Goal: Task Accomplishment & Management: Manage account settings

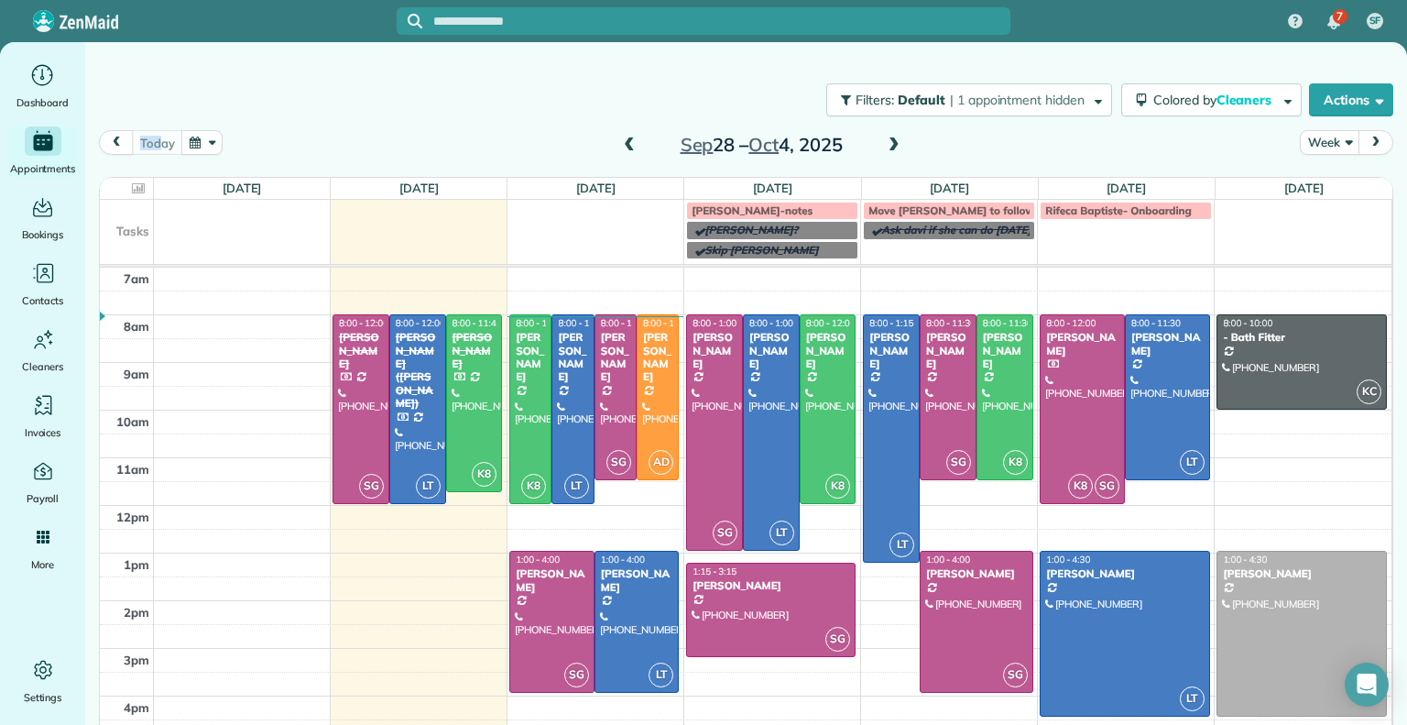
scroll to position [52, 0]
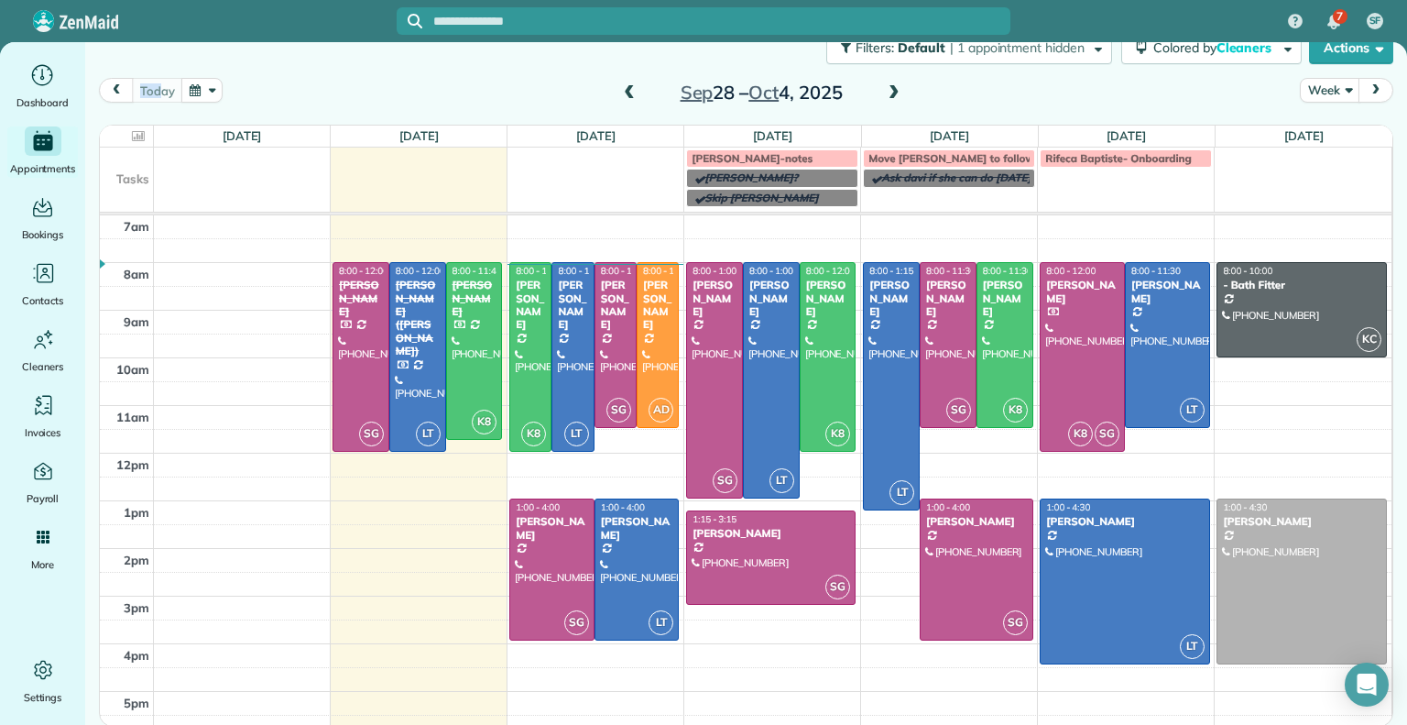
click at [884, 86] on span at bounding box center [894, 93] width 20 height 16
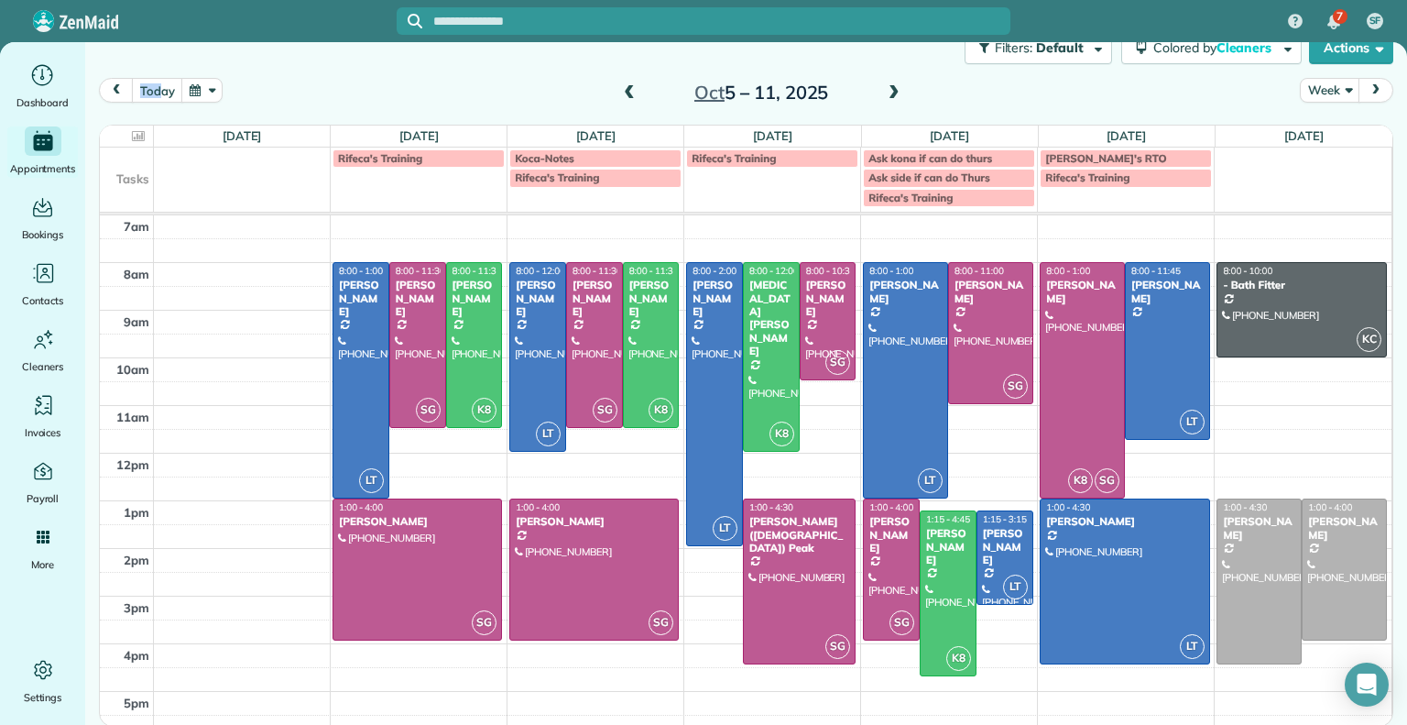
click at [891, 91] on span at bounding box center [894, 93] width 20 height 16
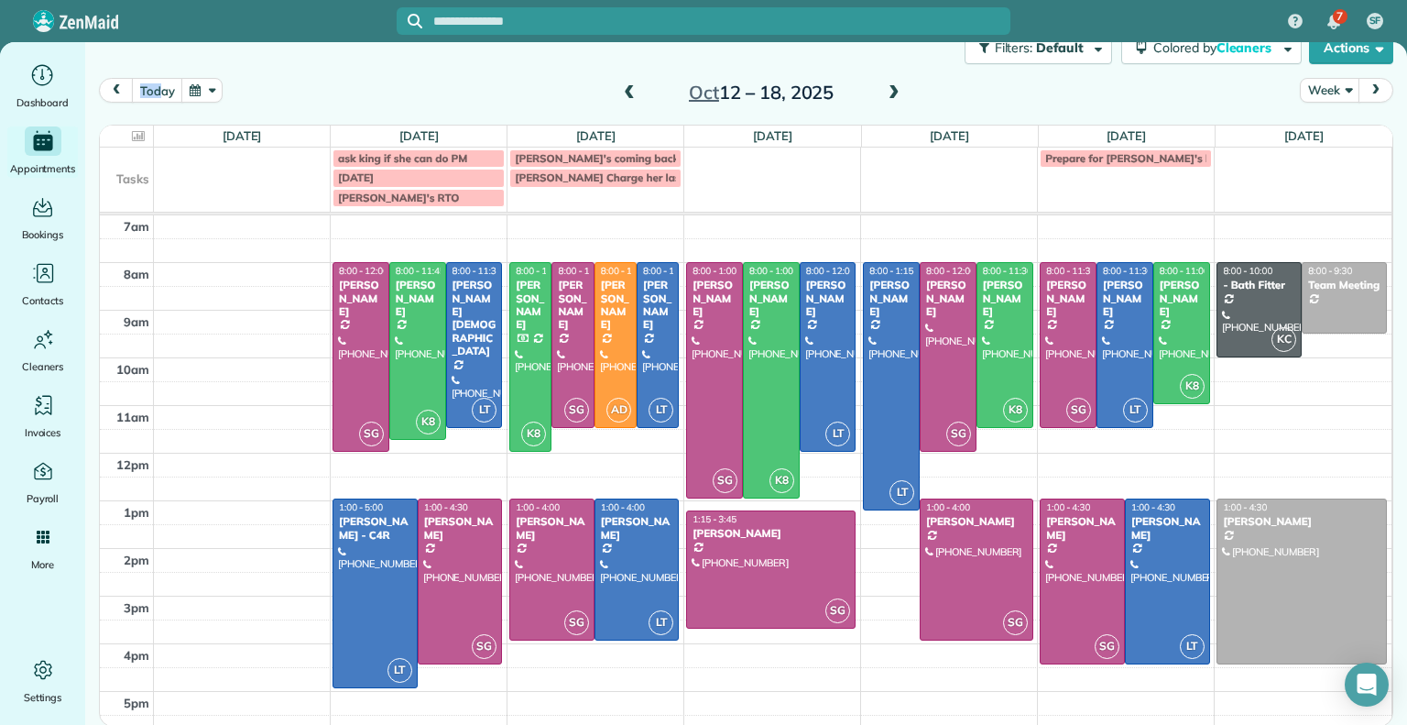
click at [891, 91] on span at bounding box center [894, 93] width 20 height 16
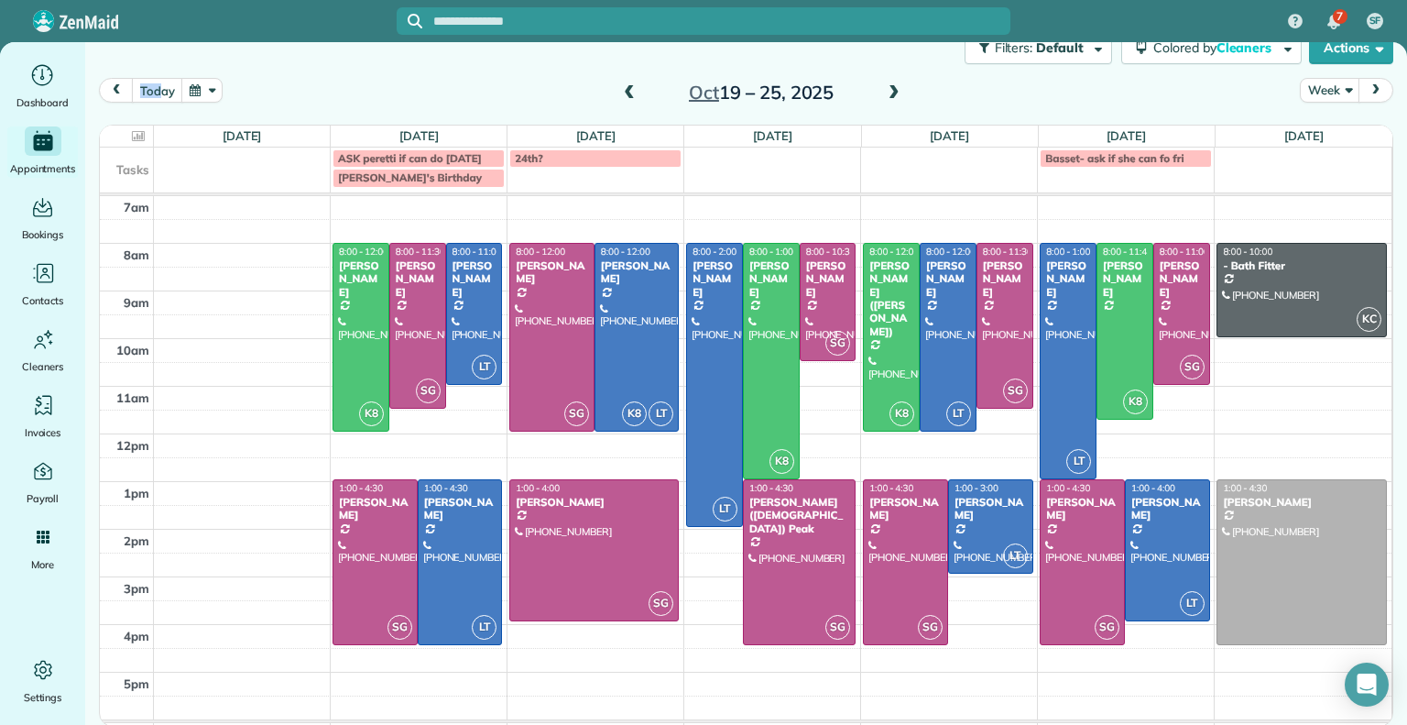
click at [559, 71] on div "Filters: Default | 1 appointment hidden Colored by Cleaners Color by Cleaner Co…" at bounding box center [746, 47] width 1322 height 60
click at [619, 95] on span at bounding box center [629, 93] width 20 height 16
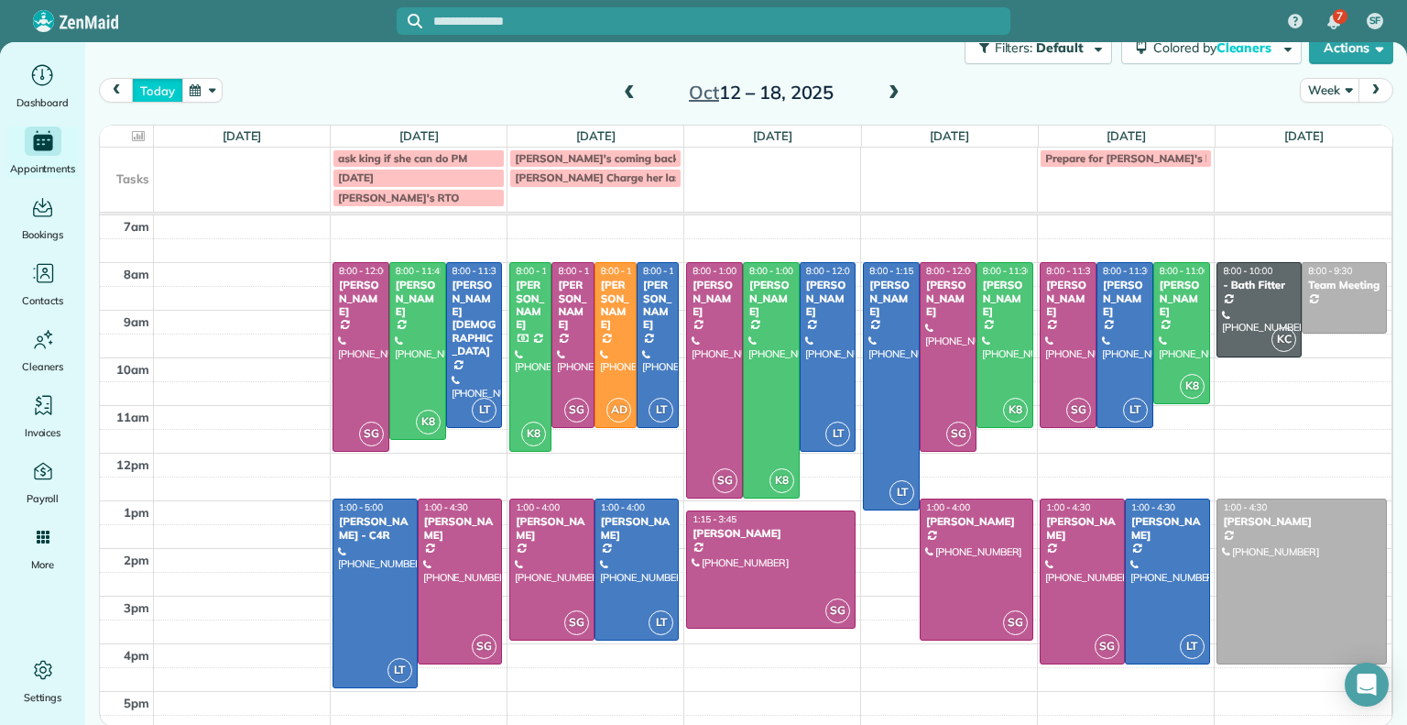
click at [159, 86] on button "today" at bounding box center [157, 90] width 50 height 25
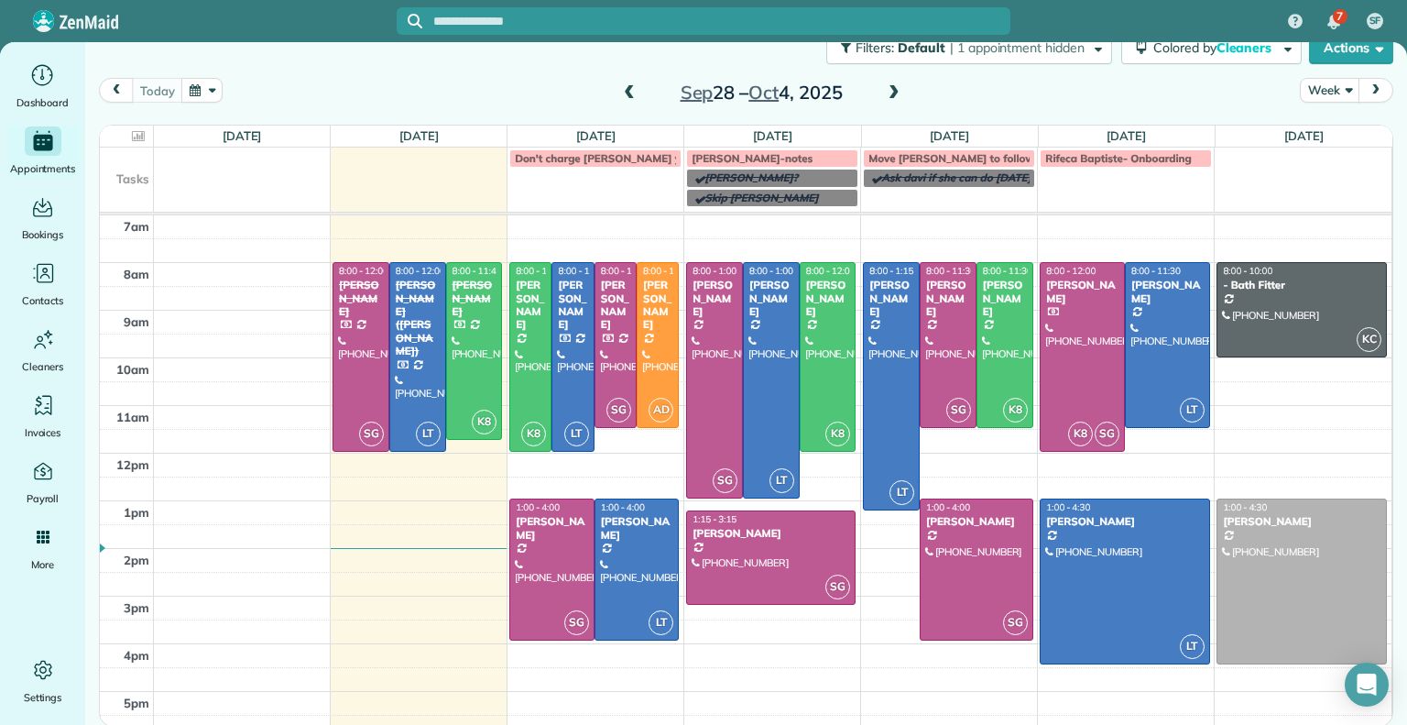
click at [884, 98] on span at bounding box center [894, 93] width 20 height 16
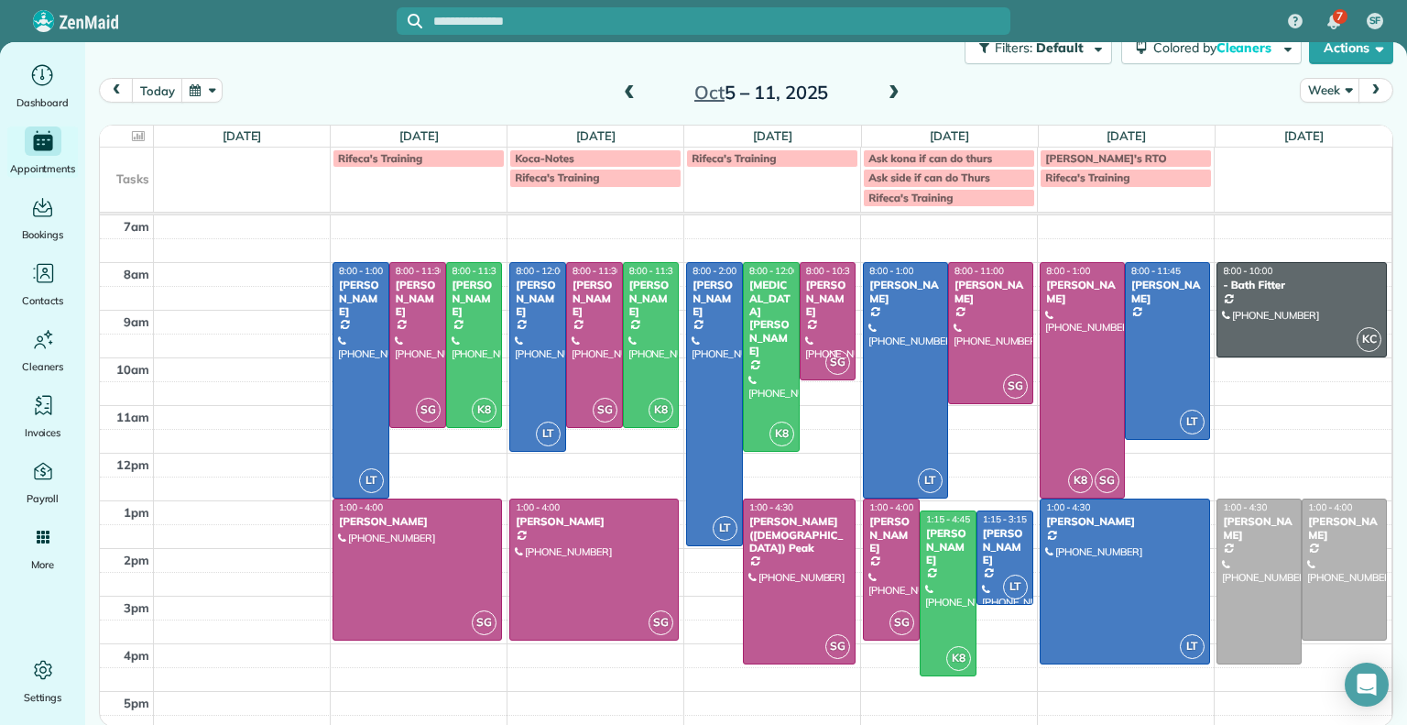
click at [885, 93] on span at bounding box center [894, 93] width 20 height 16
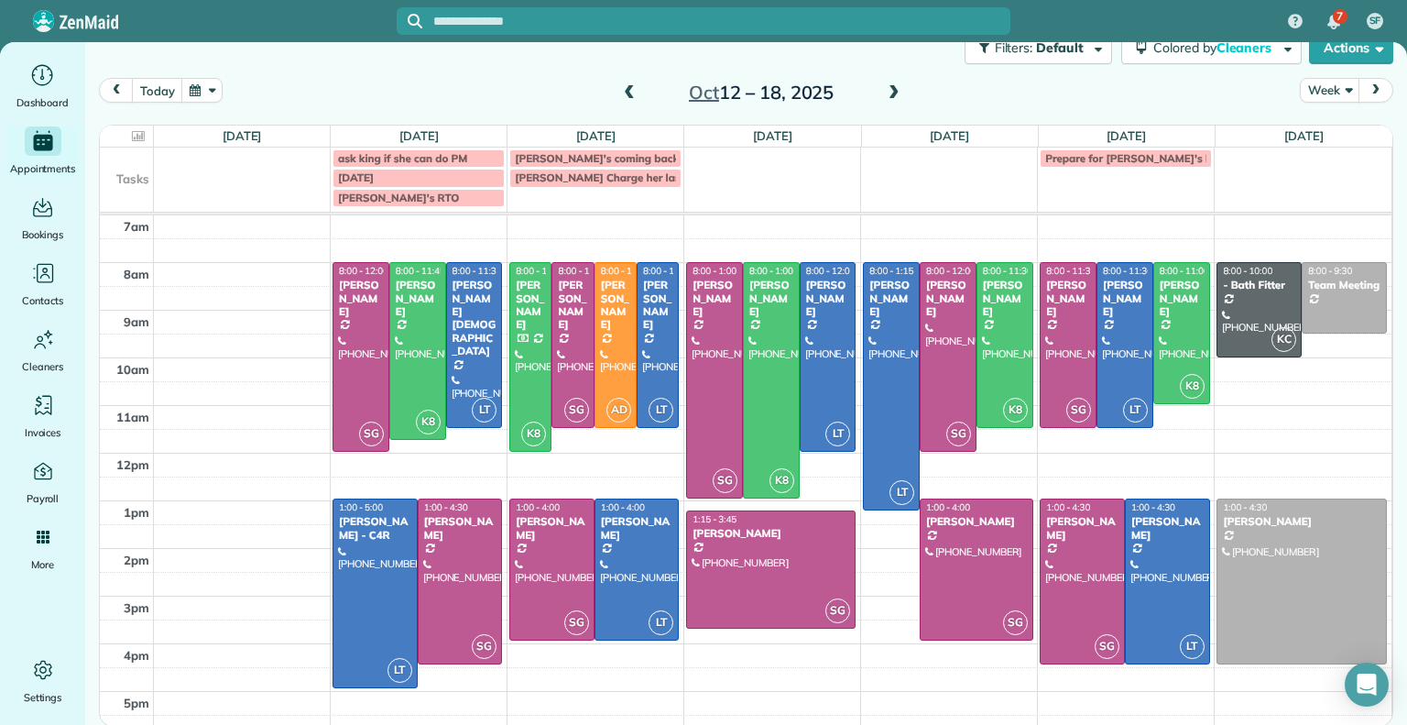
click at [619, 91] on span at bounding box center [629, 93] width 20 height 16
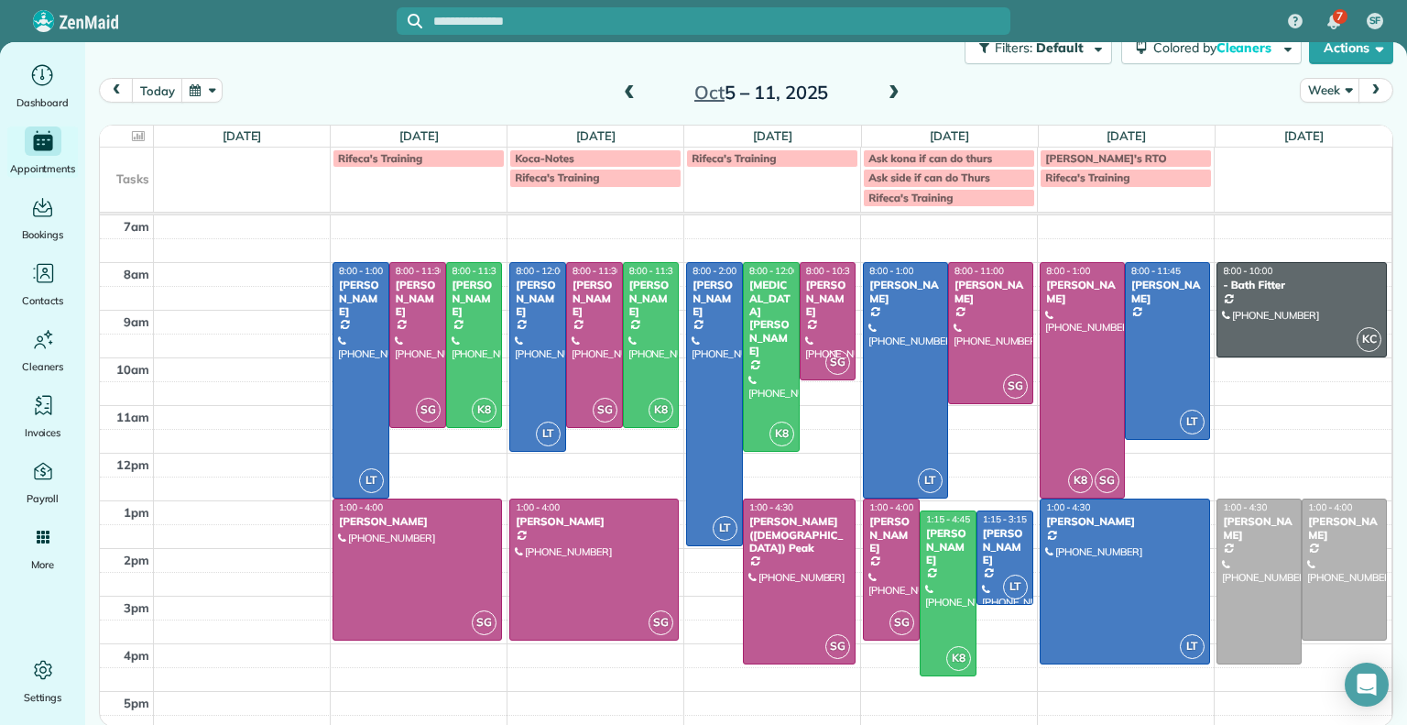
click at [885, 95] on span at bounding box center [894, 93] width 20 height 16
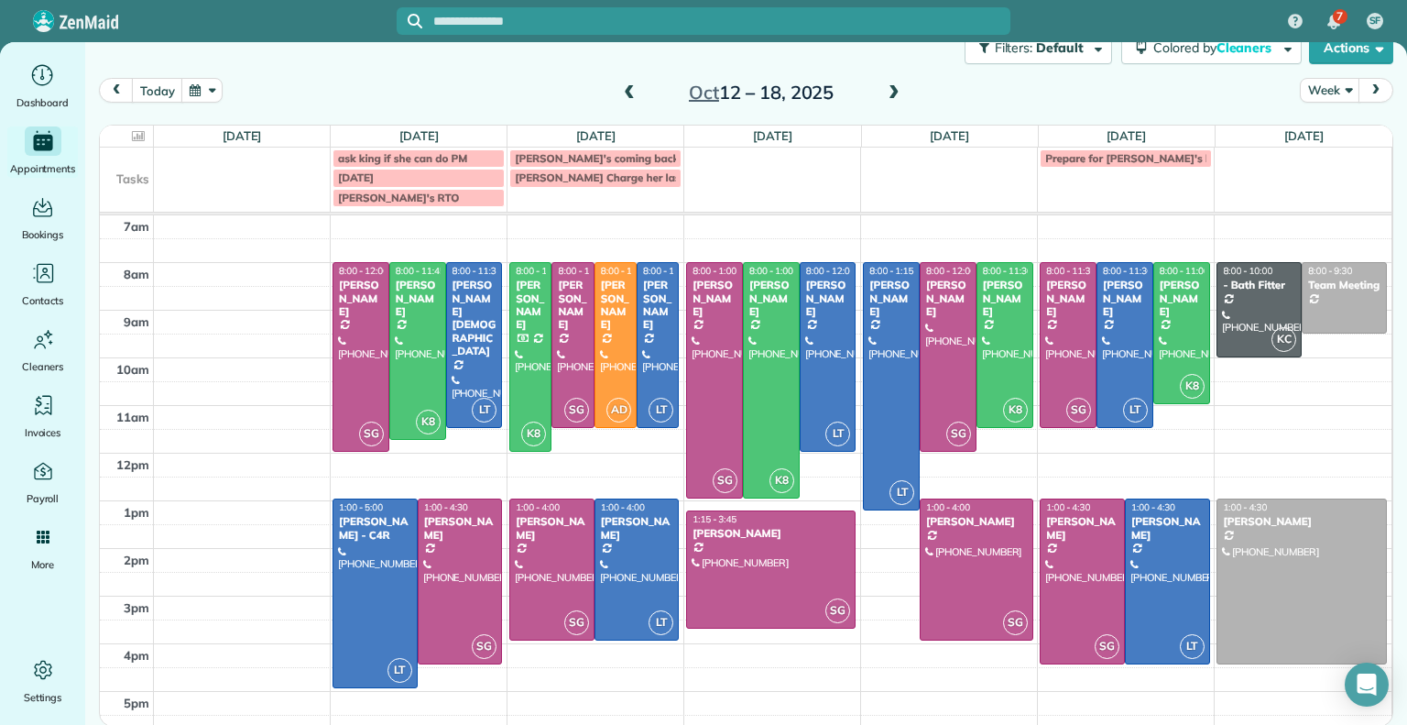
click at [885, 95] on span at bounding box center [894, 93] width 20 height 16
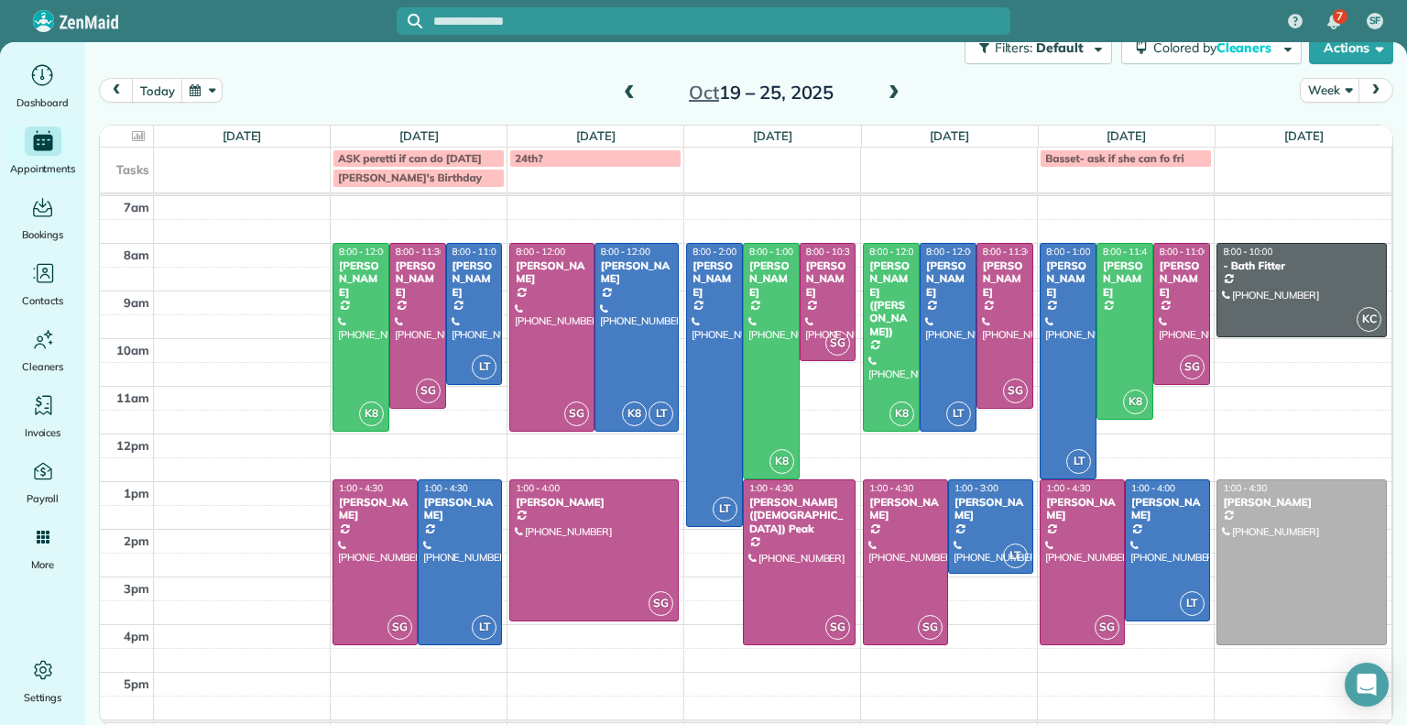
click at [885, 95] on span at bounding box center [894, 93] width 20 height 16
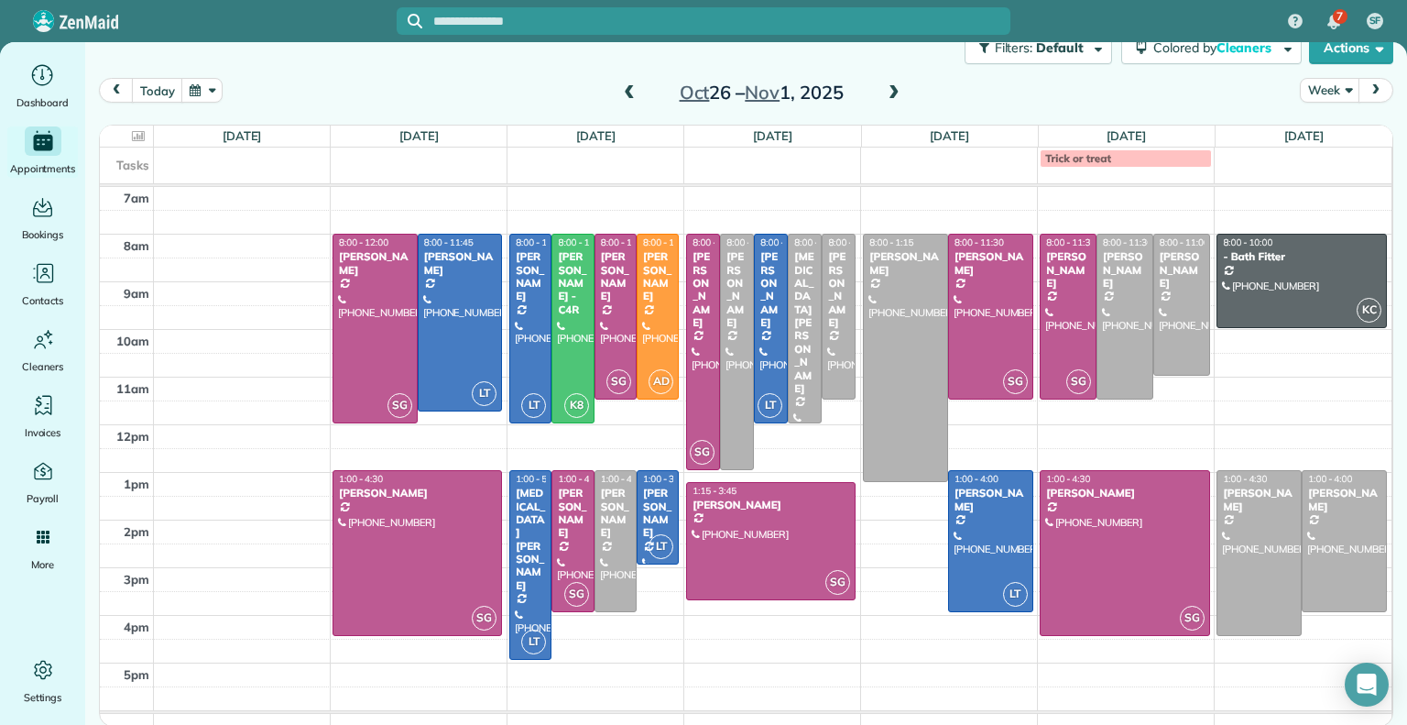
click at [884, 90] on span at bounding box center [894, 93] width 20 height 16
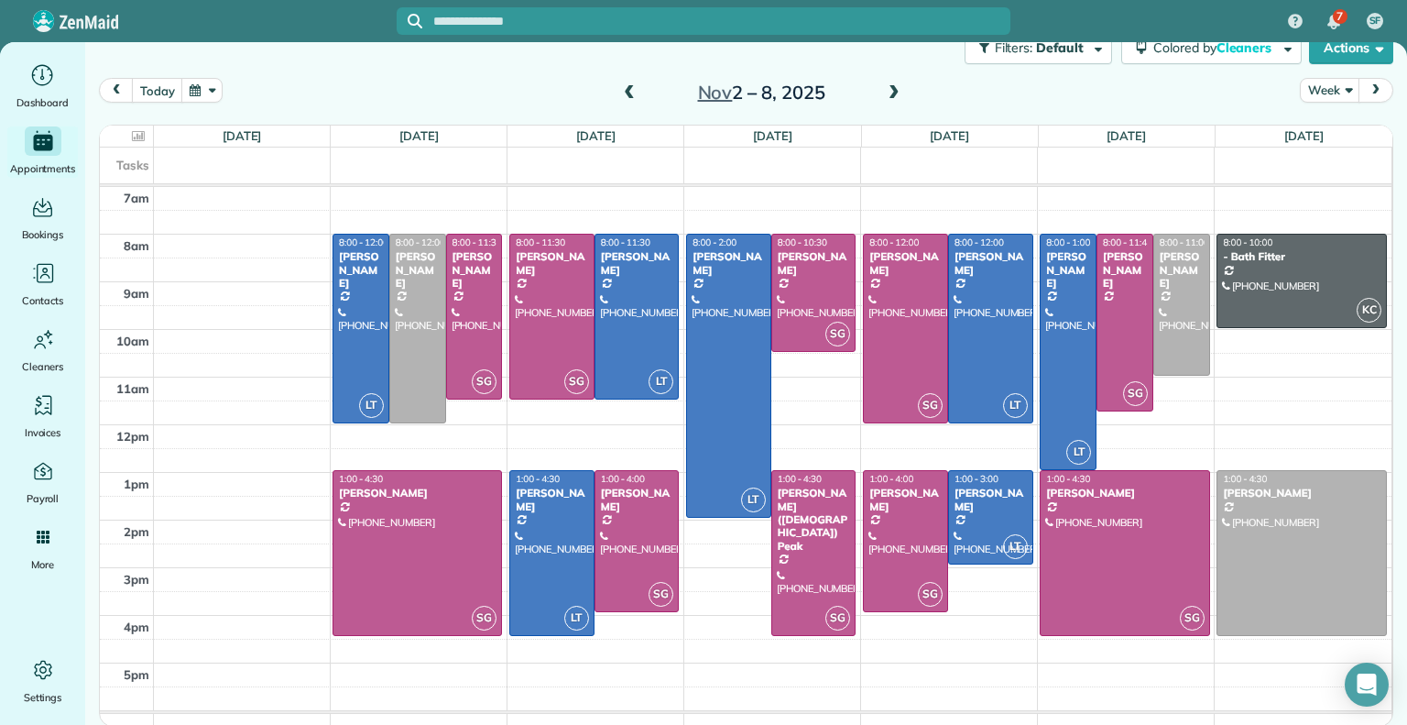
click at [619, 90] on span at bounding box center [629, 93] width 20 height 16
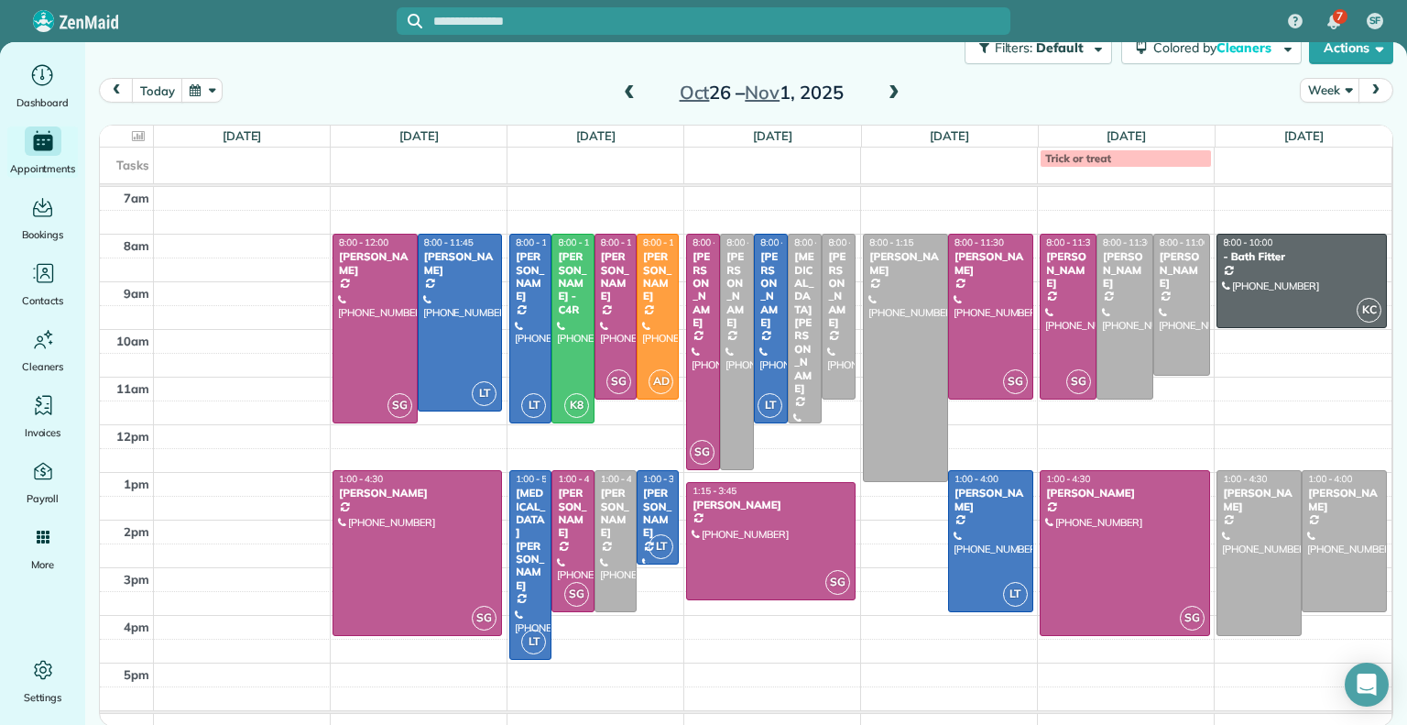
click at [619, 90] on span at bounding box center [629, 93] width 20 height 16
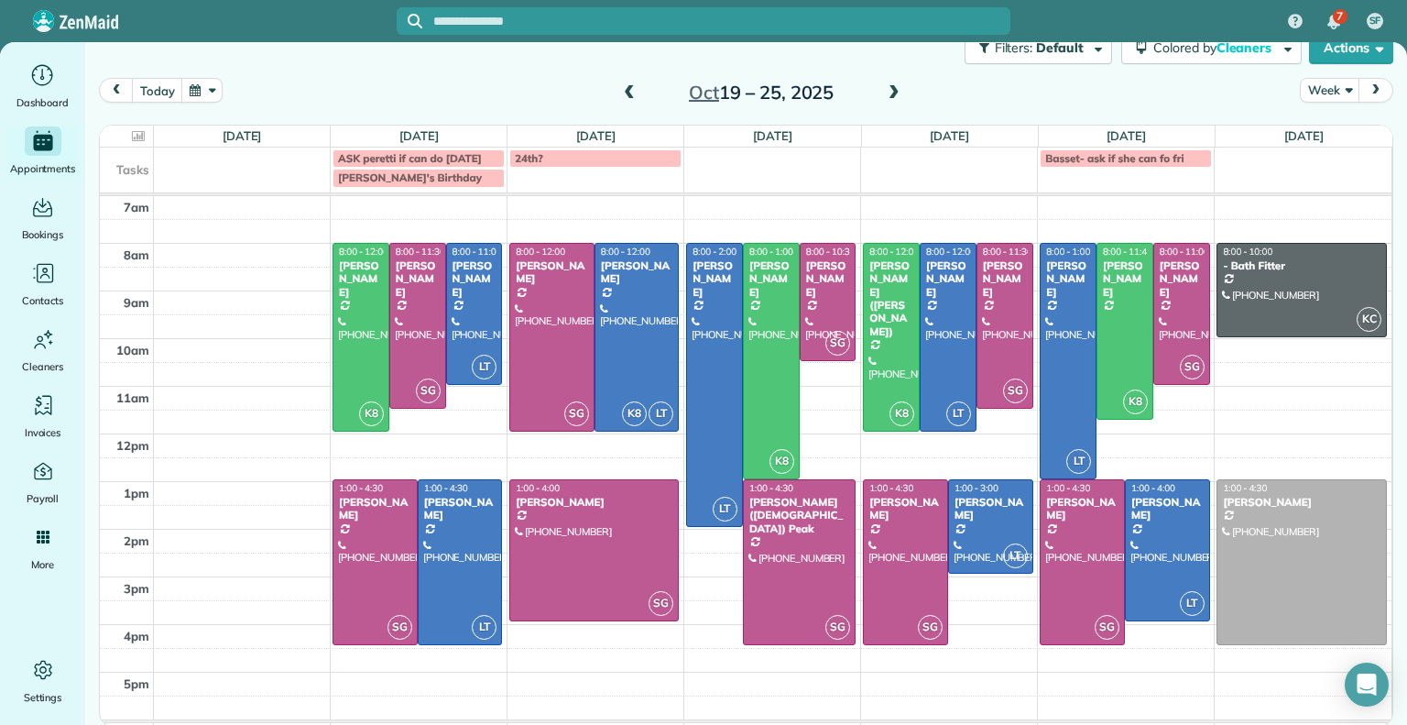
click at [619, 90] on span at bounding box center [629, 93] width 20 height 16
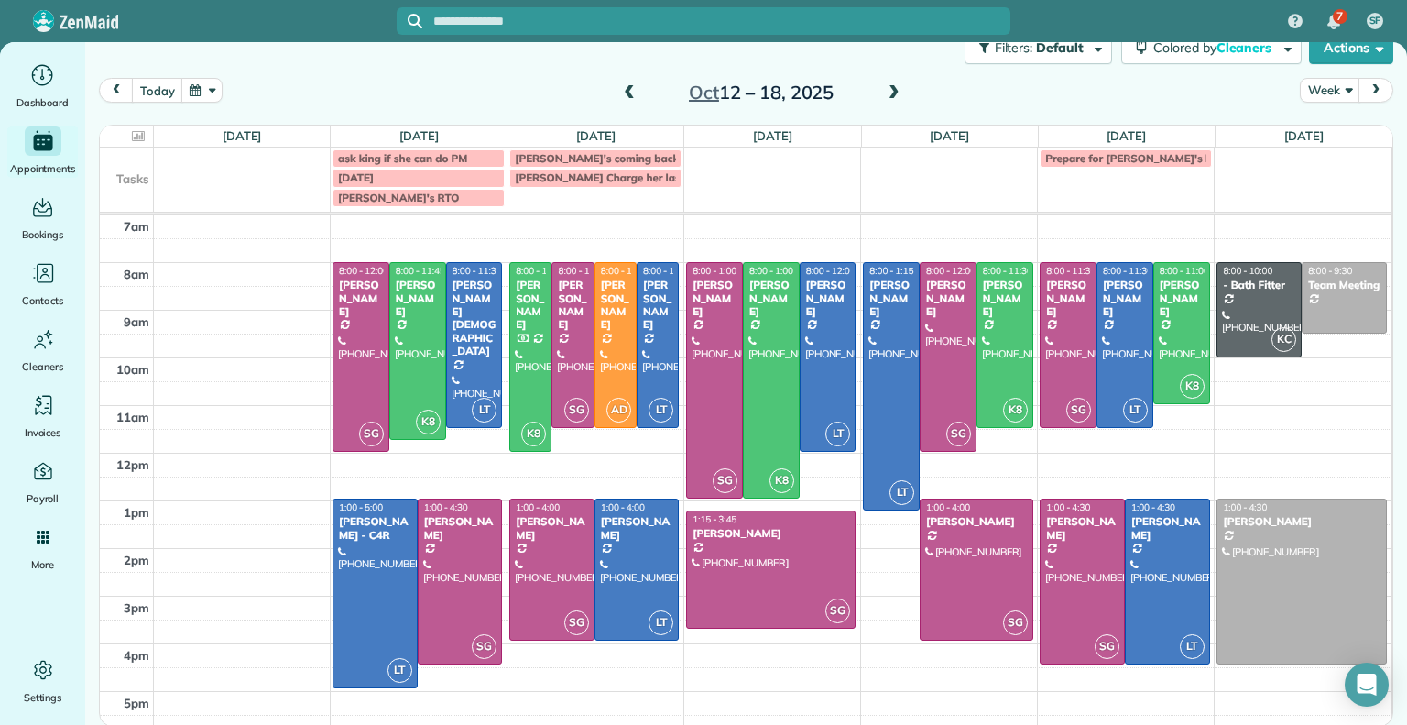
click at [887, 94] on span at bounding box center [894, 93] width 20 height 16
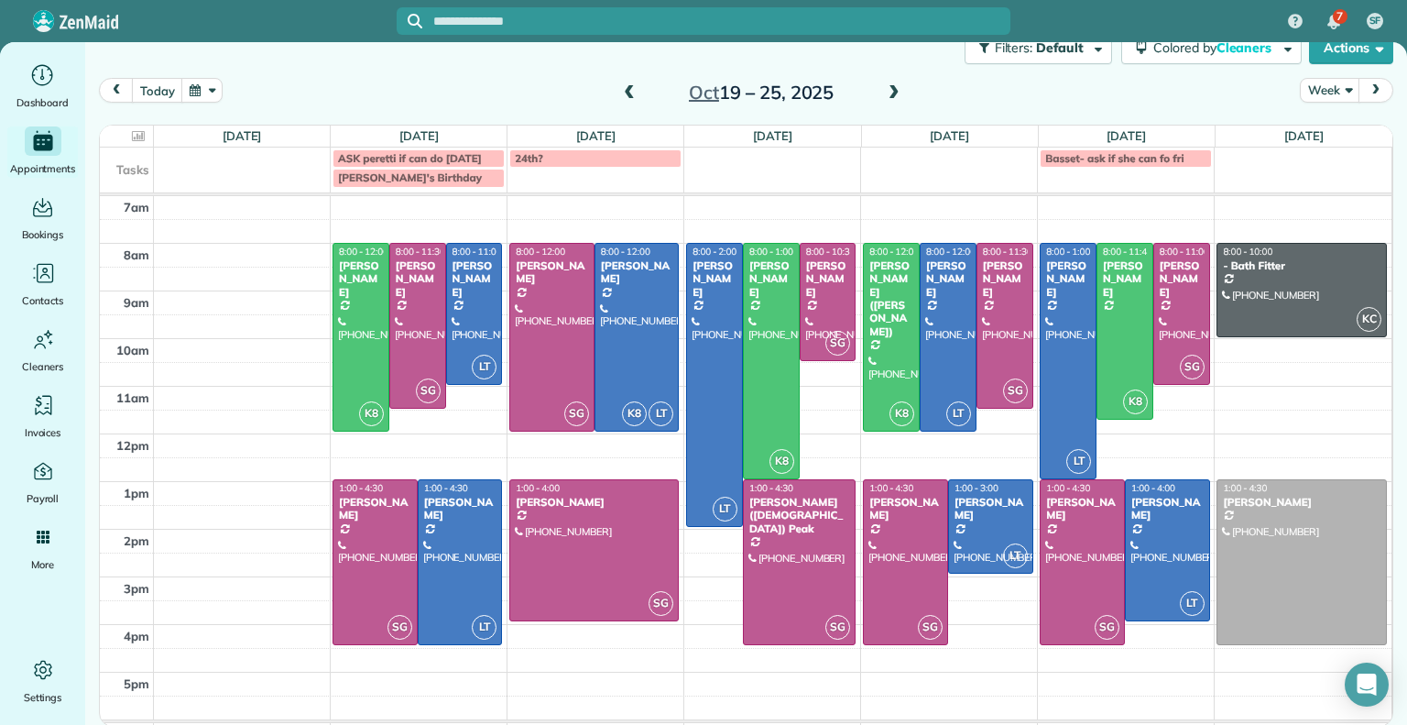
click at [887, 94] on span at bounding box center [894, 93] width 20 height 16
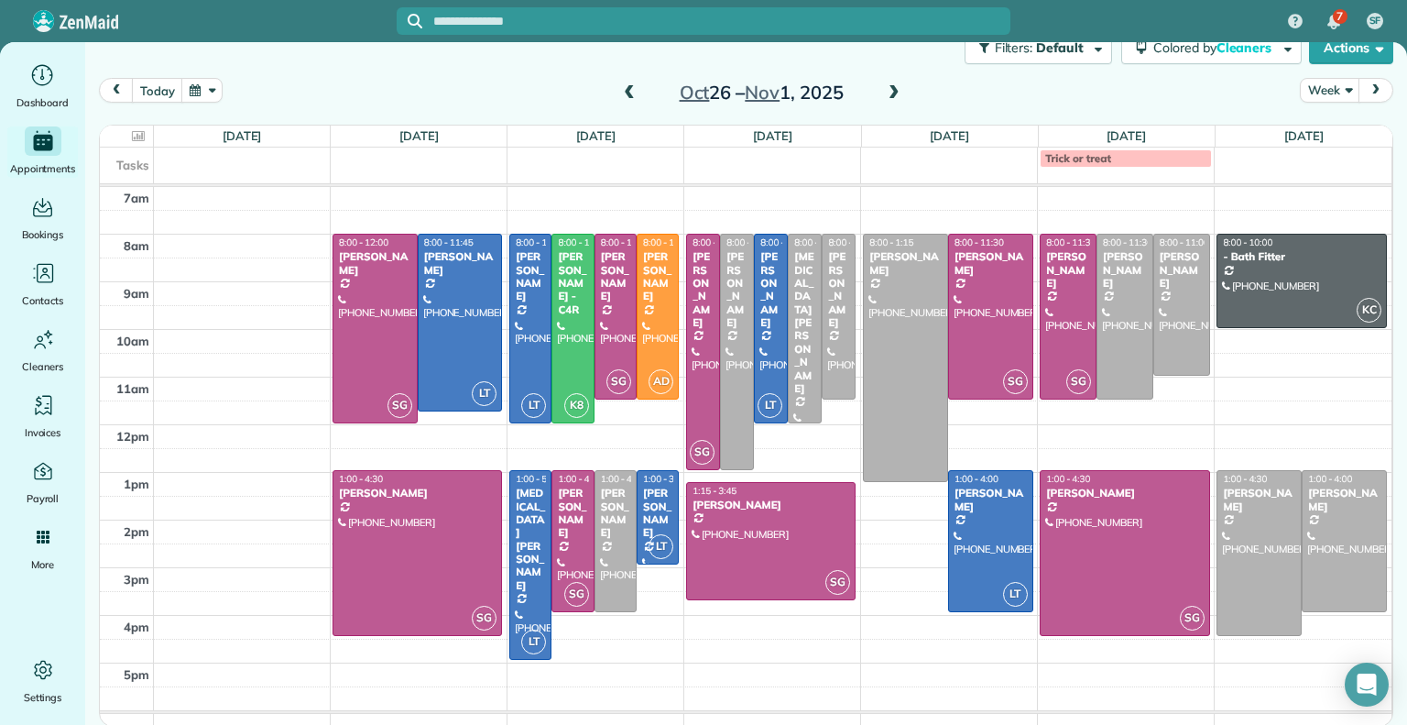
click at [627, 90] on span at bounding box center [629, 93] width 20 height 16
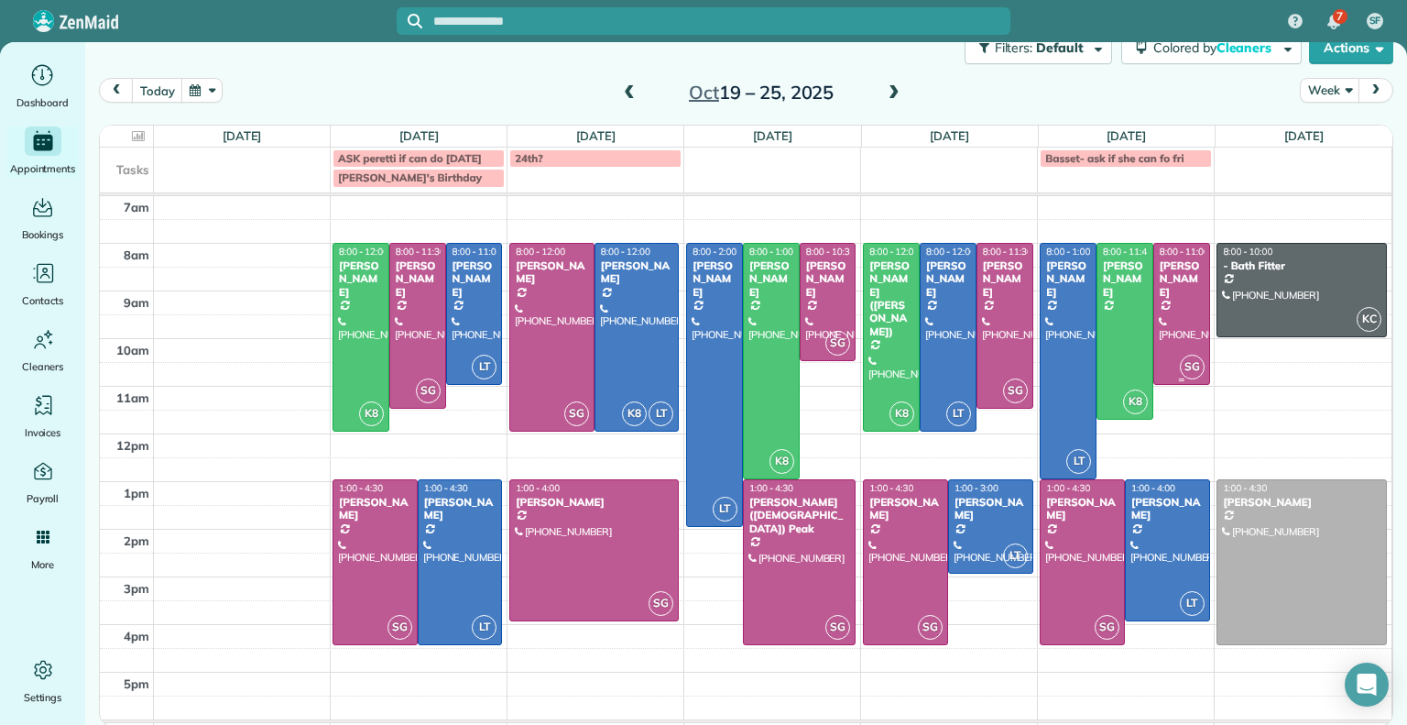
click at [1158, 307] on div at bounding box center [1181, 314] width 55 height 140
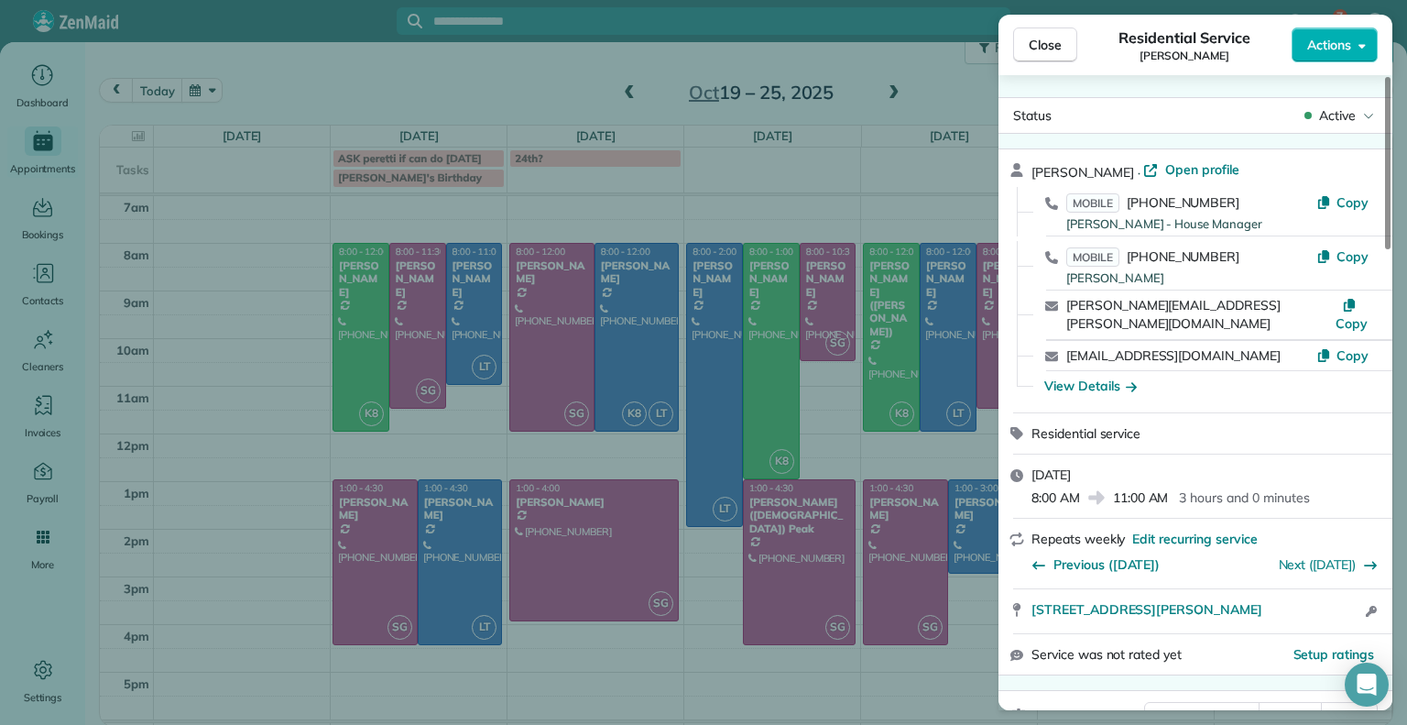
click at [959, 164] on div "Close Residential Service Alejandra Kona Actions Status Active Alejandra Kona ·…" at bounding box center [703, 362] width 1407 height 725
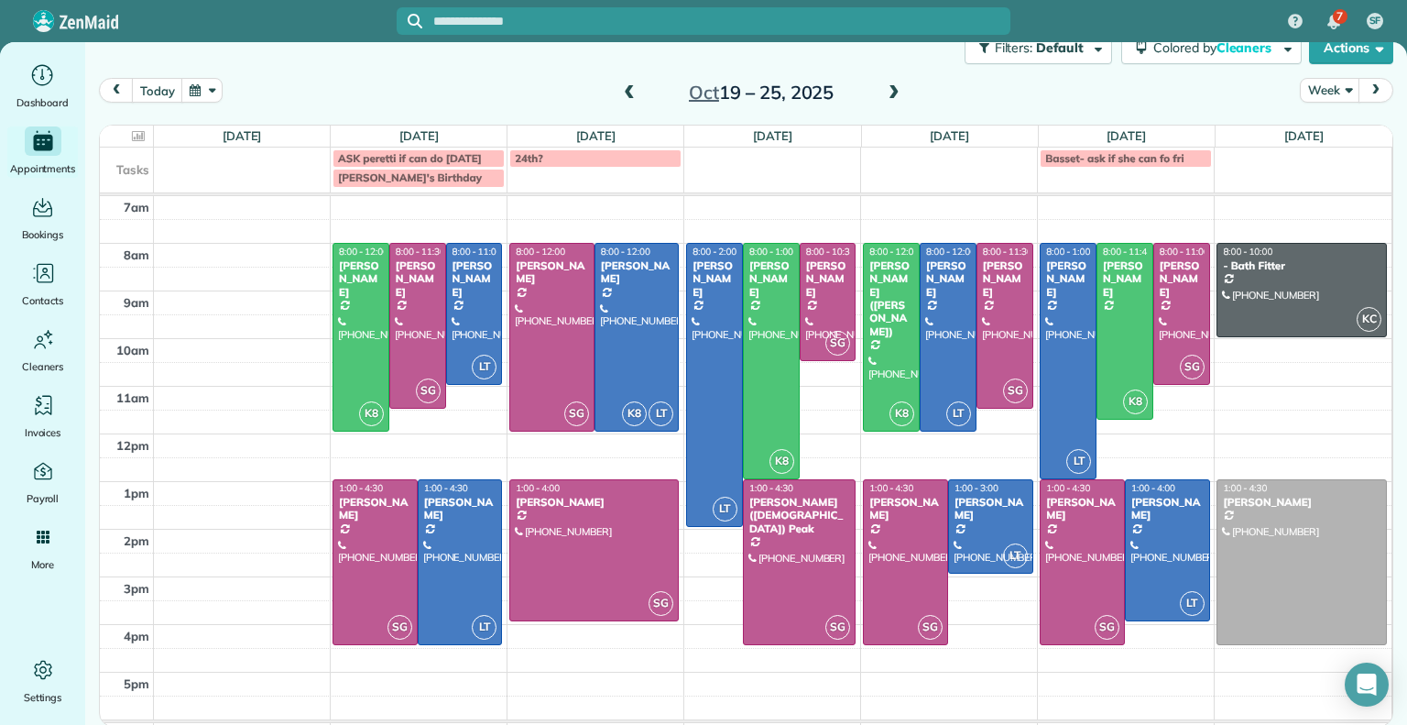
click at [627, 88] on span at bounding box center [629, 93] width 20 height 16
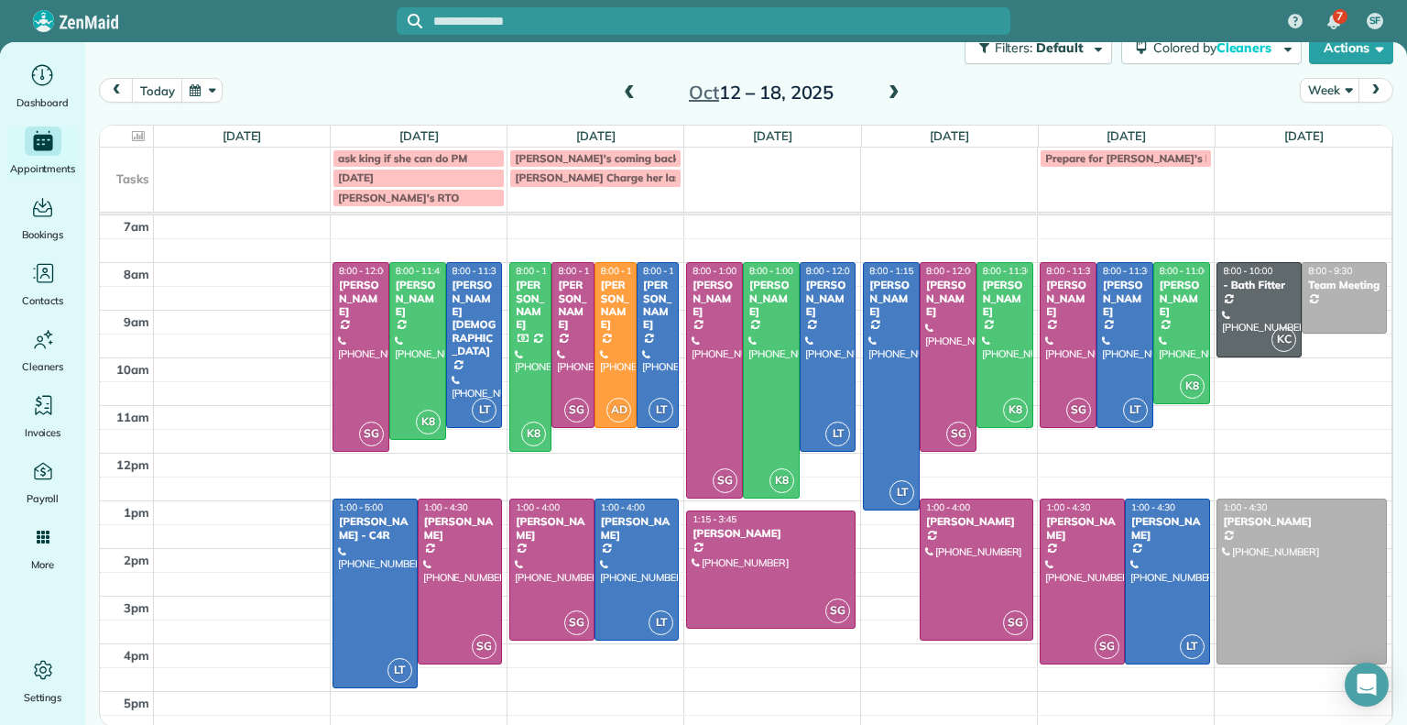
click at [627, 88] on span at bounding box center [629, 93] width 20 height 16
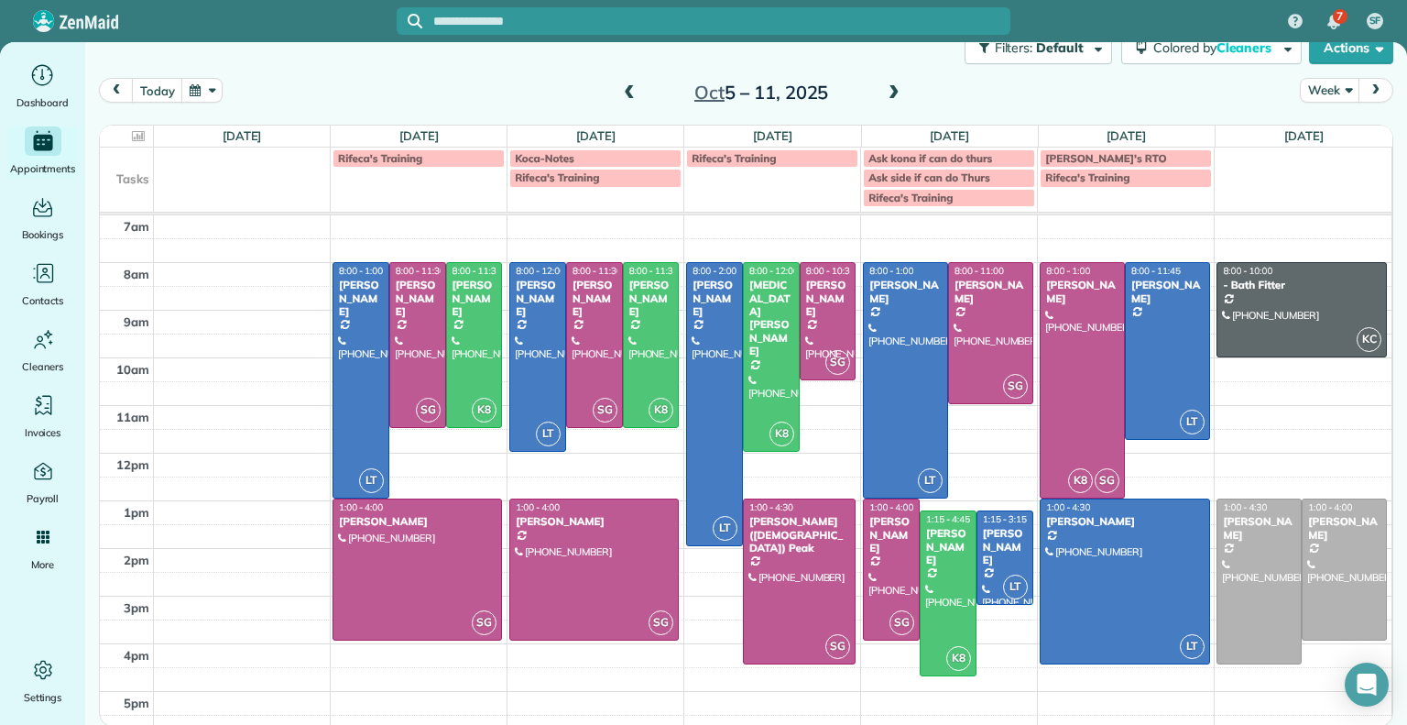
click at [622, 99] on span at bounding box center [629, 93] width 20 height 16
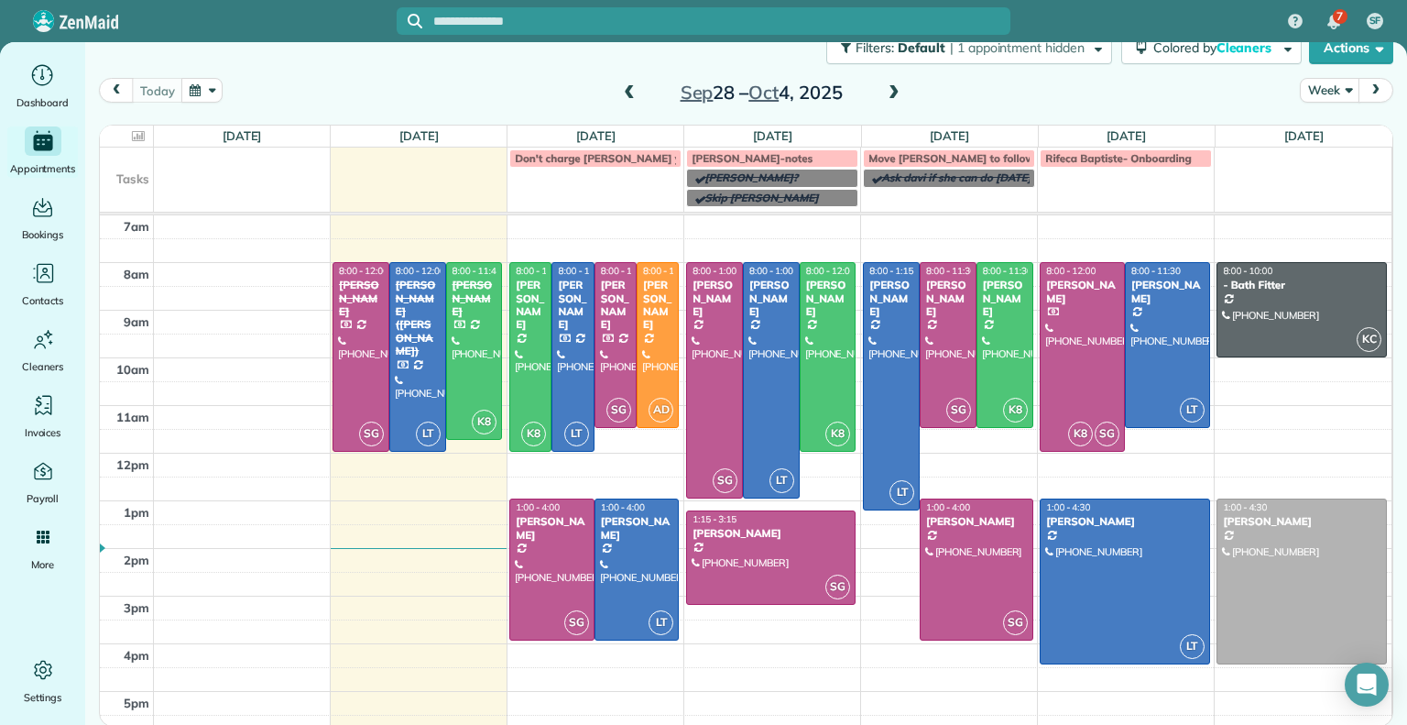
click at [888, 85] on span at bounding box center [894, 93] width 20 height 16
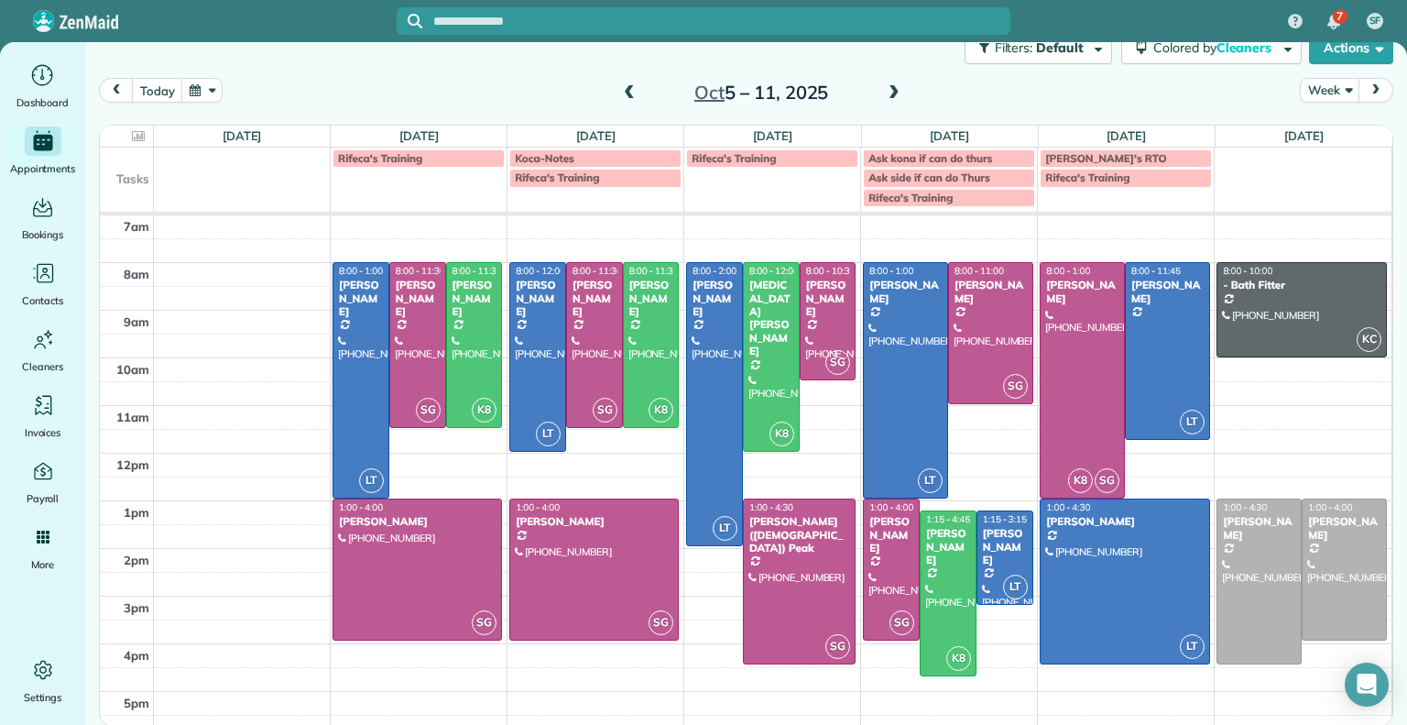
click at [891, 97] on span at bounding box center [894, 93] width 20 height 16
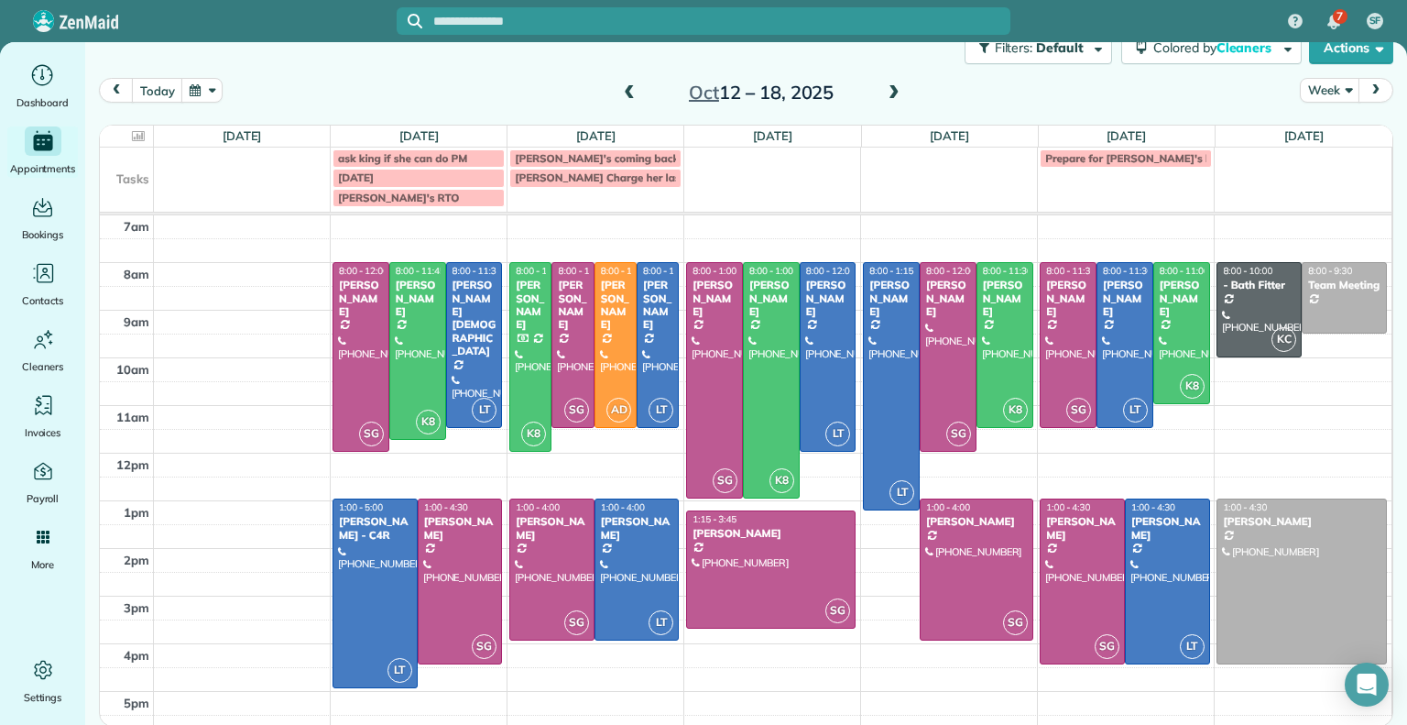
click at [884, 93] on span at bounding box center [894, 93] width 20 height 16
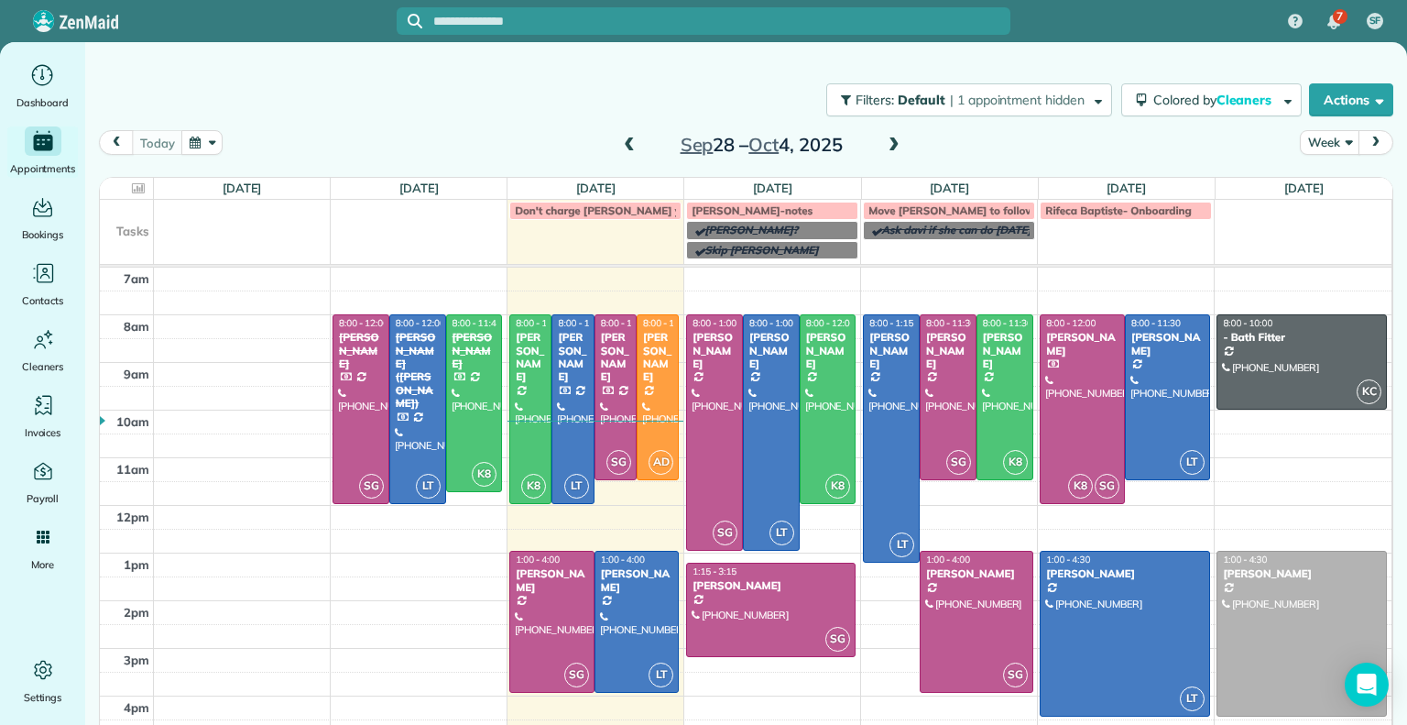
click at [884, 148] on span at bounding box center [894, 145] width 20 height 16
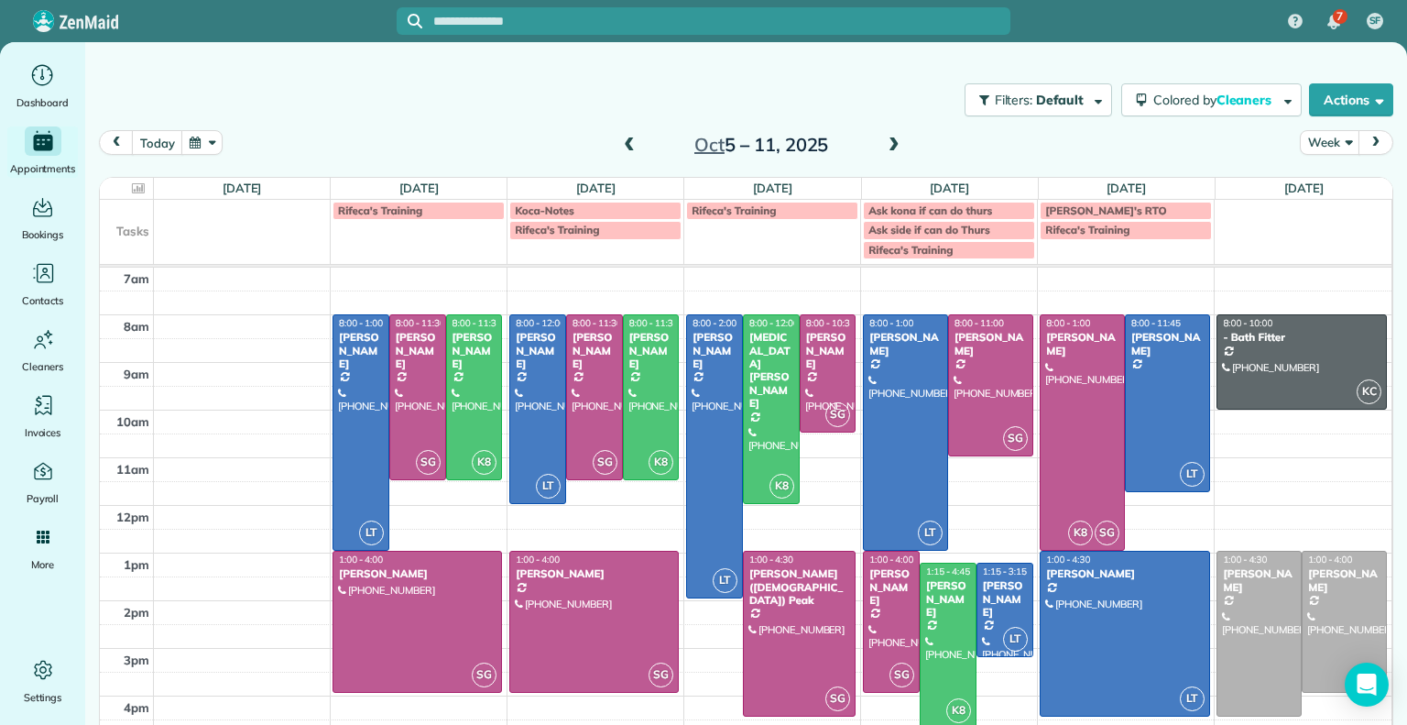
click at [884, 148] on span at bounding box center [894, 145] width 20 height 16
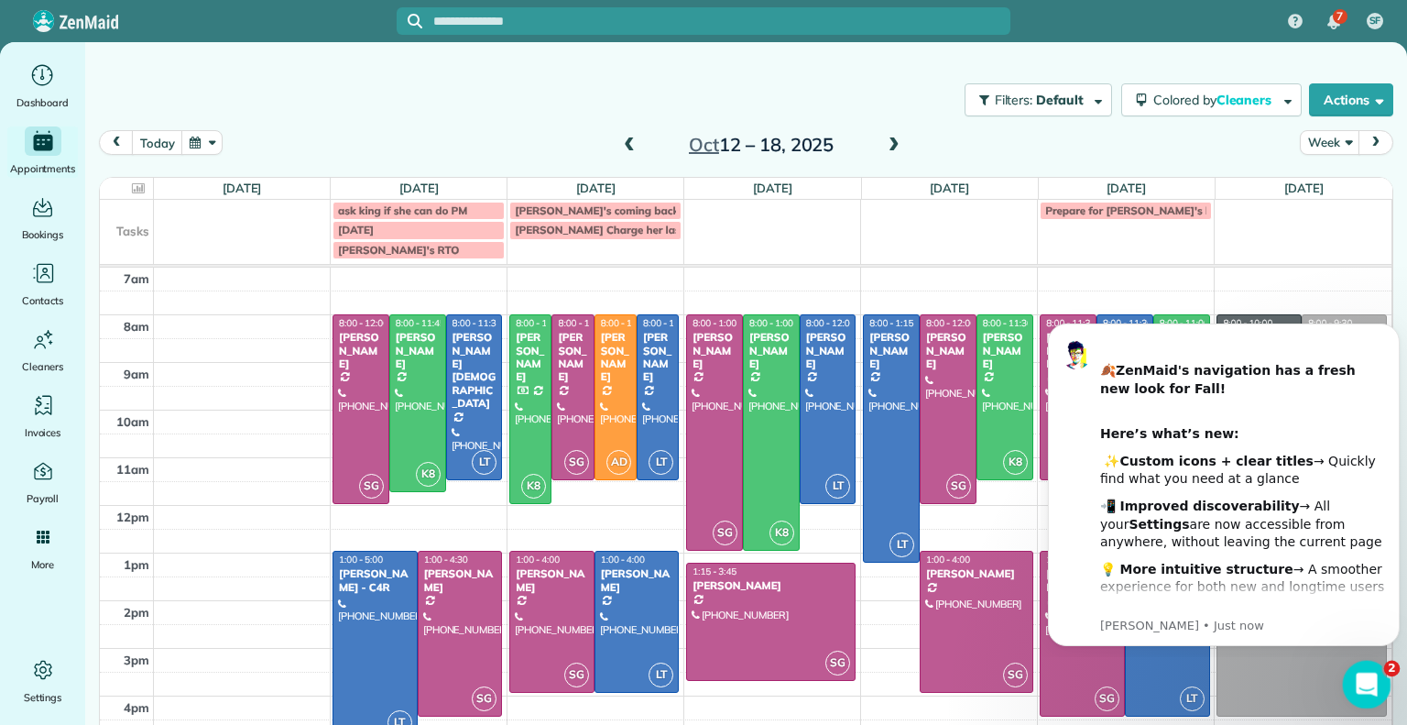
click at [1361, 682] on icon "Open Intercom Messenger" at bounding box center [1365, 682] width 30 height 30
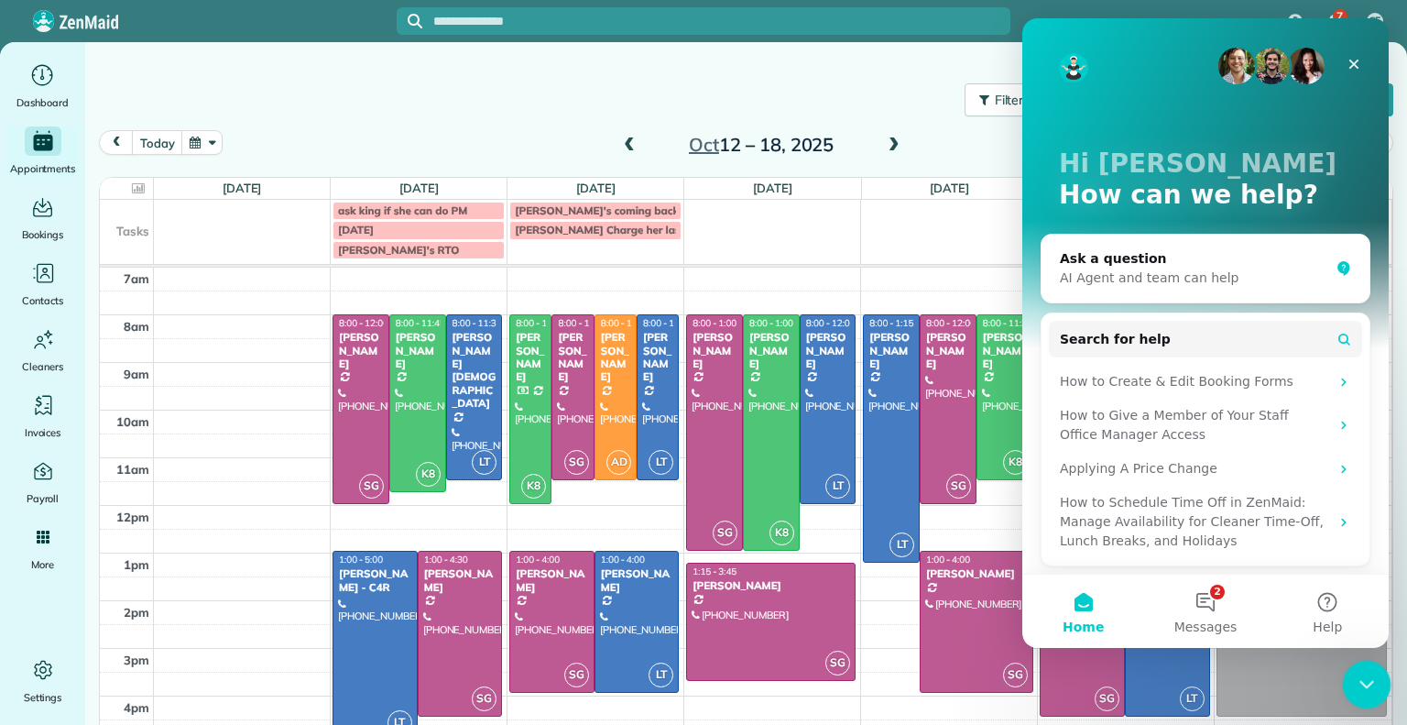
click at [1361, 682] on icon "Close Intercom Messenger" at bounding box center [1364, 682] width 22 height 22
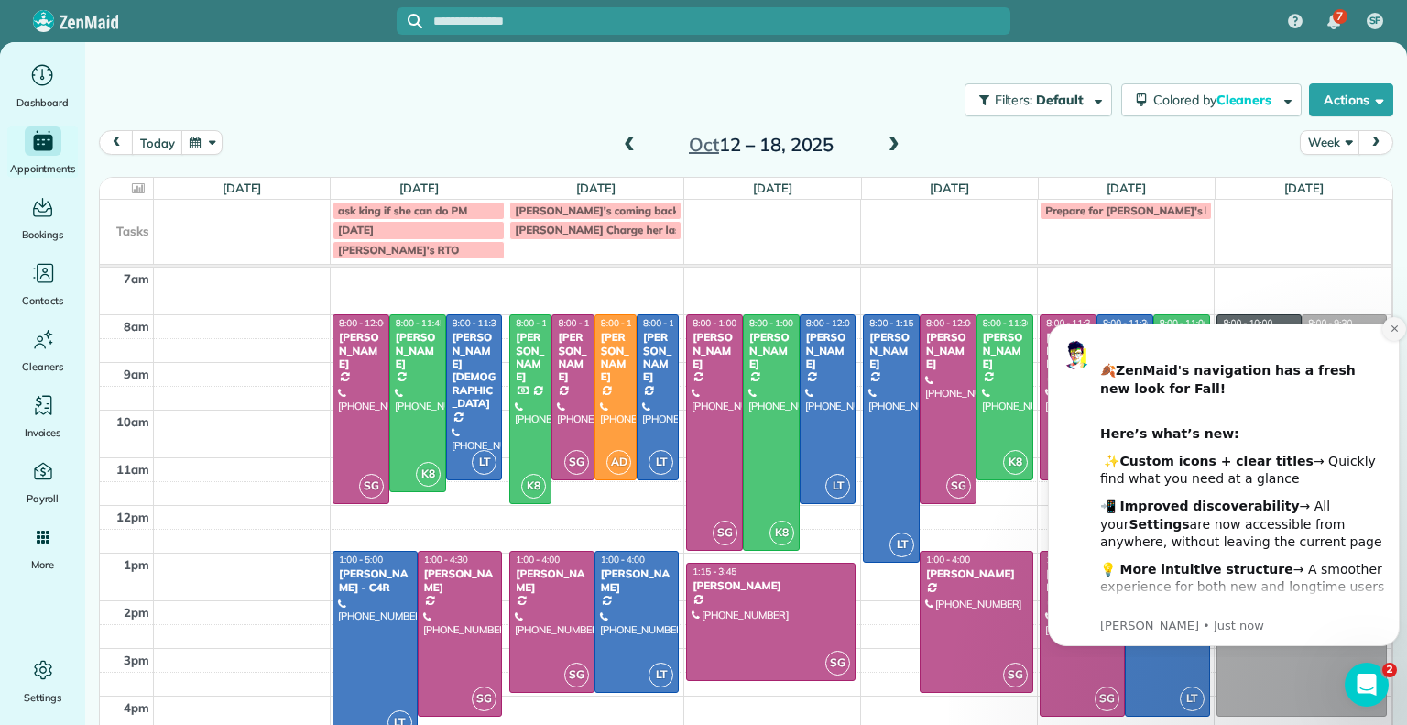
click at [1391, 336] on button "Dismiss notification" at bounding box center [1395, 329] width 24 height 24
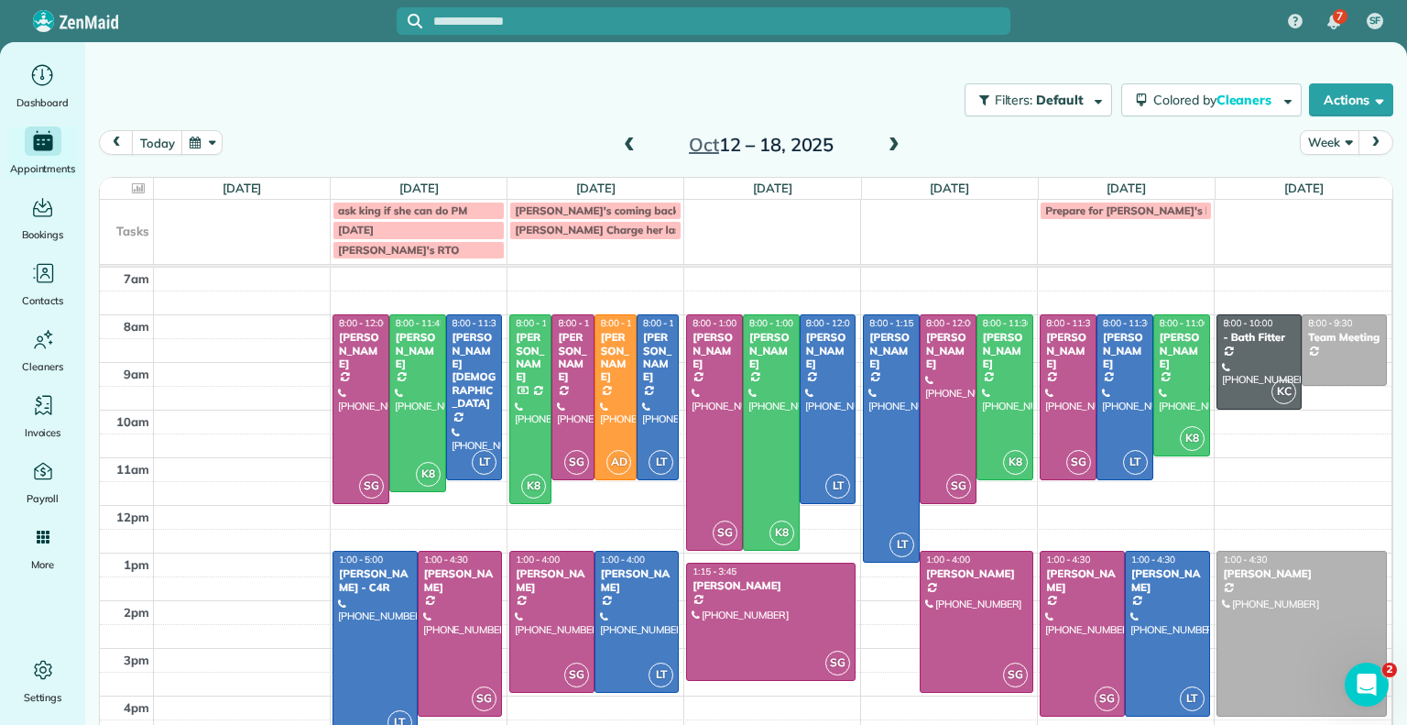
click at [884, 154] on span at bounding box center [894, 145] width 20 height 27
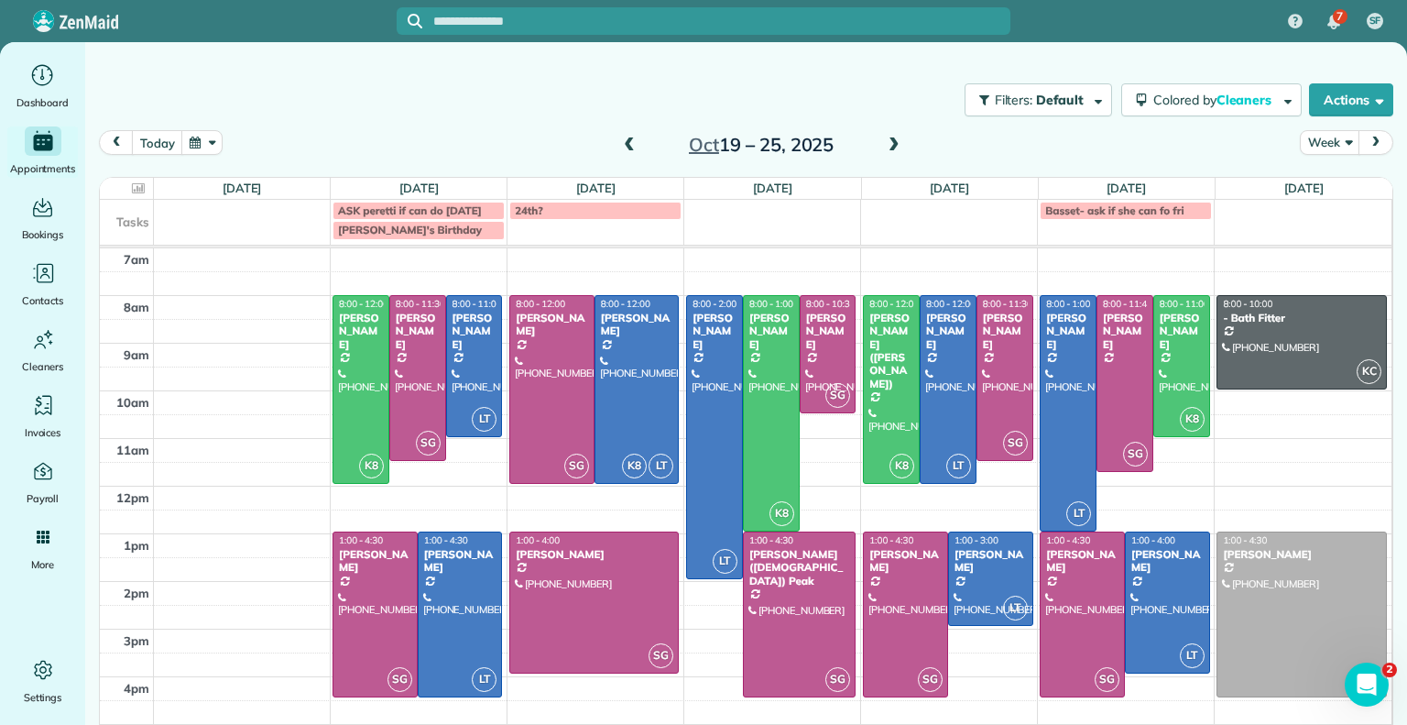
click at [619, 149] on span at bounding box center [629, 145] width 20 height 16
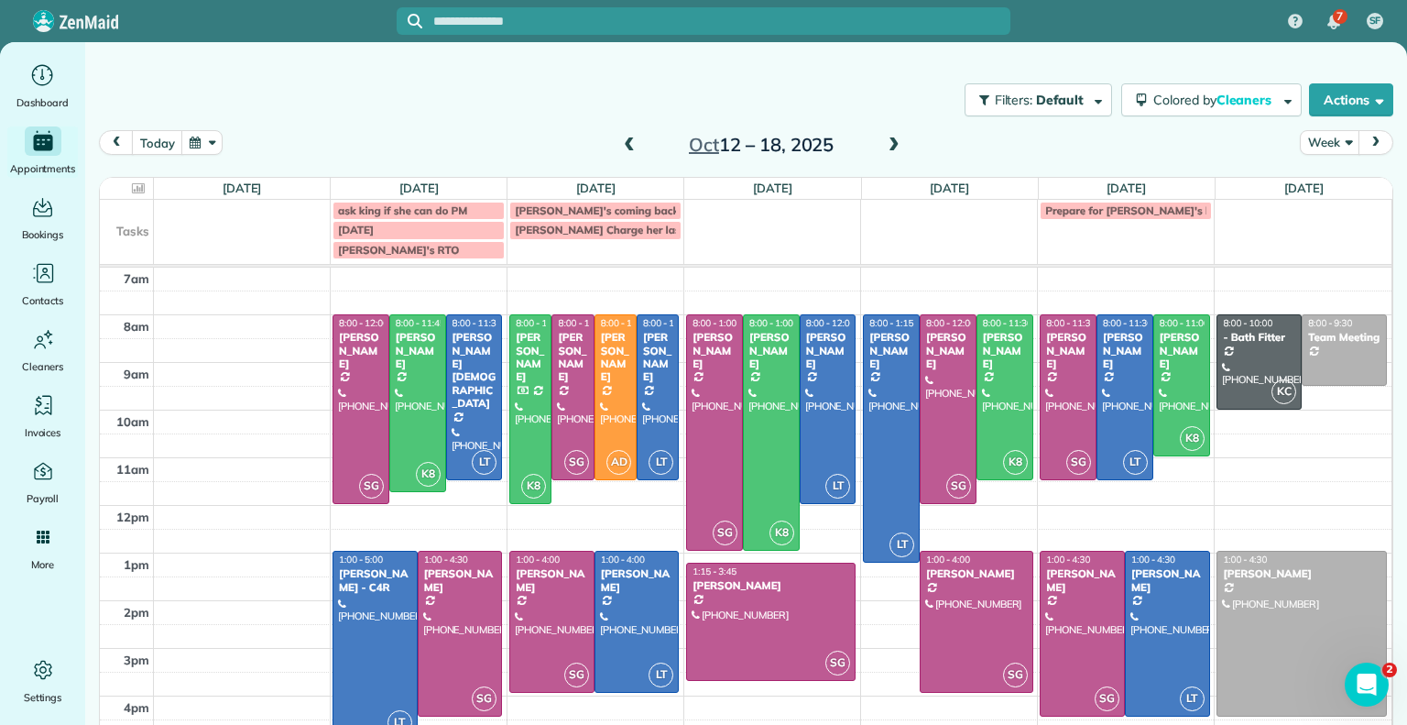
click at [480, 266] on hr at bounding box center [746, 266] width 1292 height 4
click at [479, 262] on div "ask king if she can do PM Mae's coming back to work Prepare for Sophie's birthd…" at bounding box center [746, 232] width 1292 height 64
click at [831, 71] on div "**********" at bounding box center [703, 362] width 1407 height 725
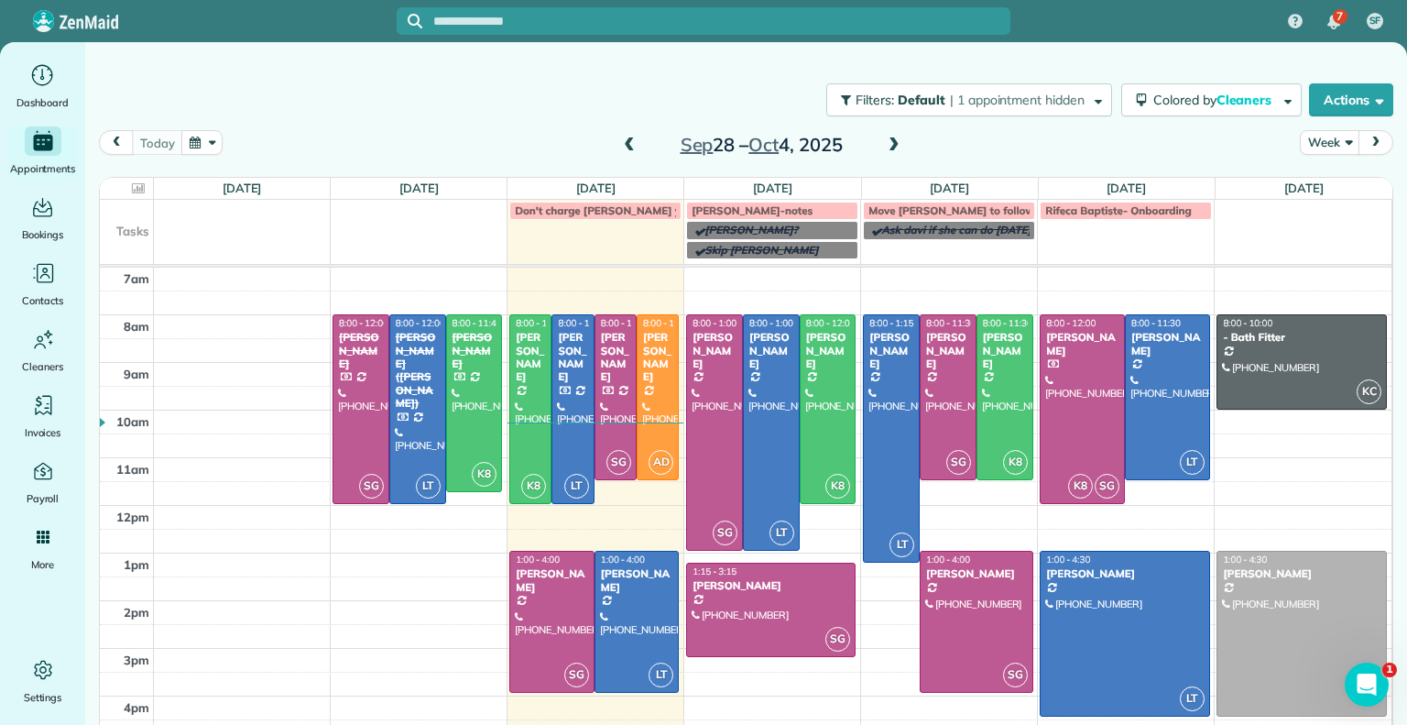
click at [892, 149] on span at bounding box center [894, 145] width 20 height 16
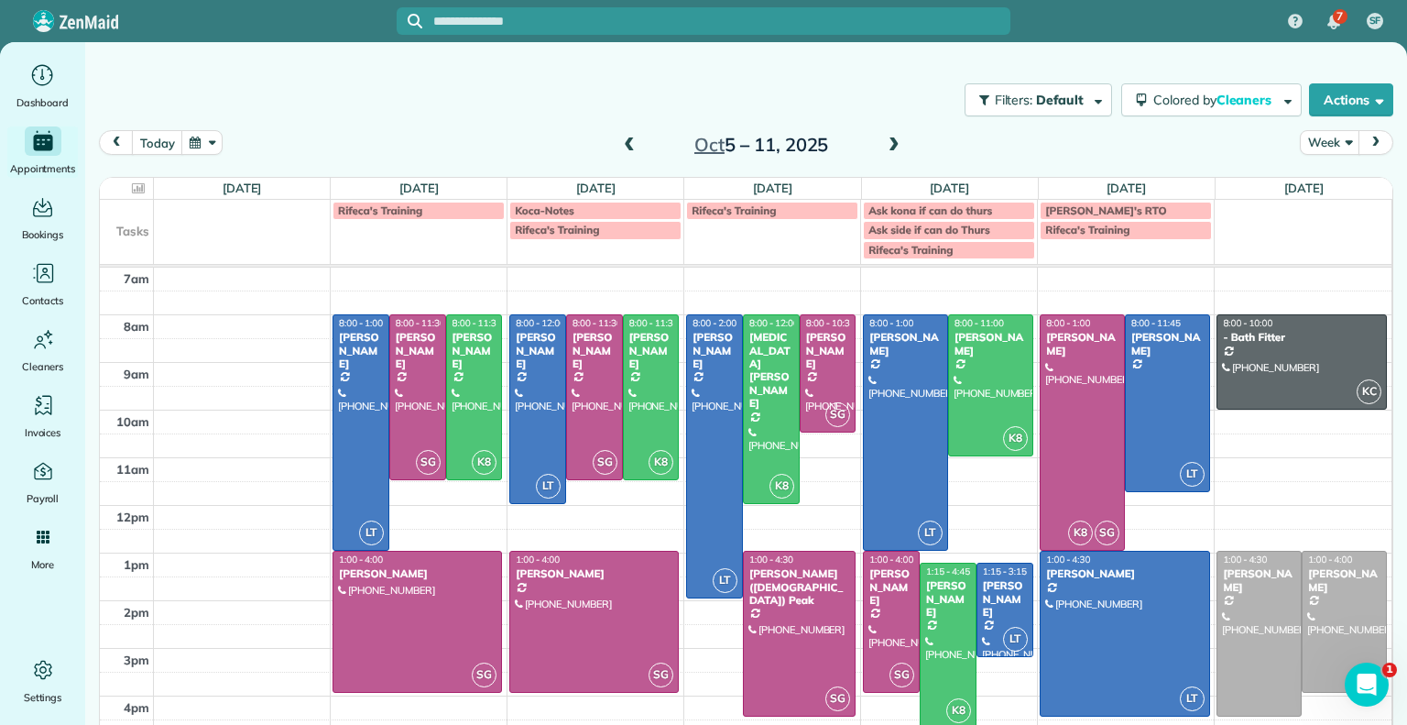
click at [892, 149] on span at bounding box center [894, 145] width 20 height 16
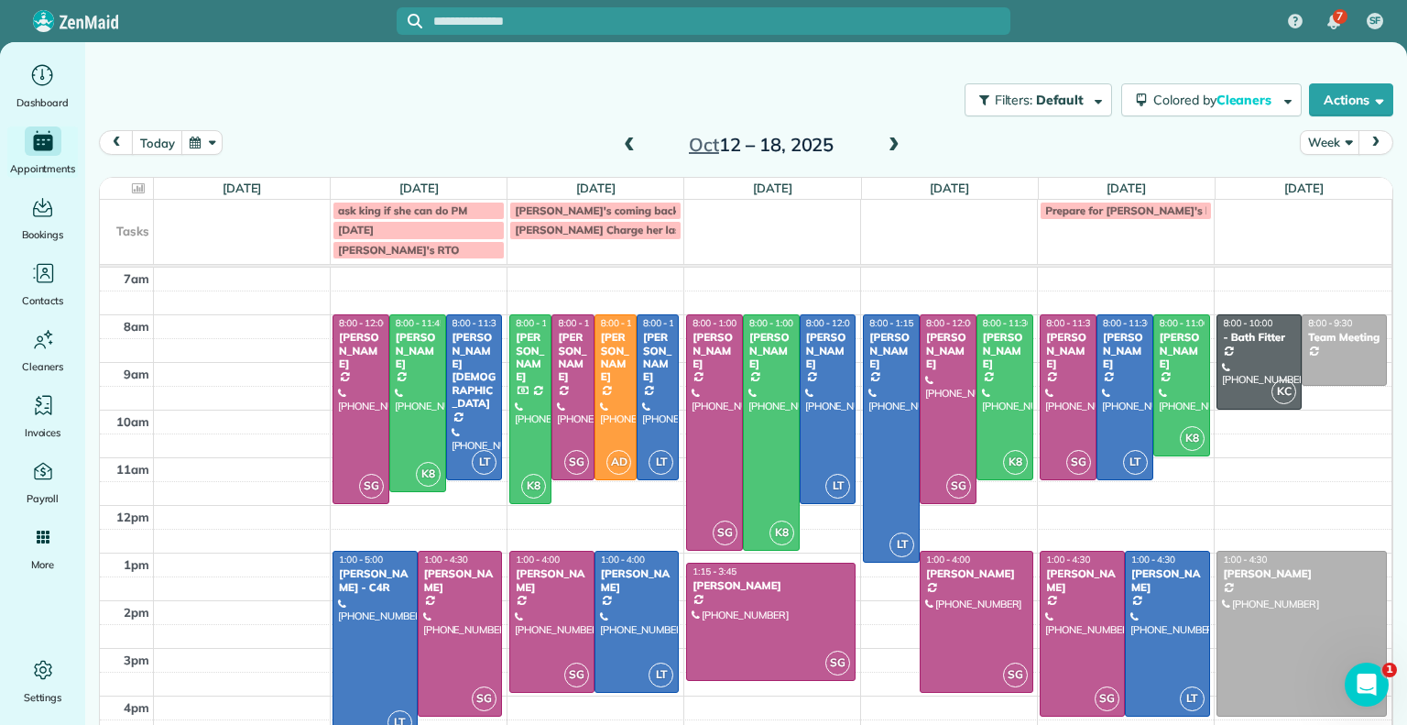
click at [884, 148] on span at bounding box center [894, 145] width 20 height 16
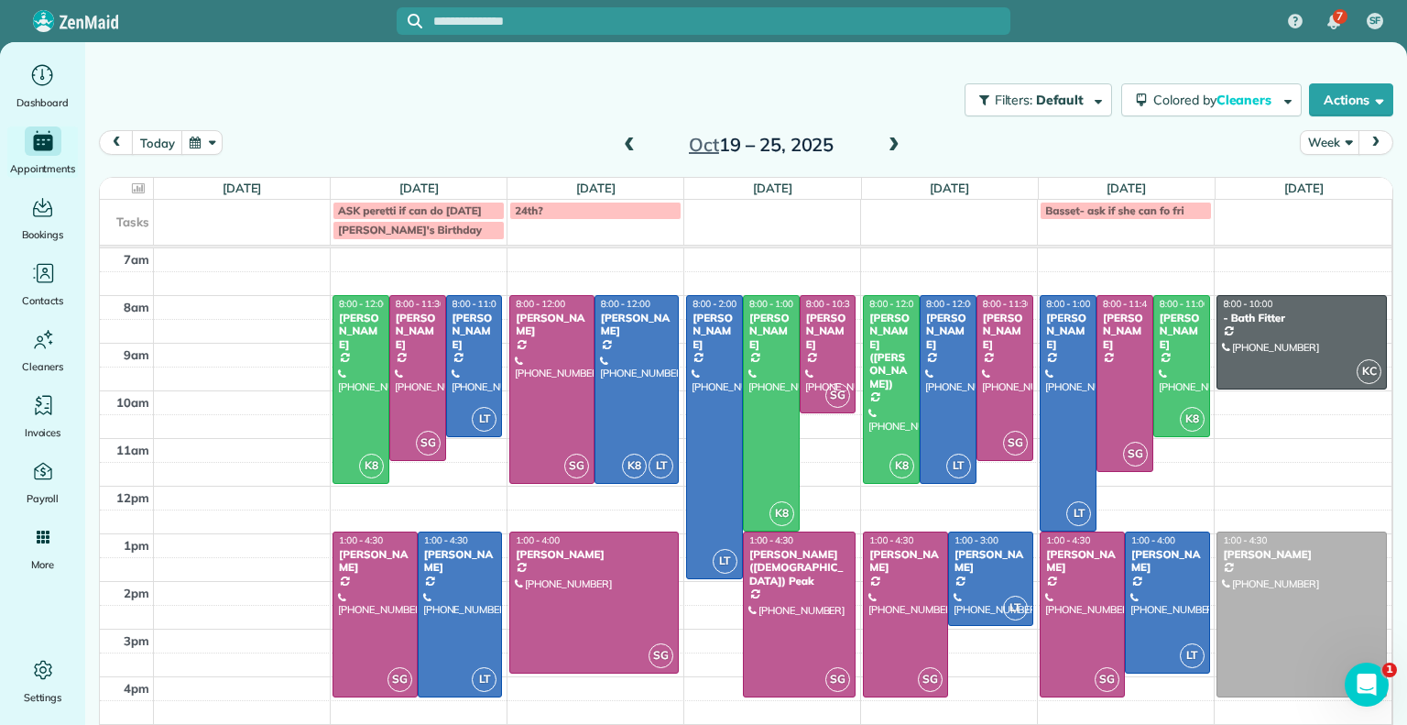
click at [619, 142] on span at bounding box center [629, 145] width 20 height 16
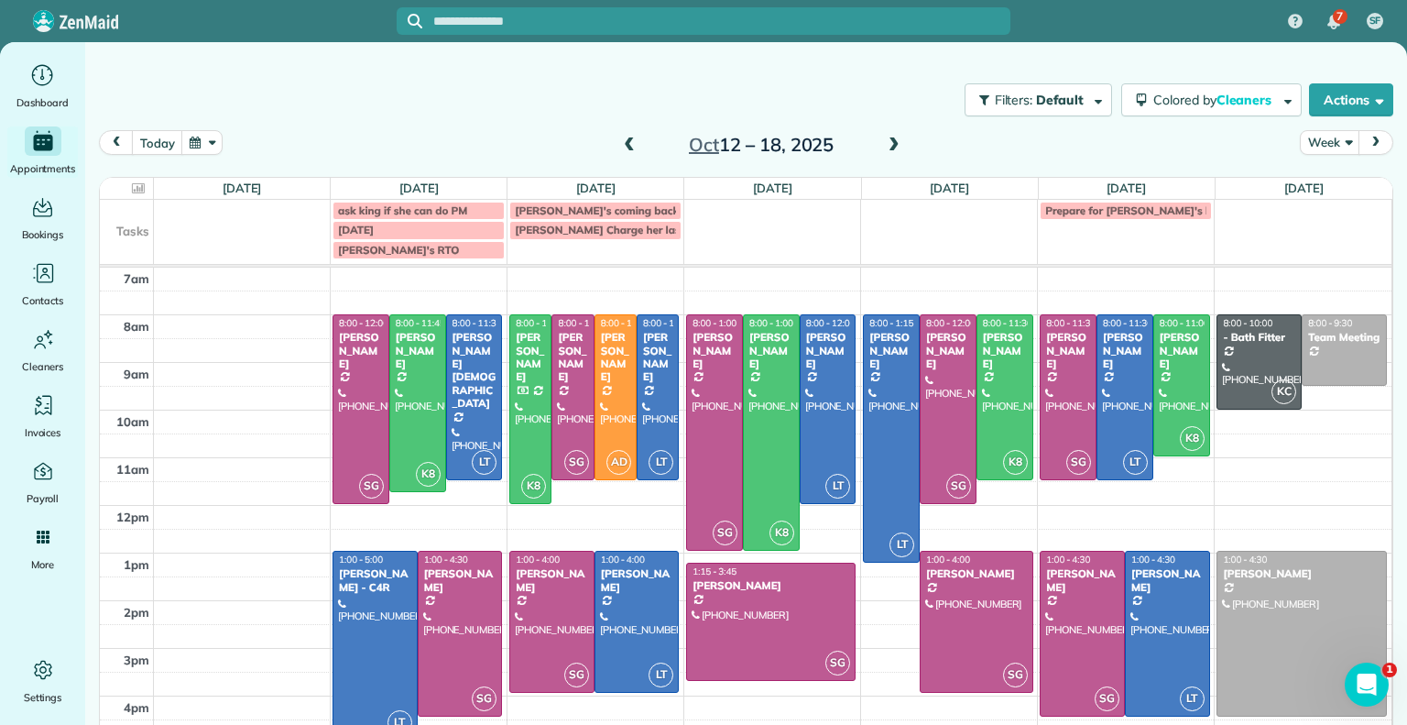
click at [619, 142] on span at bounding box center [629, 145] width 20 height 16
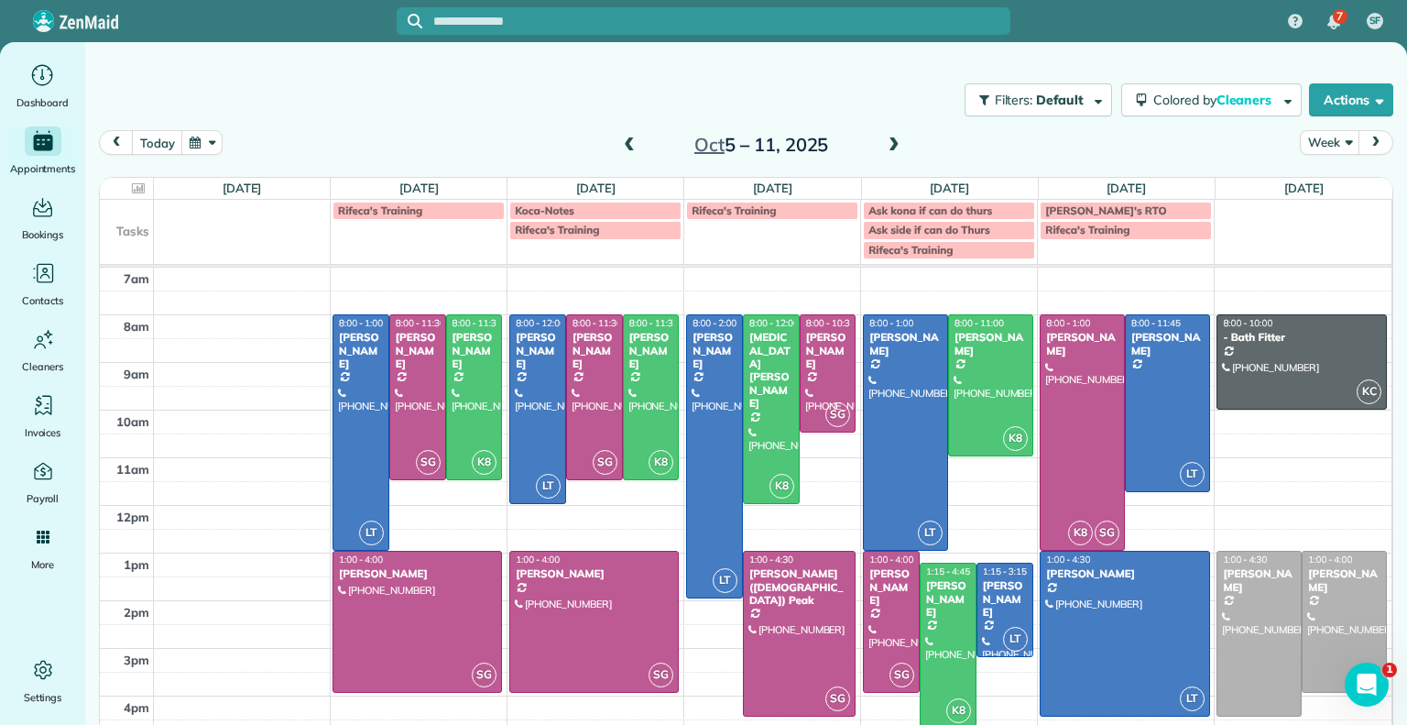
click at [897, 152] on div "Oct 5 – 11, 2025" at bounding box center [761, 144] width 293 height 29
click at [884, 148] on span at bounding box center [894, 145] width 20 height 16
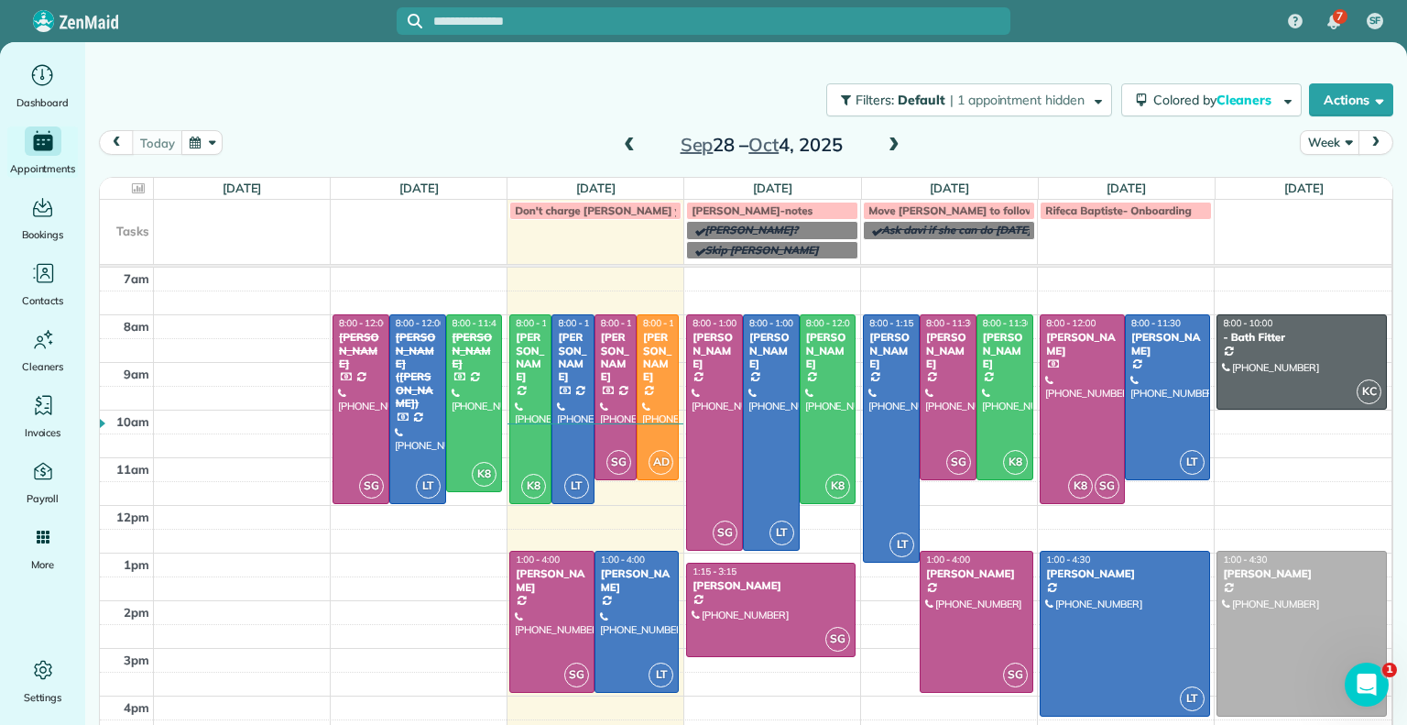
click at [885, 151] on span at bounding box center [894, 145] width 20 height 16
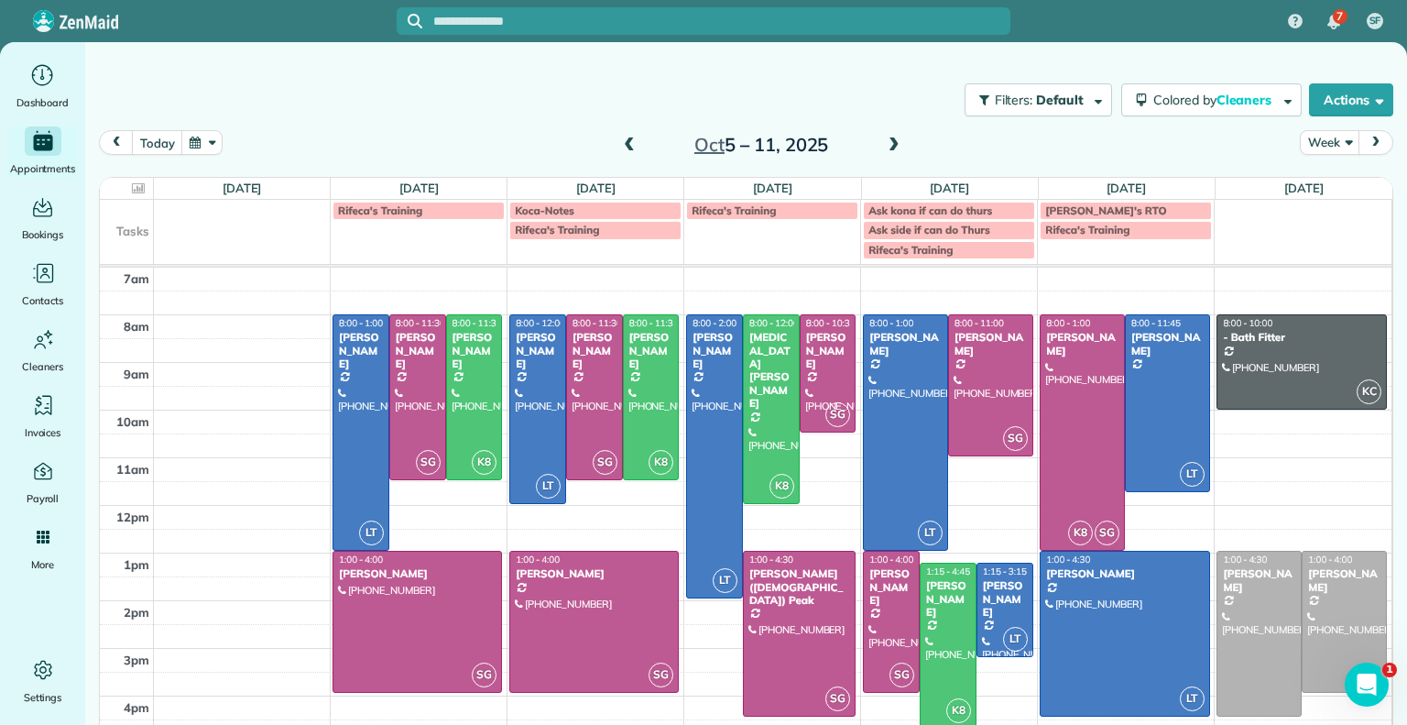
click at [885, 151] on span at bounding box center [894, 145] width 20 height 16
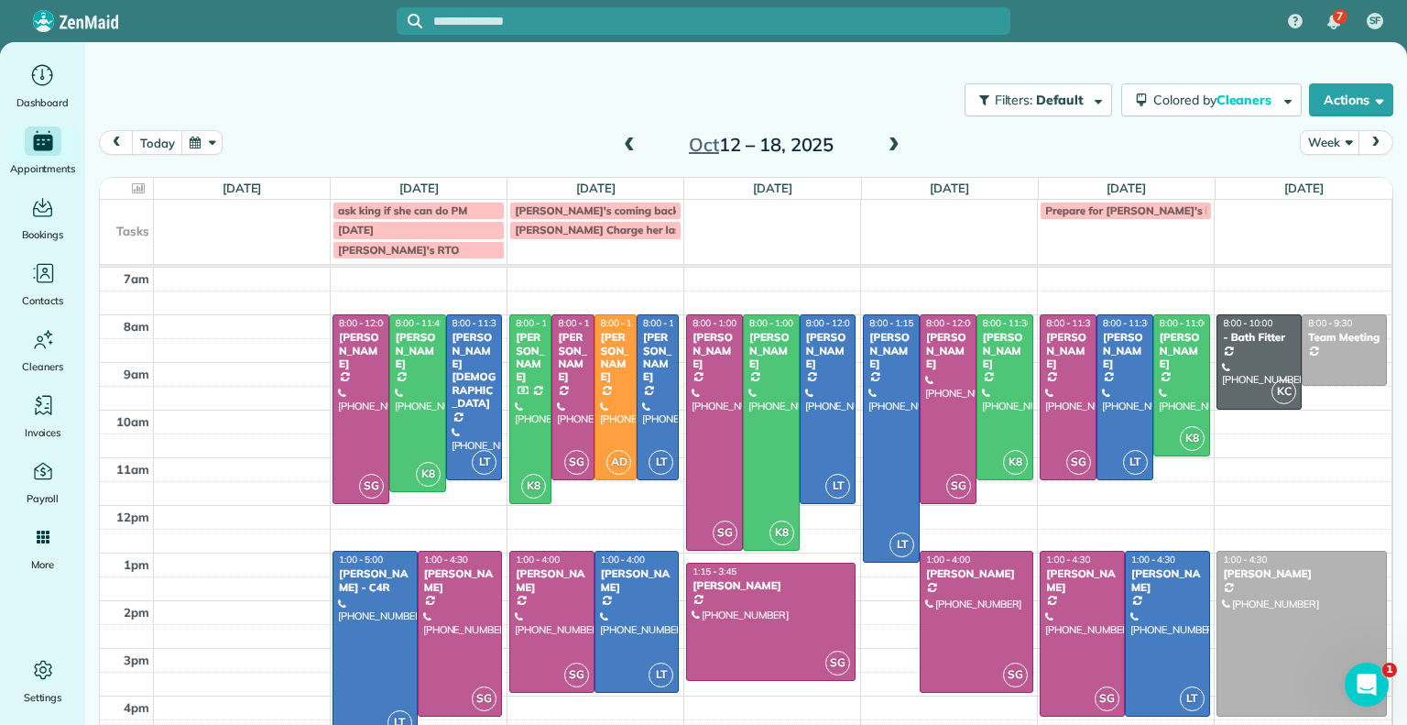
click at [885, 151] on span at bounding box center [894, 145] width 20 height 16
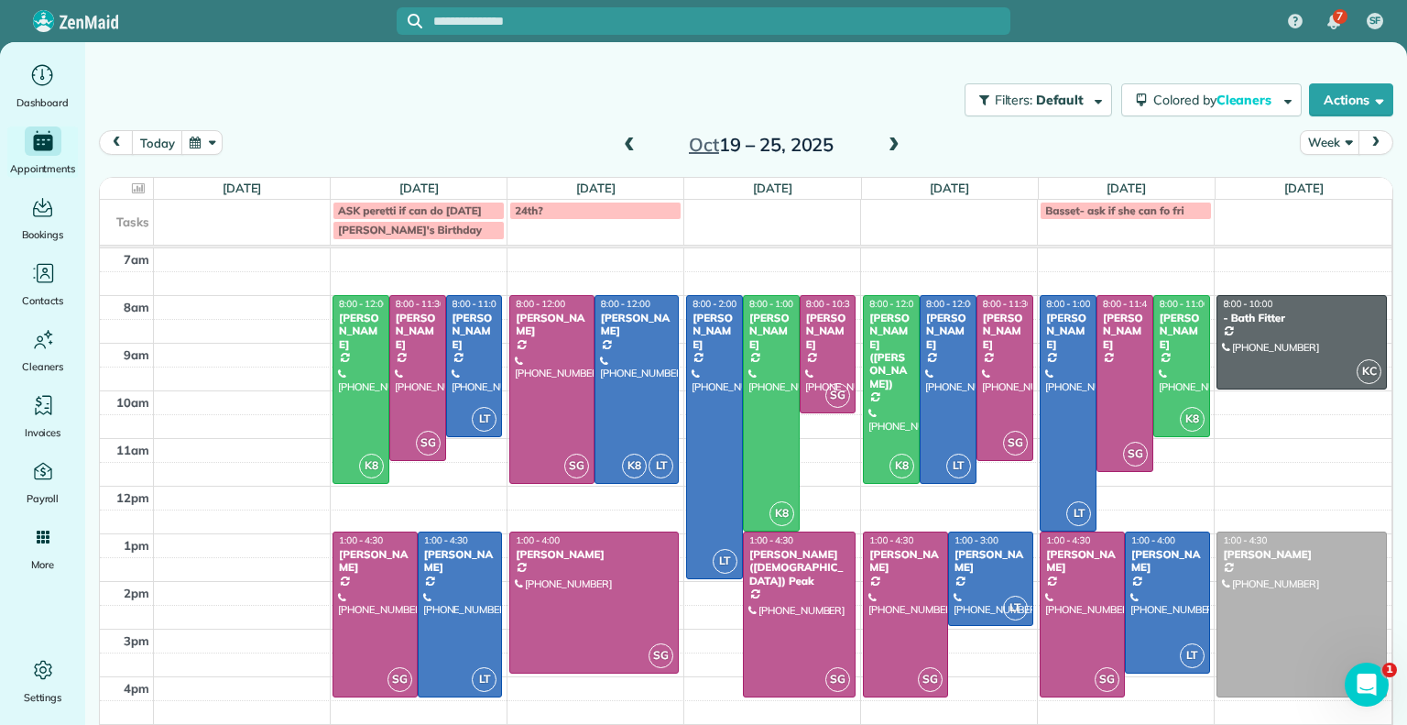
click at [619, 138] on span at bounding box center [629, 145] width 20 height 16
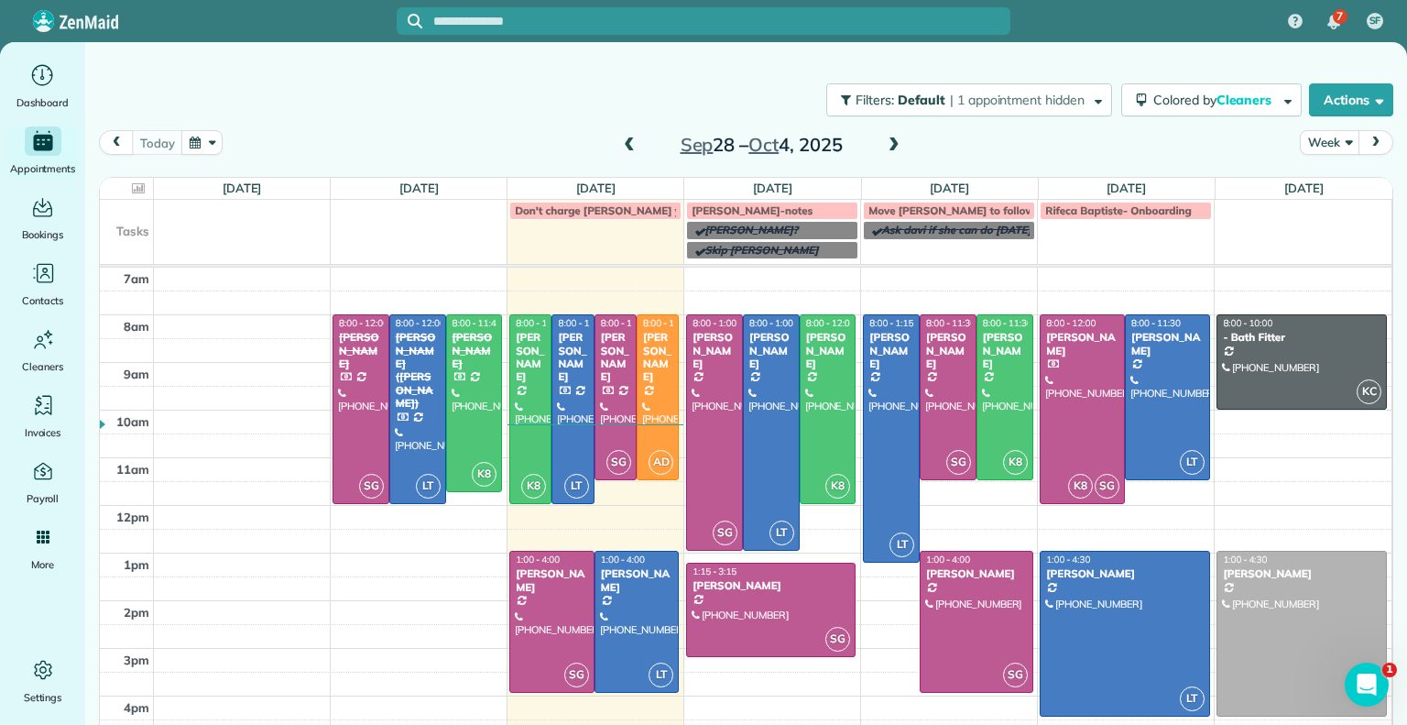
click at [884, 138] on span at bounding box center [894, 145] width 20 height 16
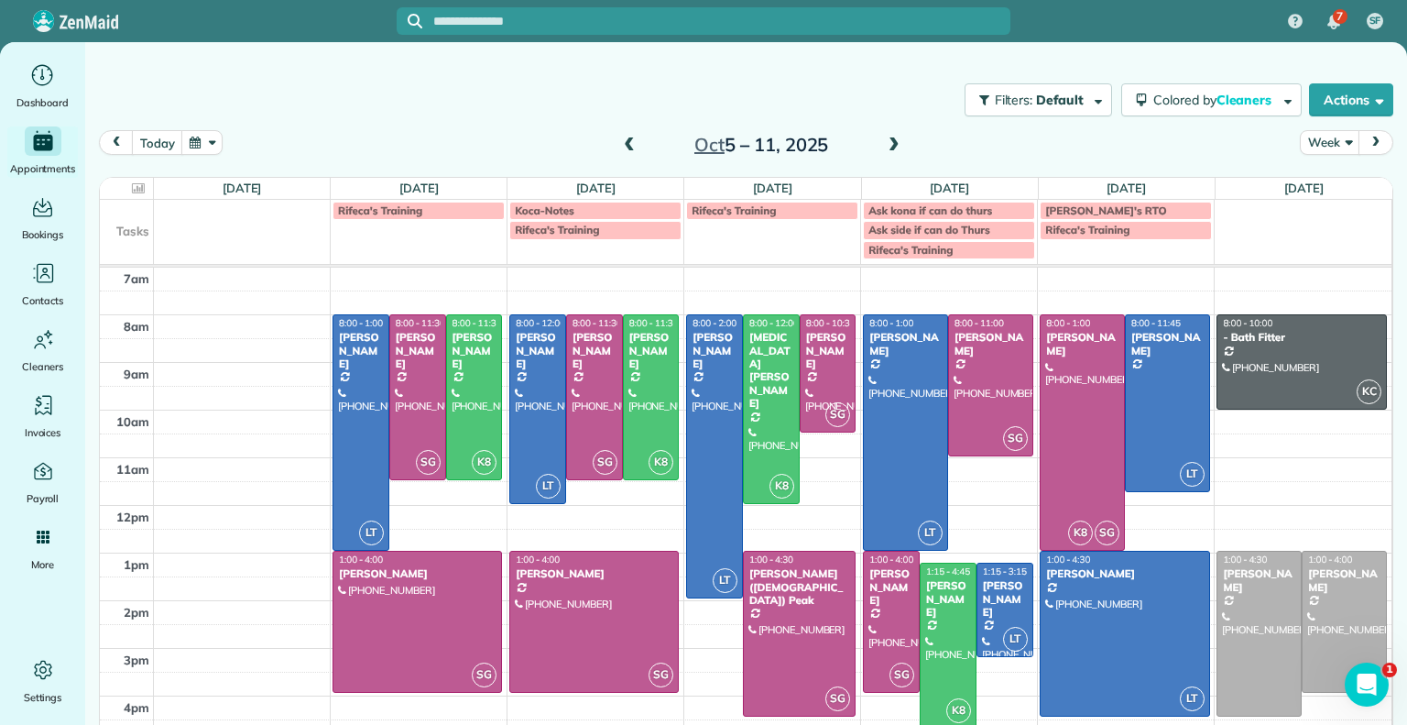
click at [884, 138] on span at bounding box center [894, 145] width 20 height 16
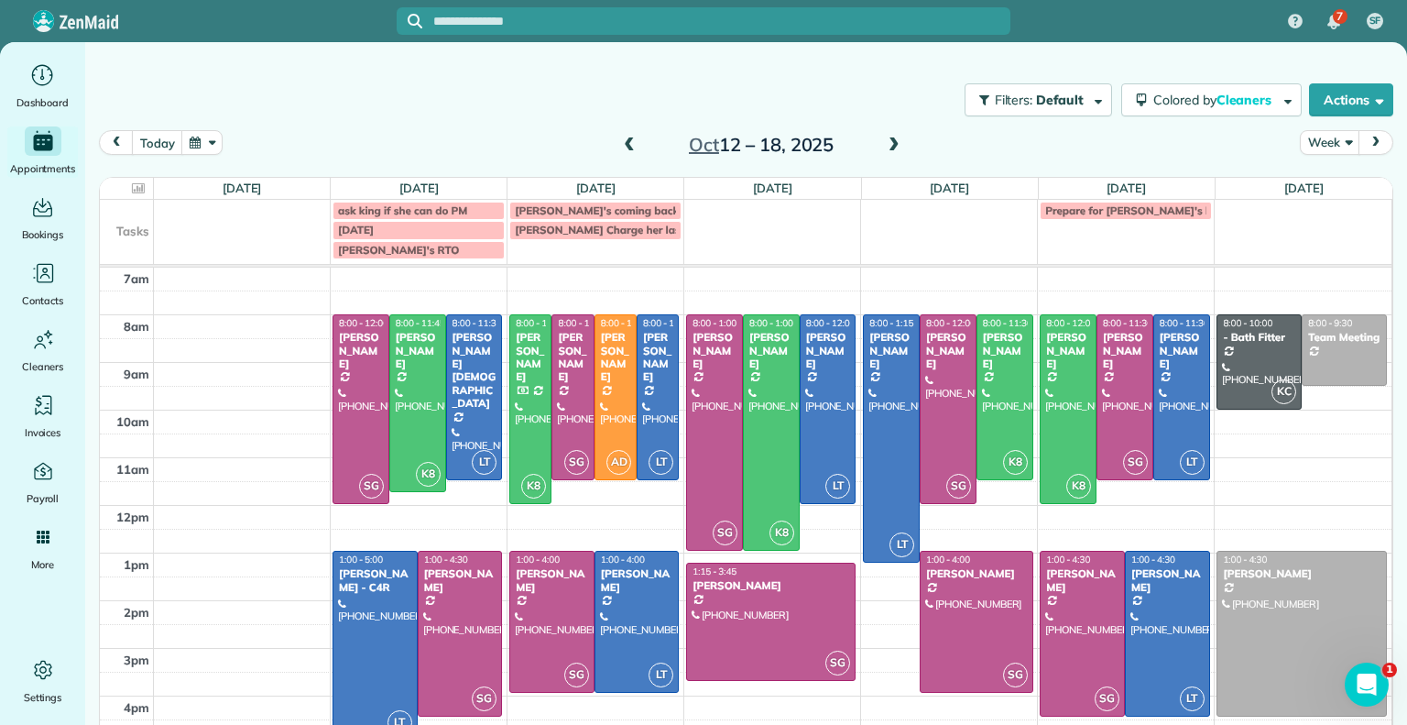
click at [626, 142] on span at bounding box center [629, 145] width 20 height 16
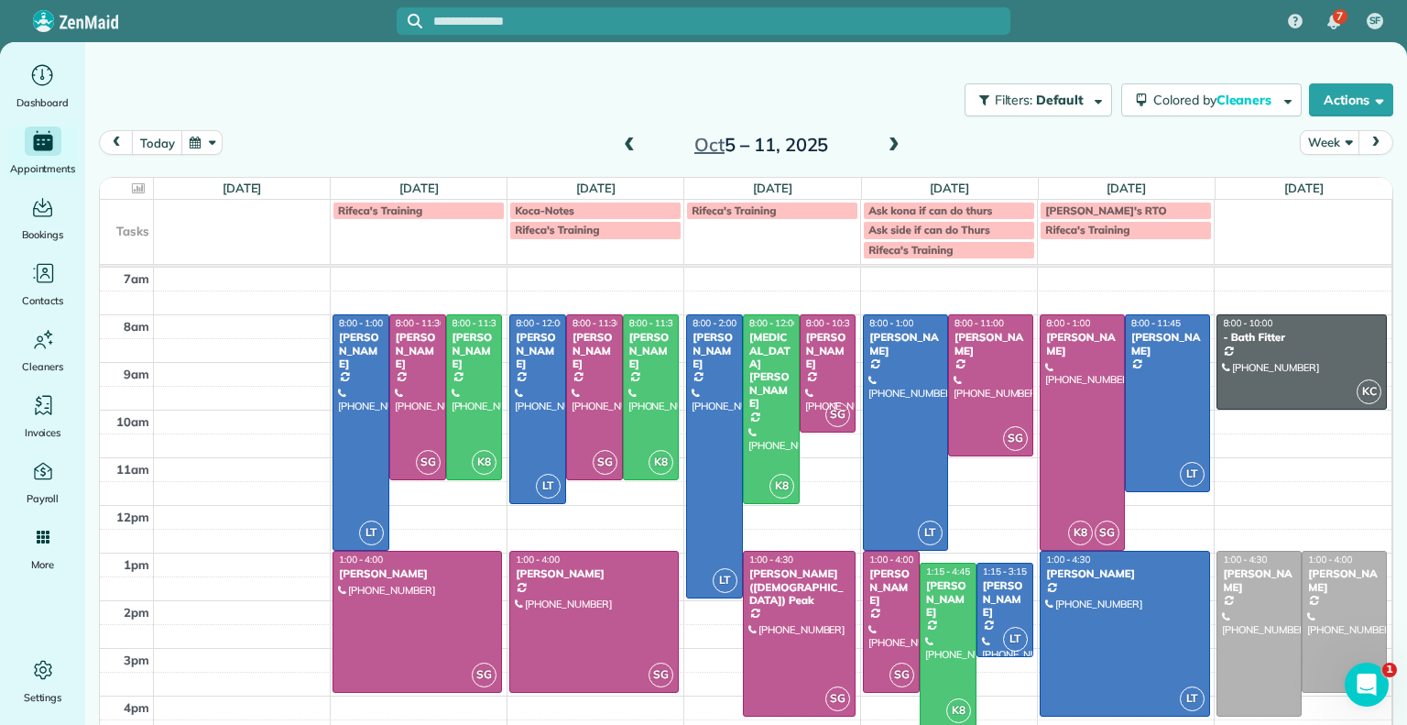
click at [887, 142] on span at bounding box center [894, 145] width 20 height 16
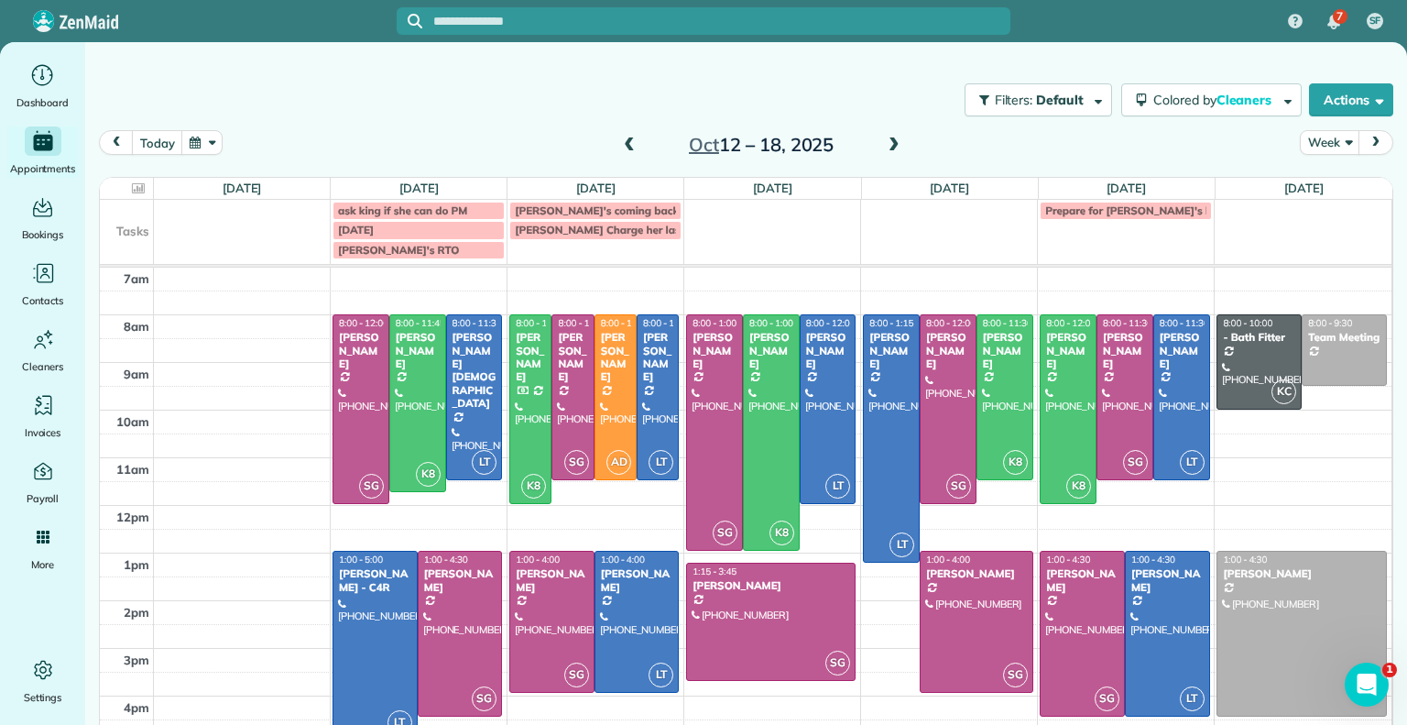
click at [887, 142] on span at bounding box center [894, 145] width 20 height 16
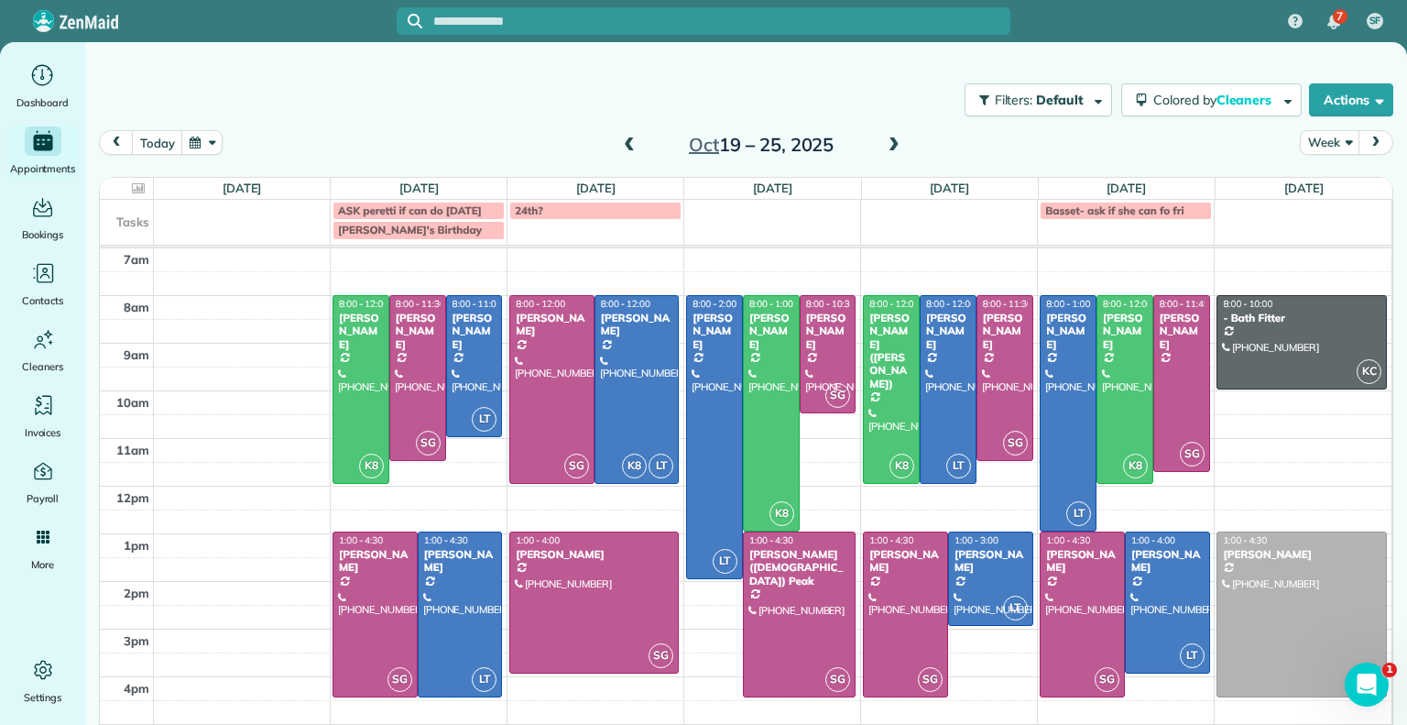
click at [623, 142] on span at bounding box center [629, 145] width 20 height 16
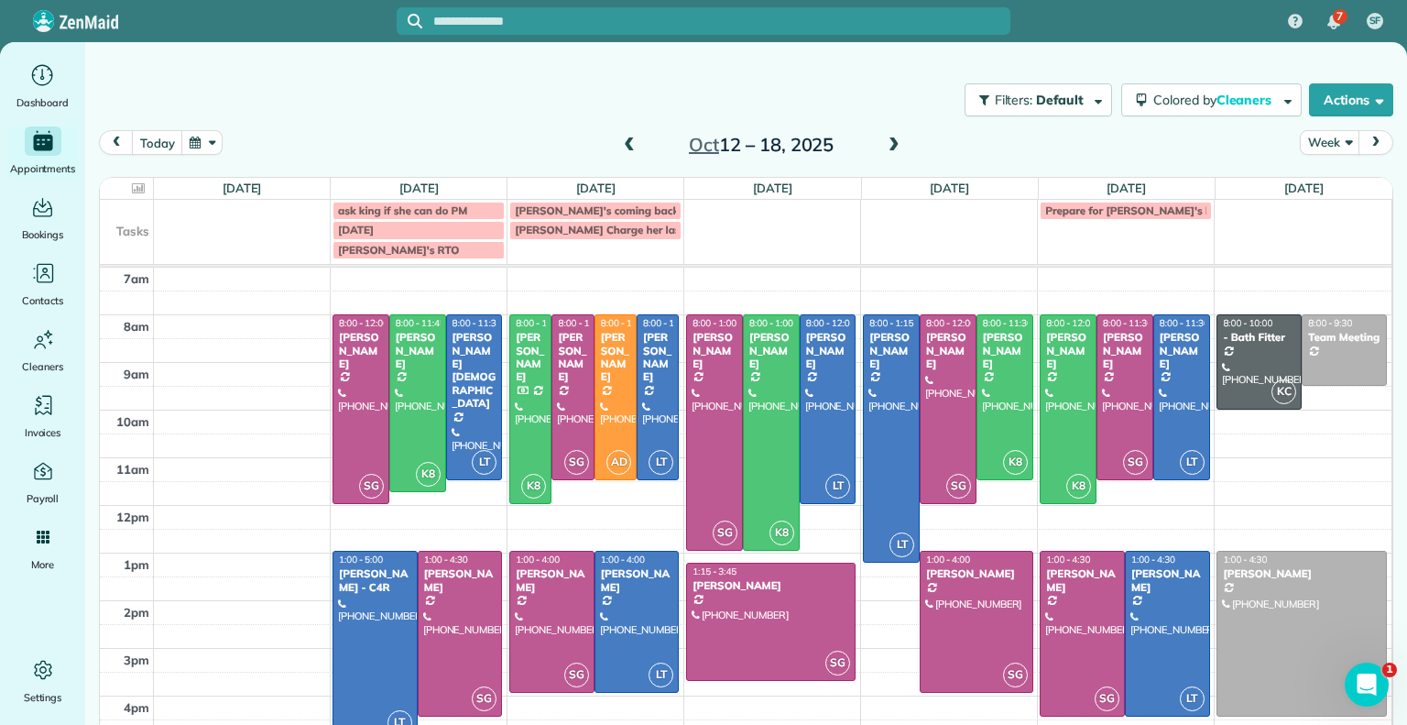
click at [623, 142] on span at bounding box center [629, 145] width 20 height 16
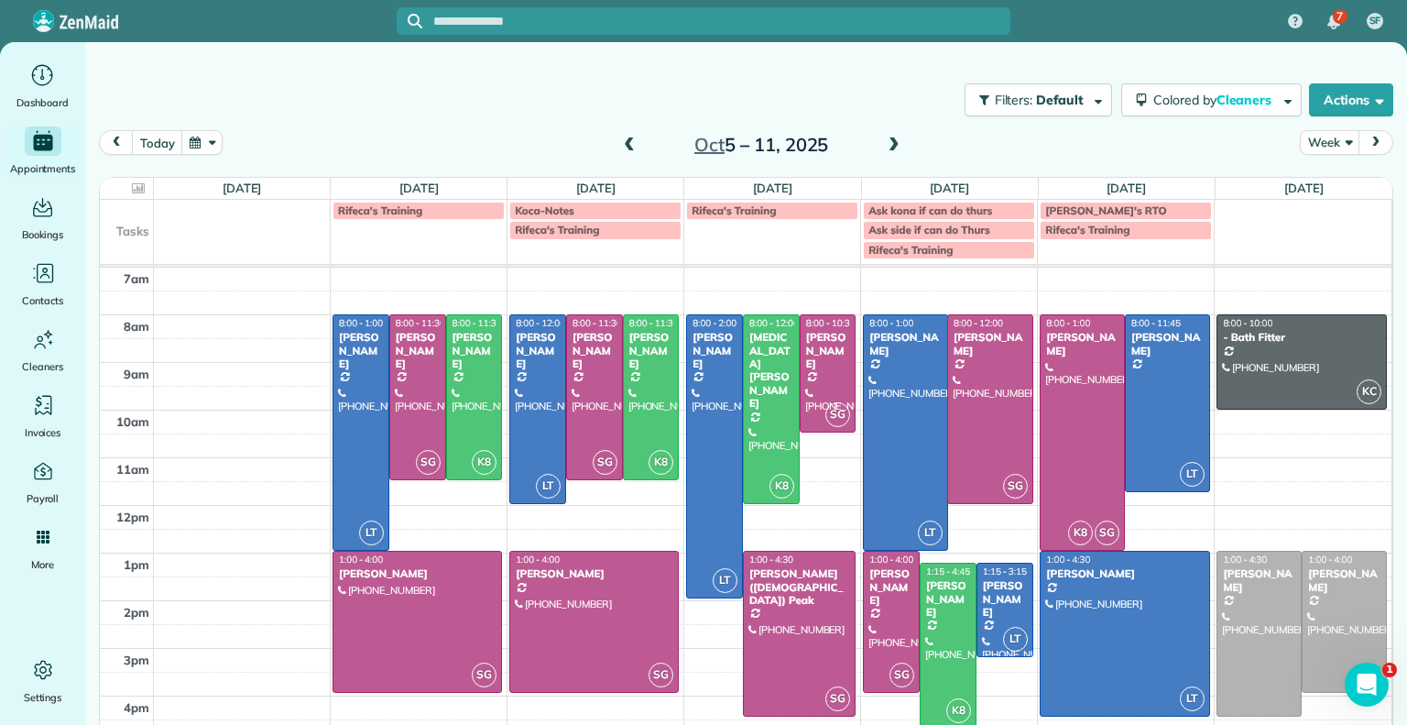
drag, startPoint x: 982, startPoint y: 454, endPoint x: 988, endPoint y: 492, distance: 38.9
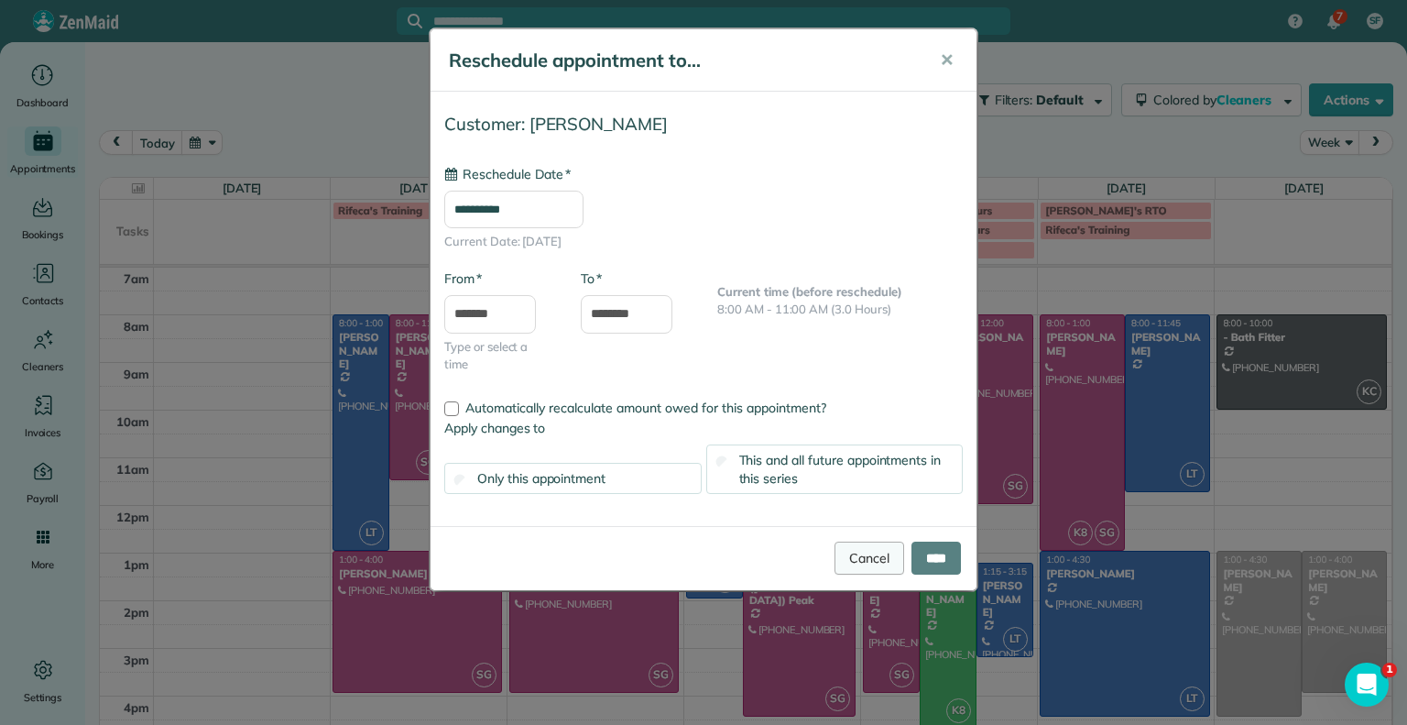
type input "**********"
click at [924, 565] on input "****" at bounding box center [936, 557] width 49 height 33
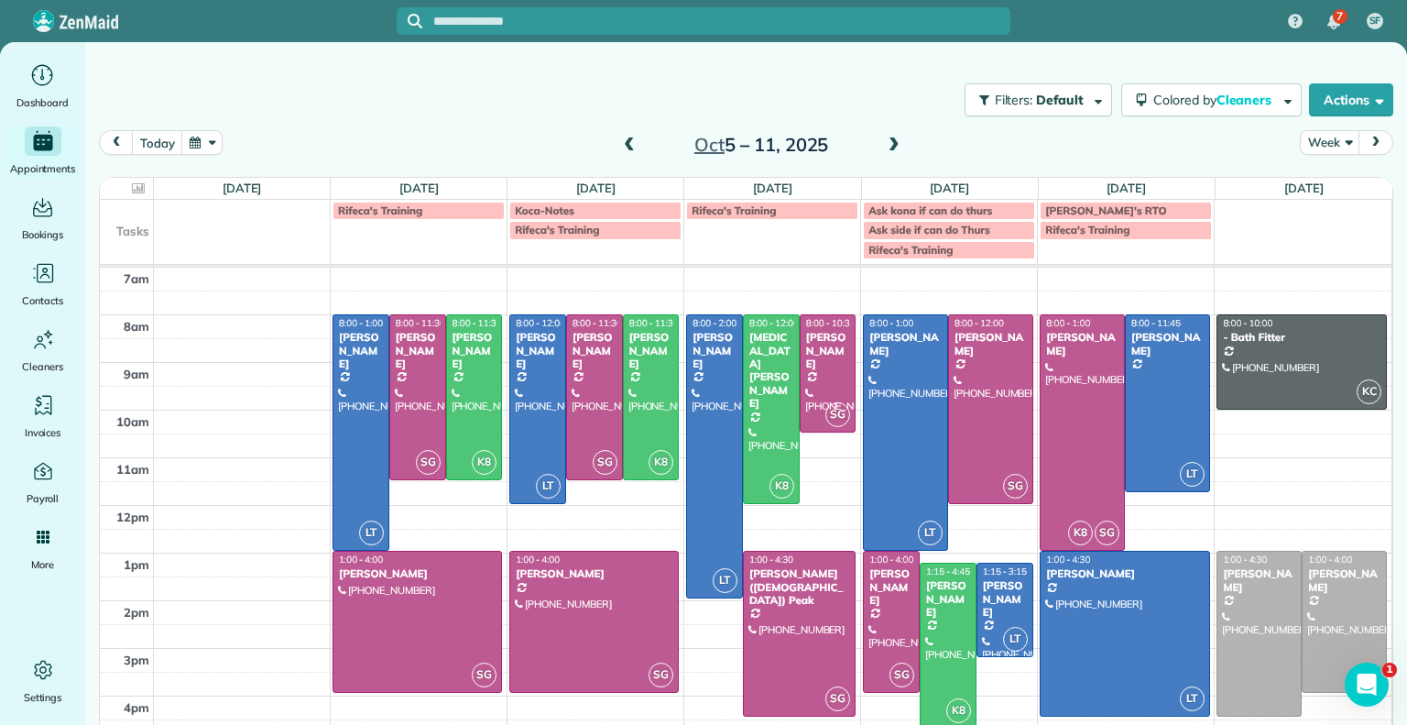
click at [619, 148] on span at bounding box center [629, 145] width 20 height 16
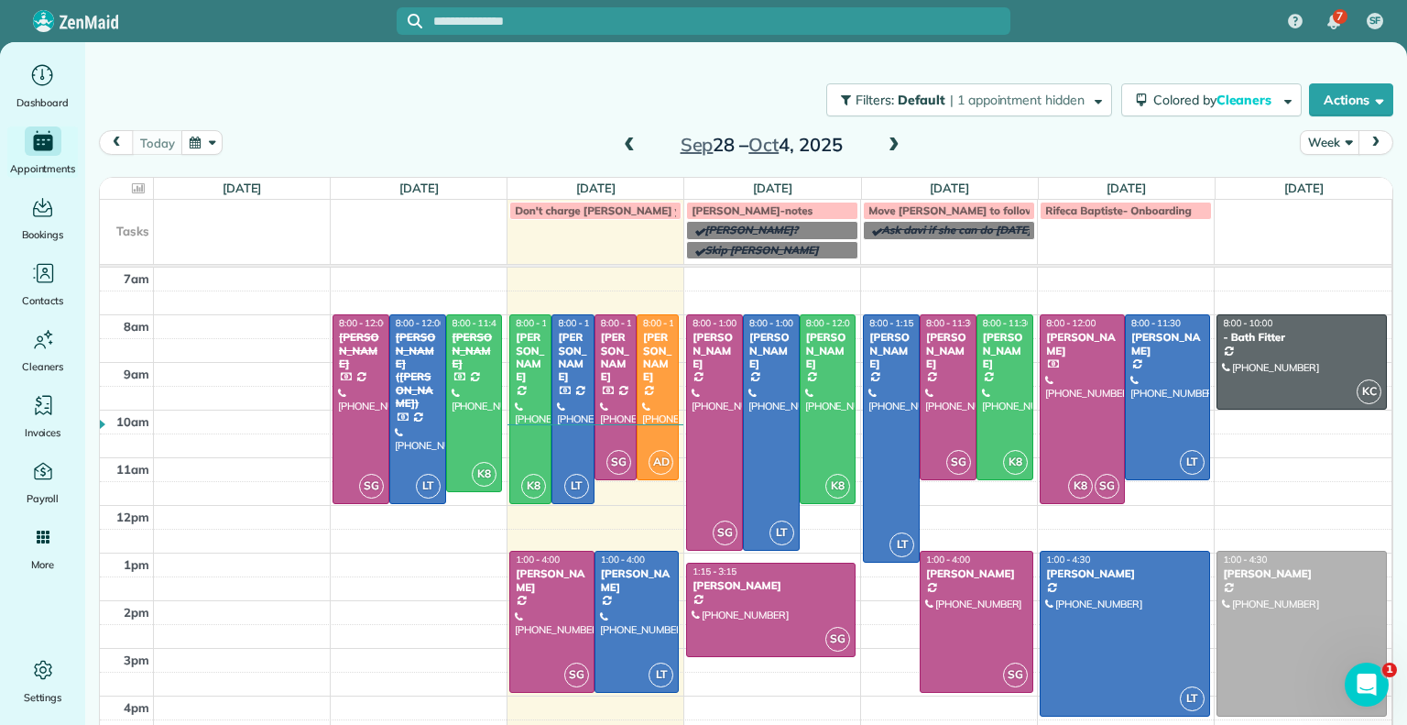
click at [884, 149] on span at bounding box center [894, 145] width 20 height 16
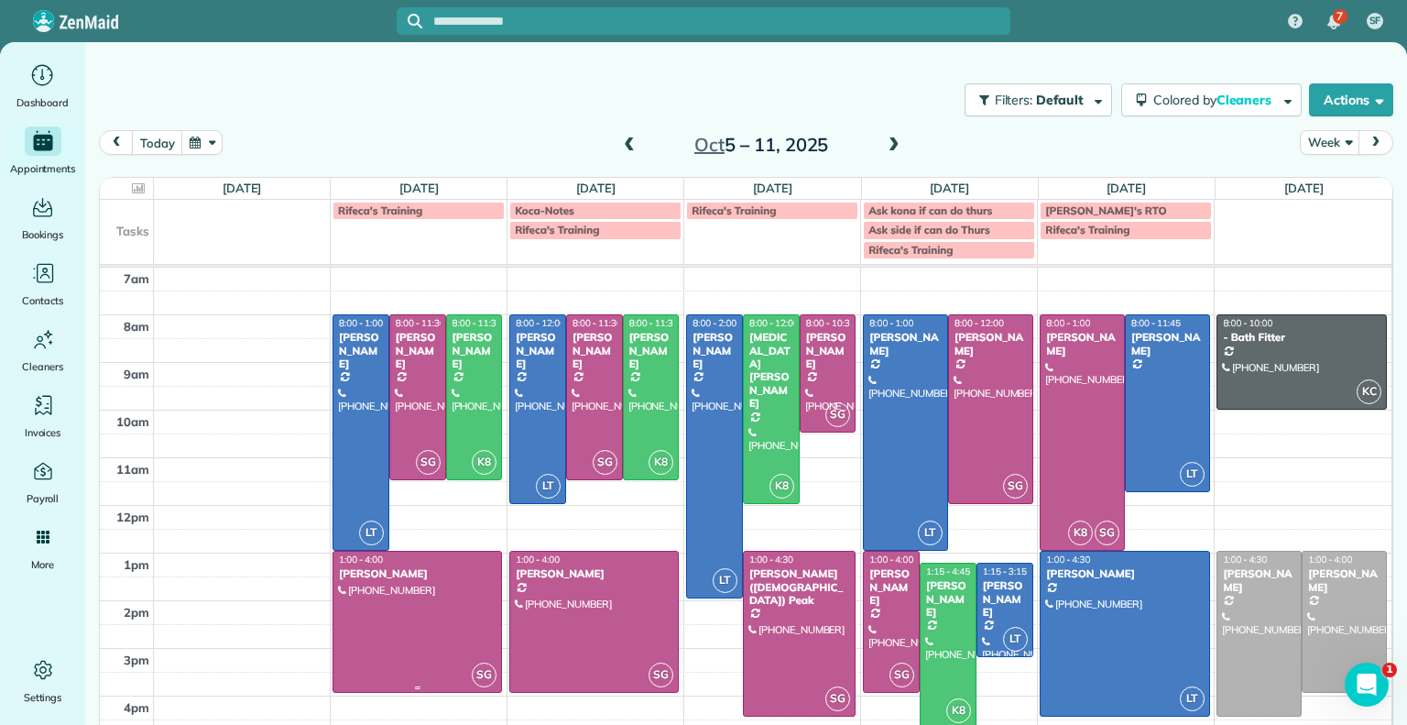
click at [416, 600] on div at bounding box center [418, 622] width 168 height 140
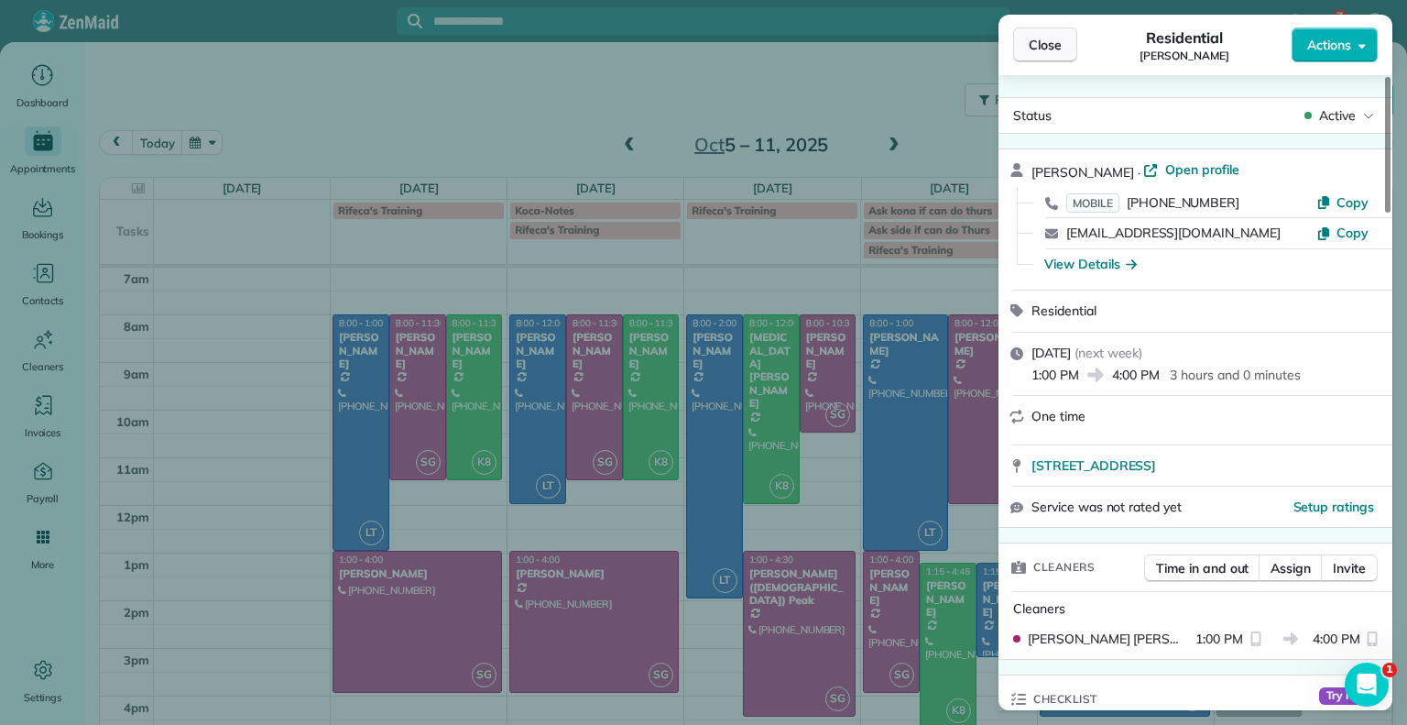
click at [1044, 42] on span "Close" at bounding box center [1045, 45] width 33 height 18
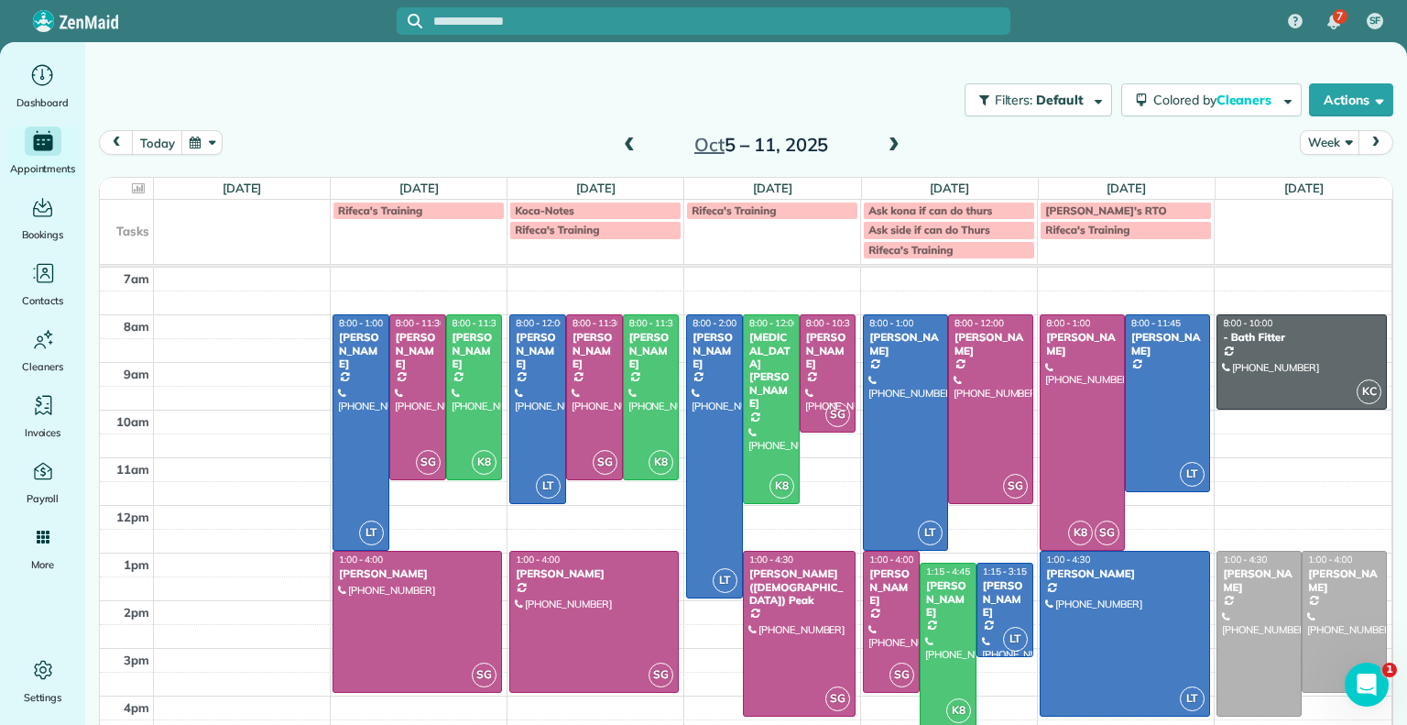
click at [887, 144] on span at bounding box center [894, 145] width 20 height 16
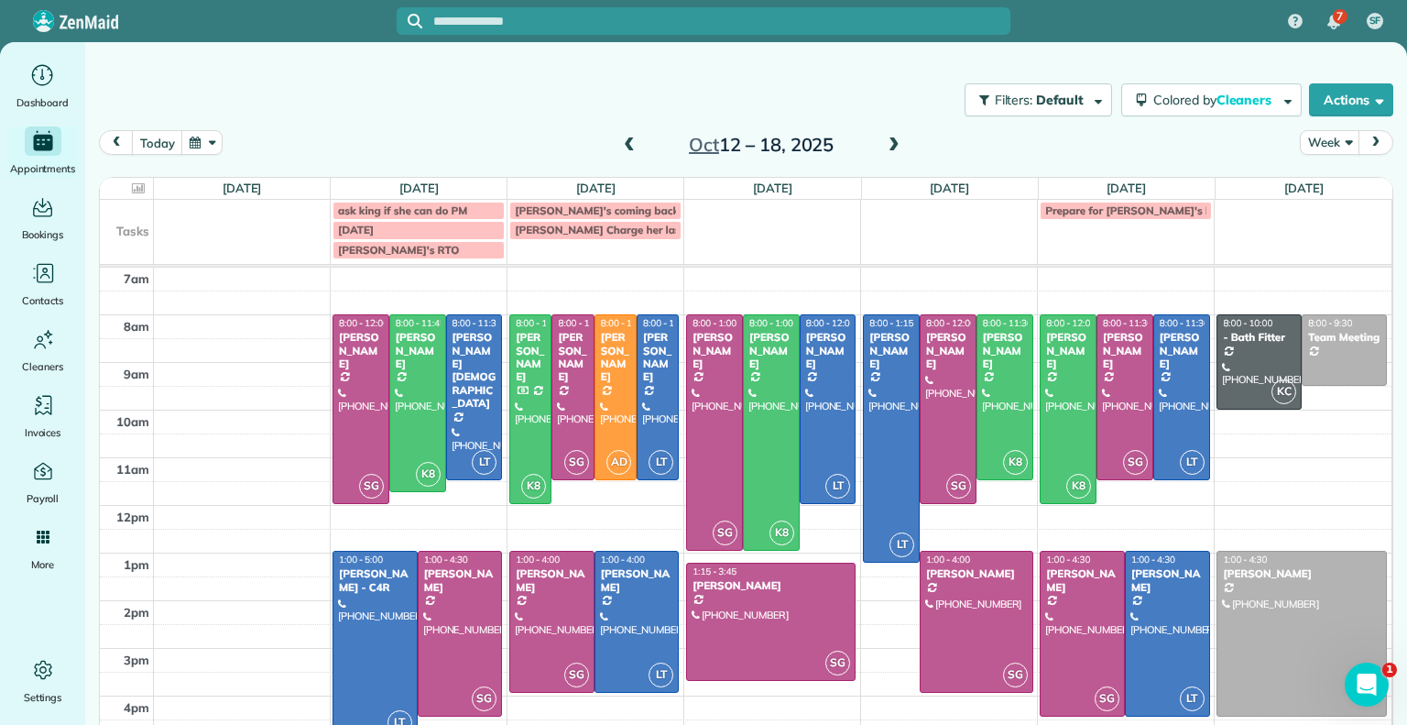
click at [619, 141] on span at bounding box center [629, 145] width 20 height 16
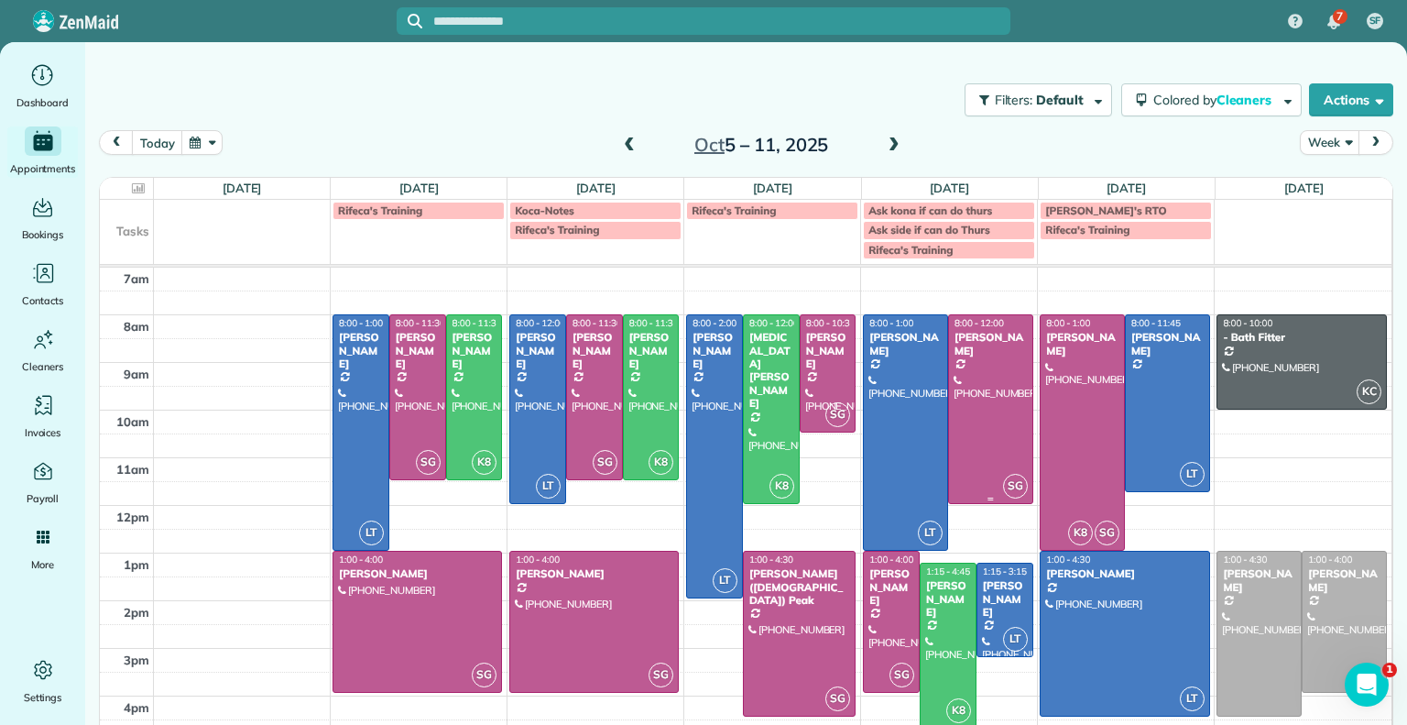
click at [981, 374] on div at bounding box center [990, 408] width 83 height 187
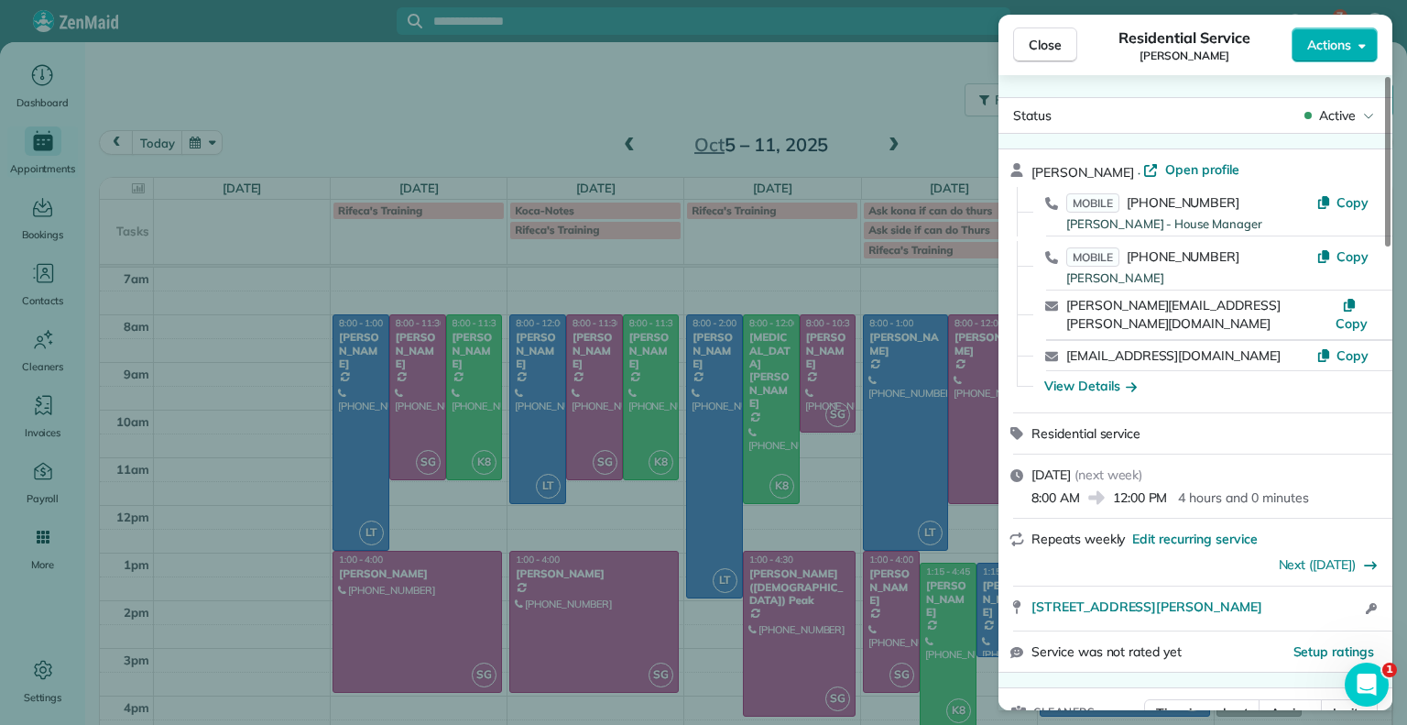
drag, startPoint x: 172, startPoint y: 110, endPoint x: 163, endPoint y: 138, distance: 29.8
click at [163, 138] on div "Close Residential Service [PERSON_NAME] Actions Status Active [PERSON_NAME] · O…" at bounding box center [703, 362] width 1407 height 725
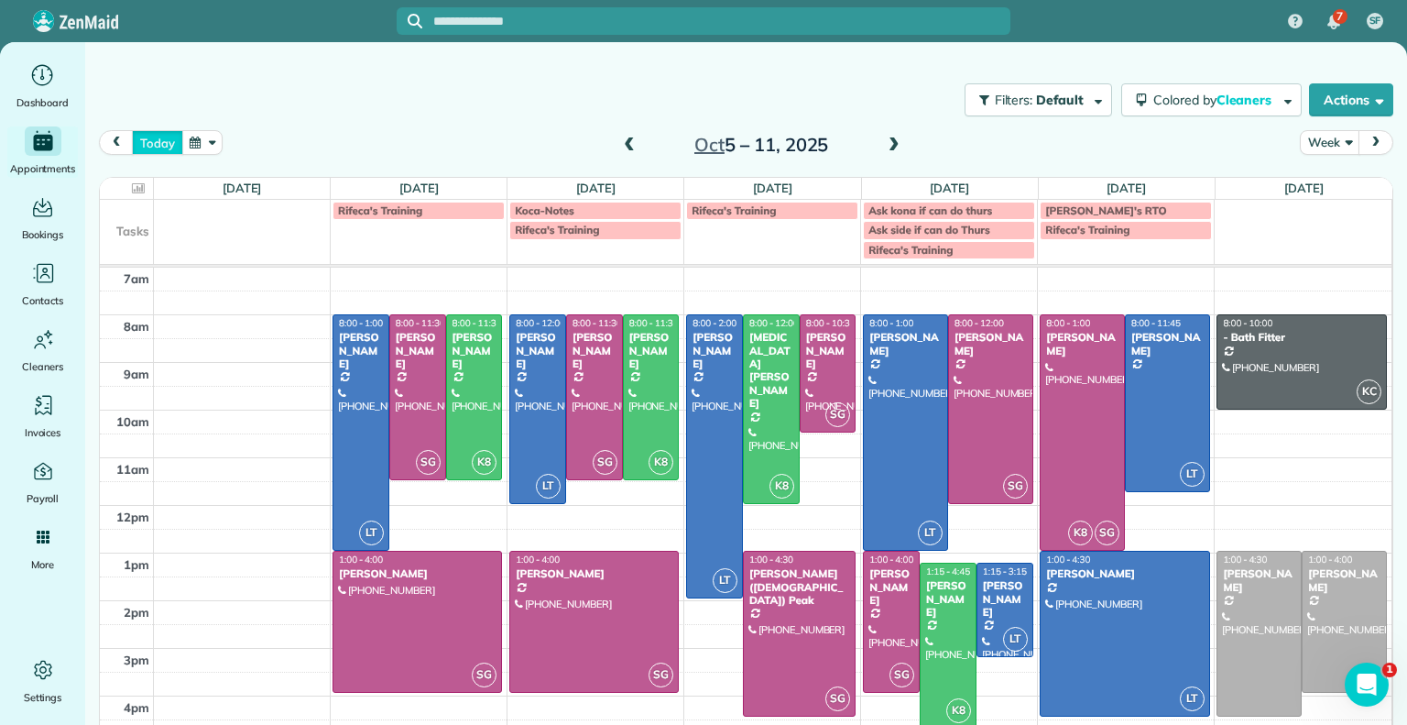
click at [163, 138] on button "today" at bounding box center [157, 142] width 50 height 25
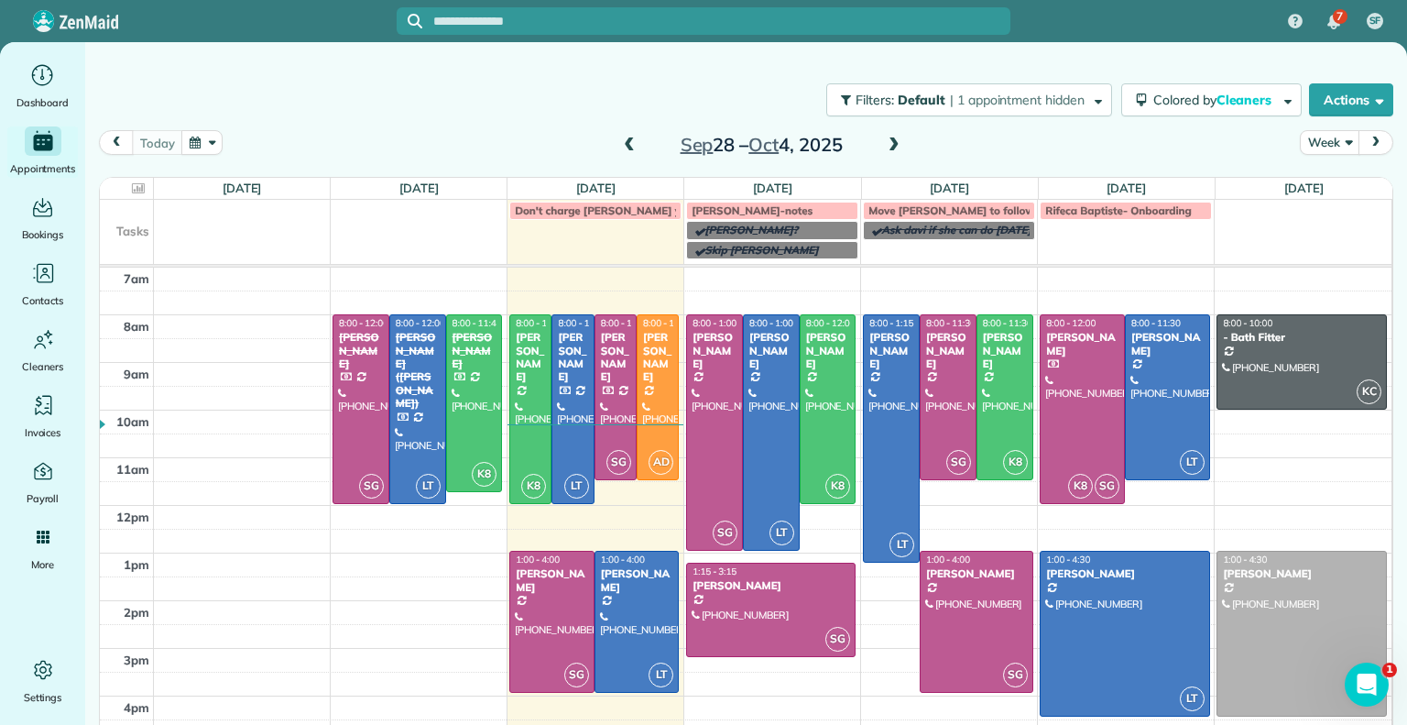
click at [884, 154] on span at bounding box center [894, 145] width 20 height 27
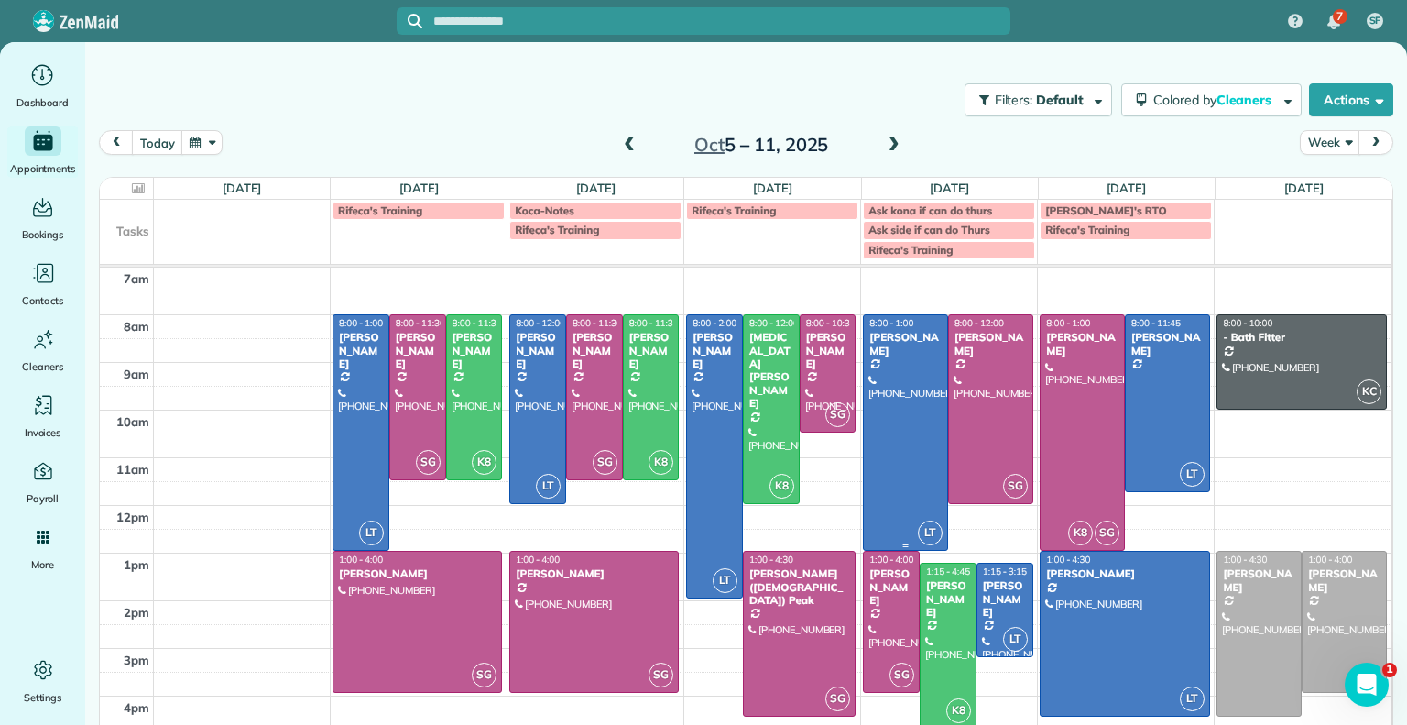
click at [889, 443] on div at bounding box center [905, 432] width 83 height 235
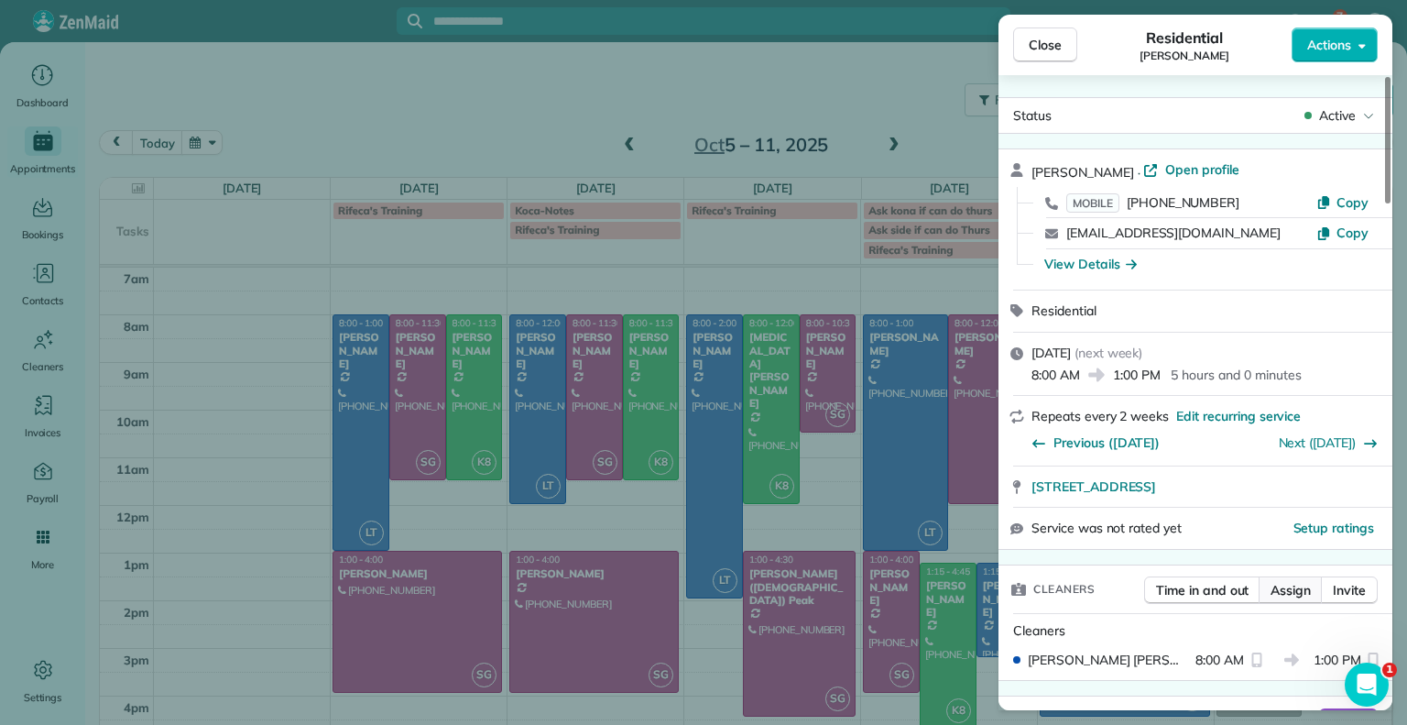
click at [1292, 596] on button "Assign" at bounding box center [1291, 589] width 64 height 27
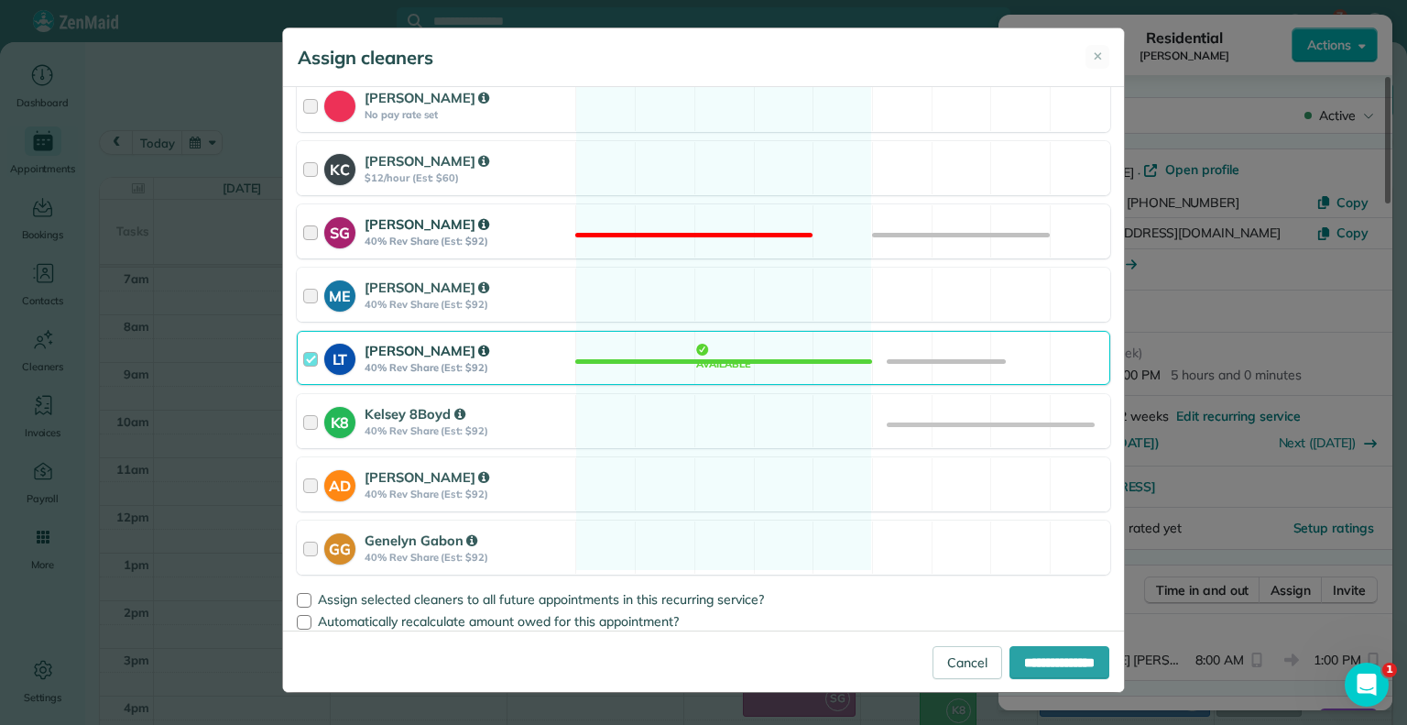
scroll to position [305, 0]
click at [303, 352] on div at bounding box center [313, 357] width 21 height 34
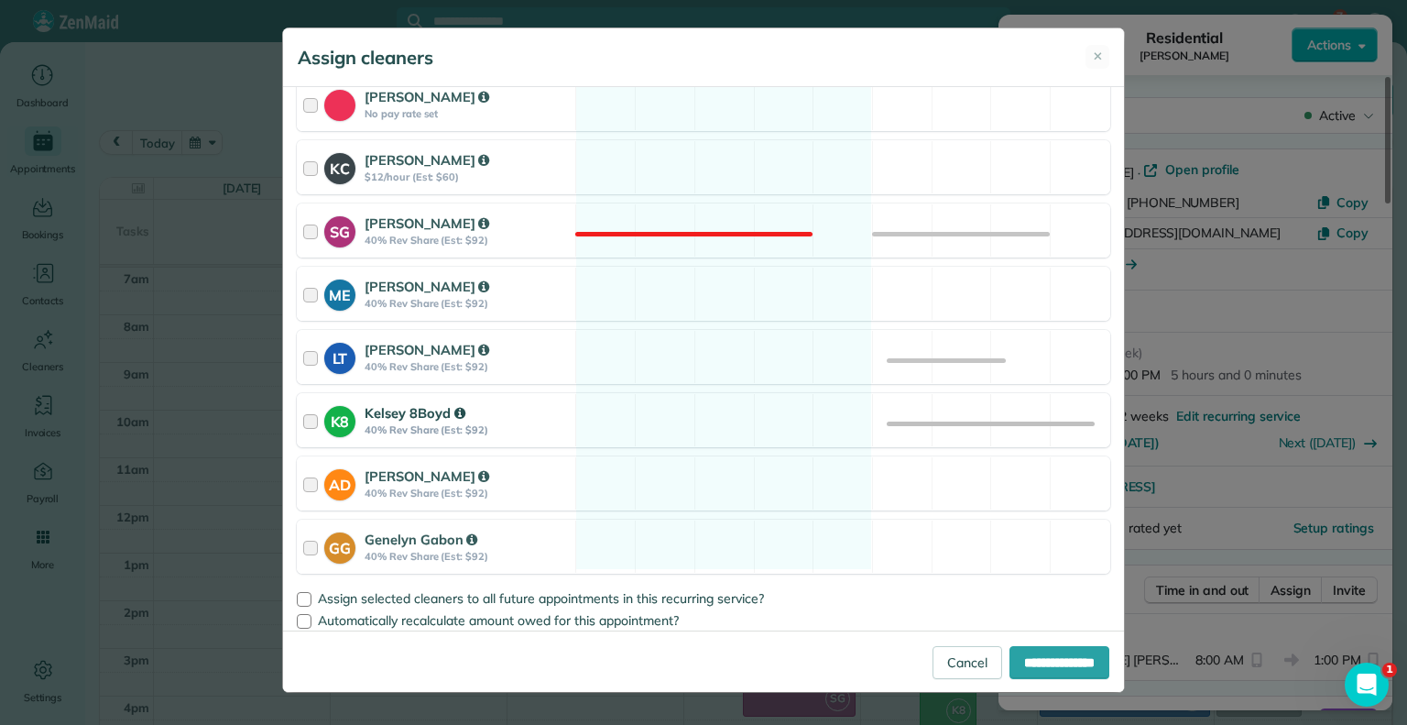
click at [326, 421] on strong "K8" at bounding box center [339, 419] width 31 height 27
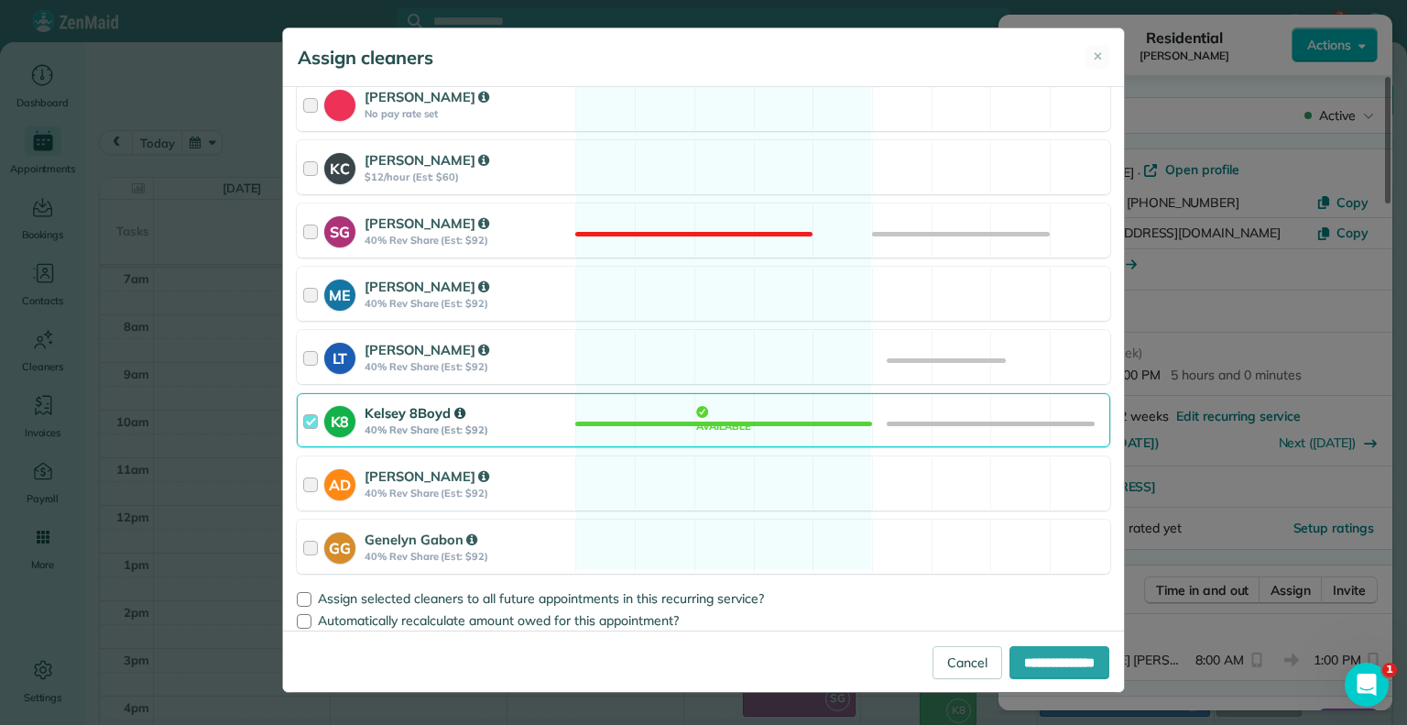
click at [310, 418] on div at bounding box center [313, 420] width 21 height 34
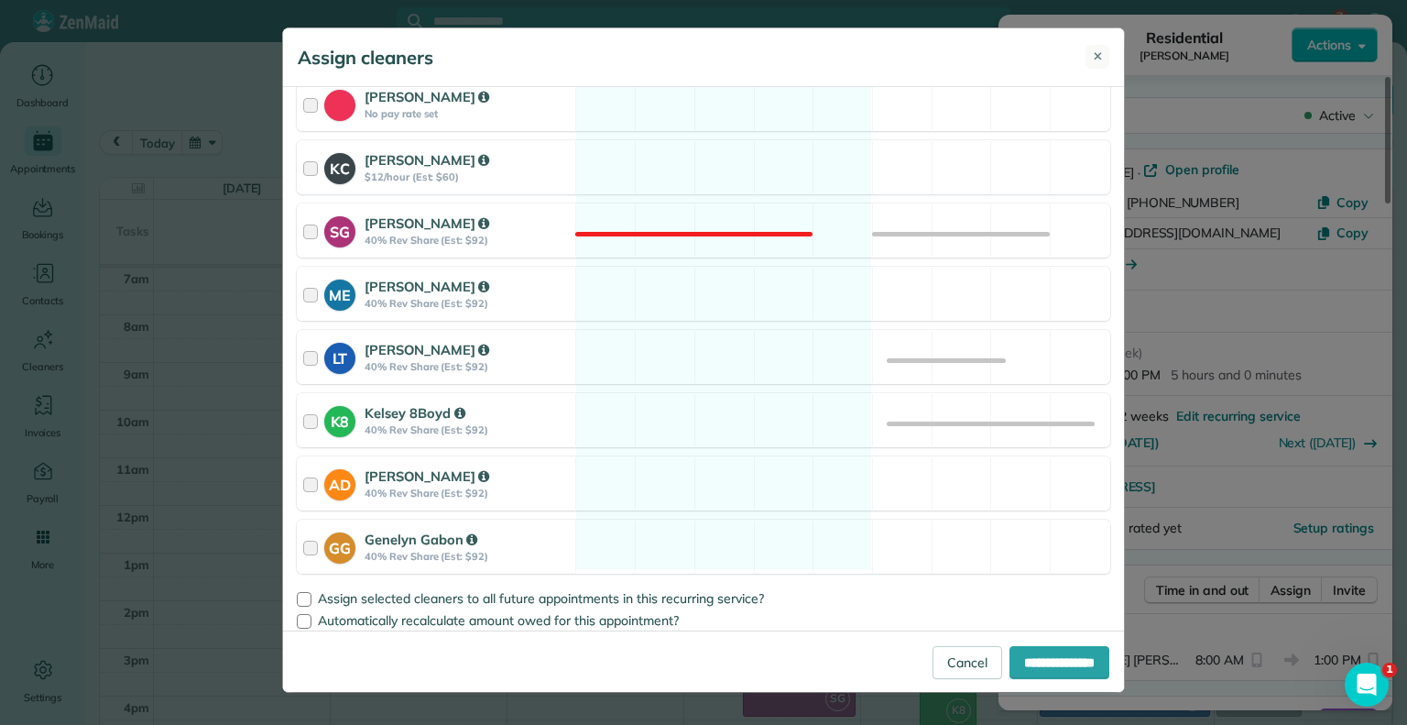
click at [1099, 52] on span "✕" at bounding box center [1098, 57] width 10 height 18
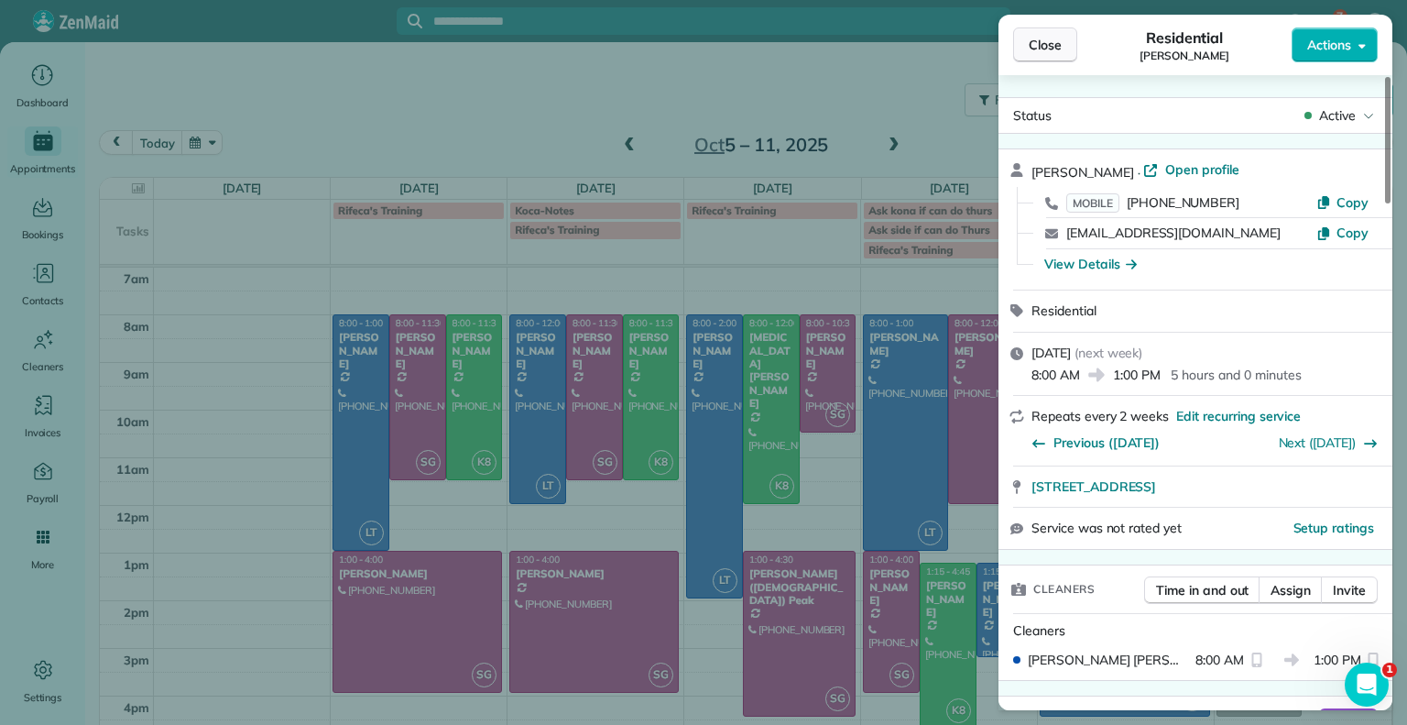
click at [1045, 44] on span "Close" at bounding box center [1045, 45] width 33 height 18
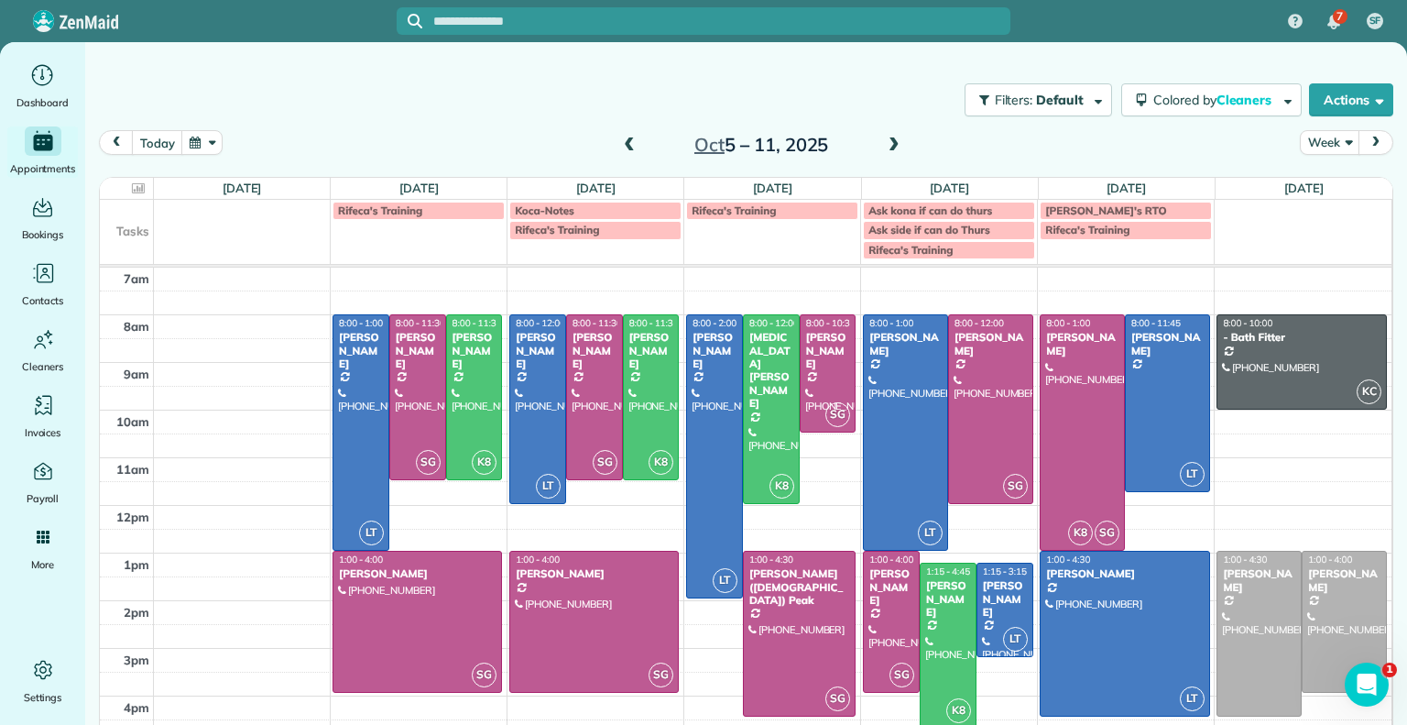
click at [1003, 399] on div at bounding box center [990, 408] width 83 height 187
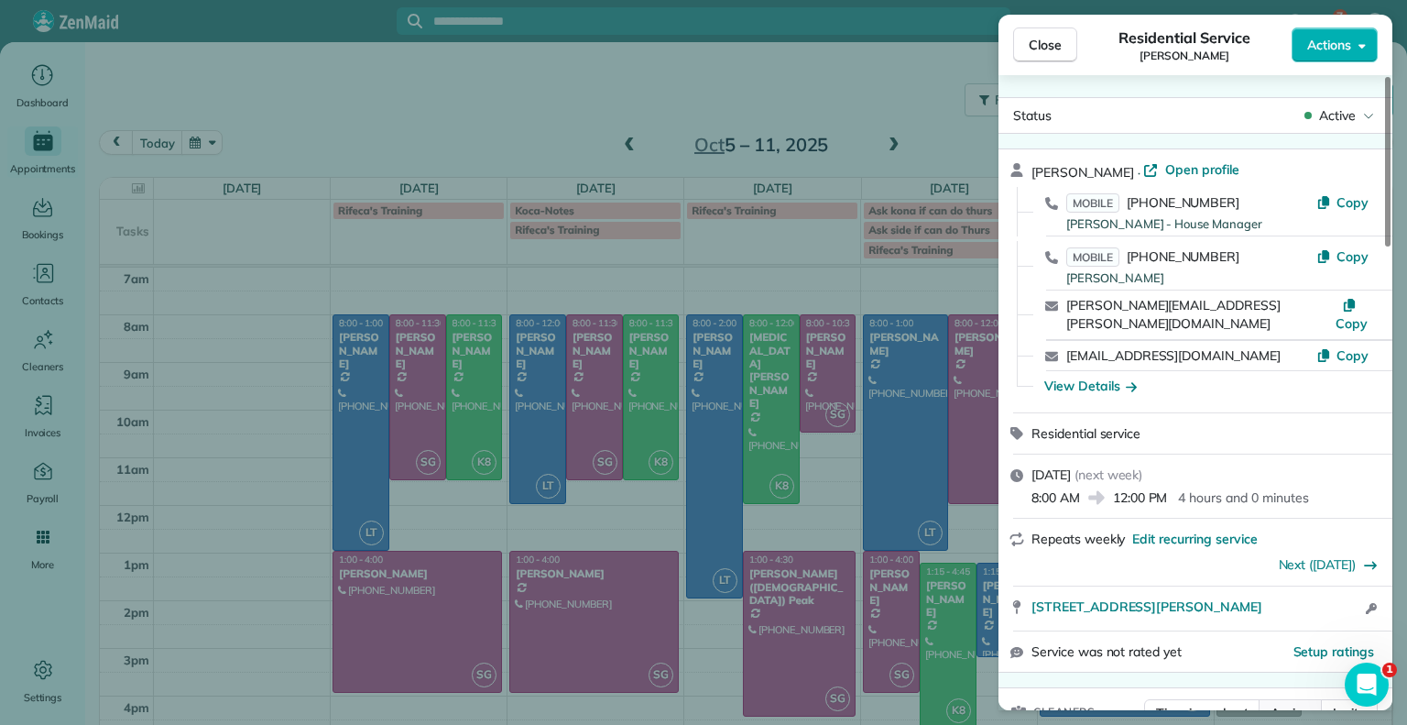
click at [1287, 704] on span "Assign" at bounding box center [1291, 713] width 40 height 18
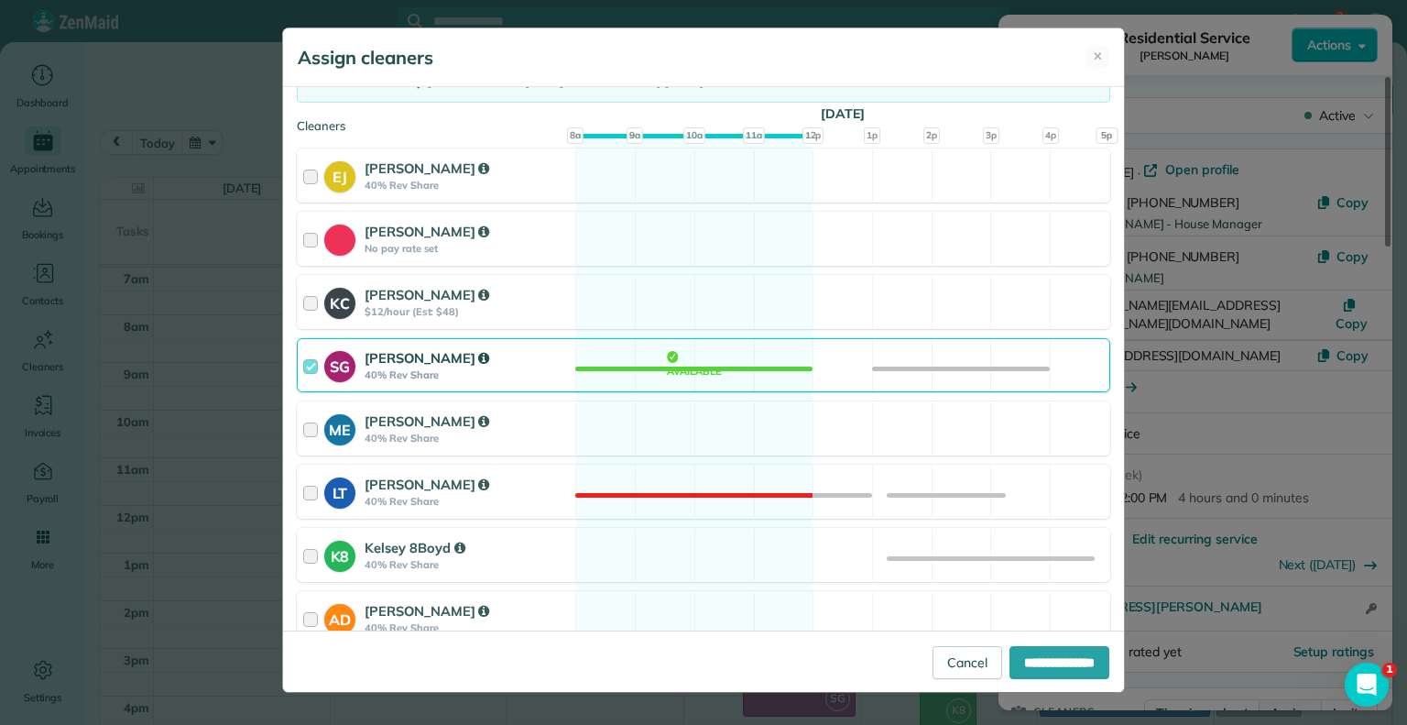
scroll to position [172, 0]
click at [319, 377] on div at bounding box center [313, 363] width 21 height 34
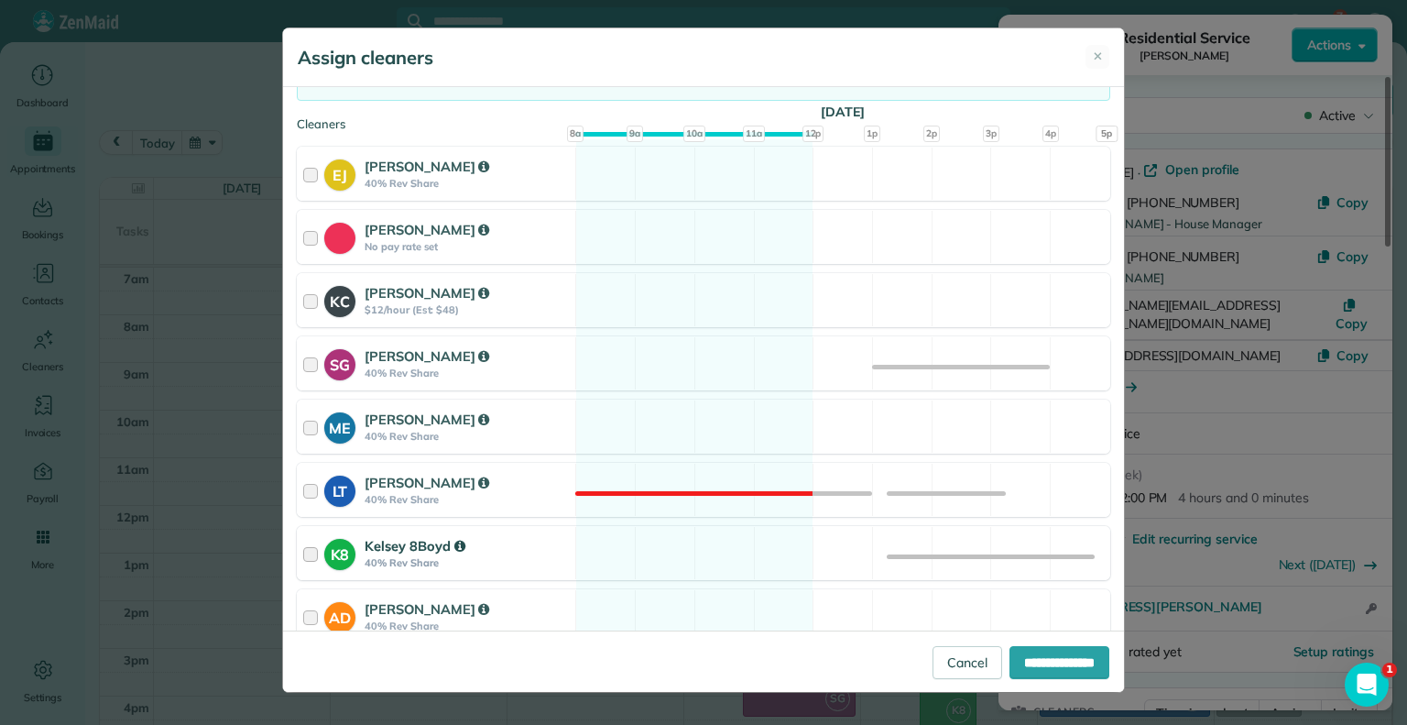
click at [326, 553] on strong "K8" at bounding box center [339, 552] width 31 height 27
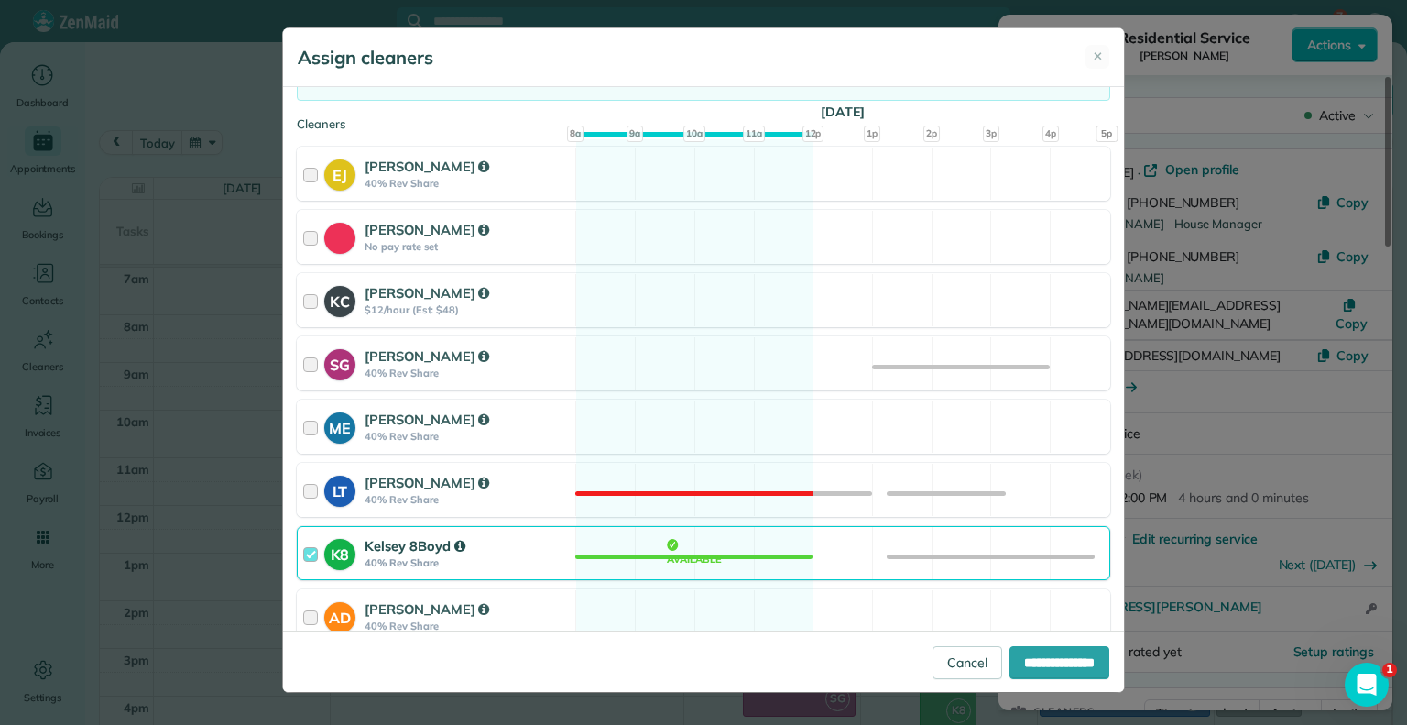
scroll to position [311, 0]
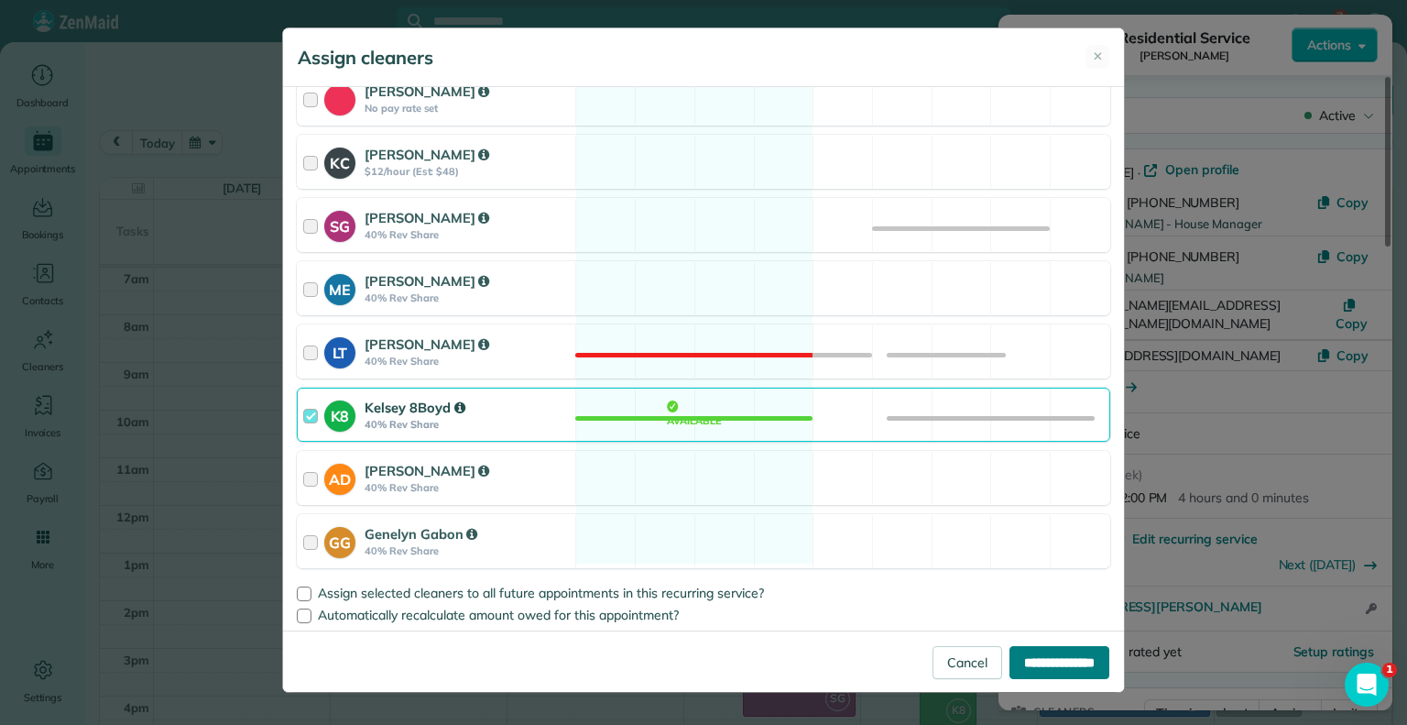
click at [1070, 646] on input "**********" at bounding box center [1060, 662] width 100 height 33
type input "**********"
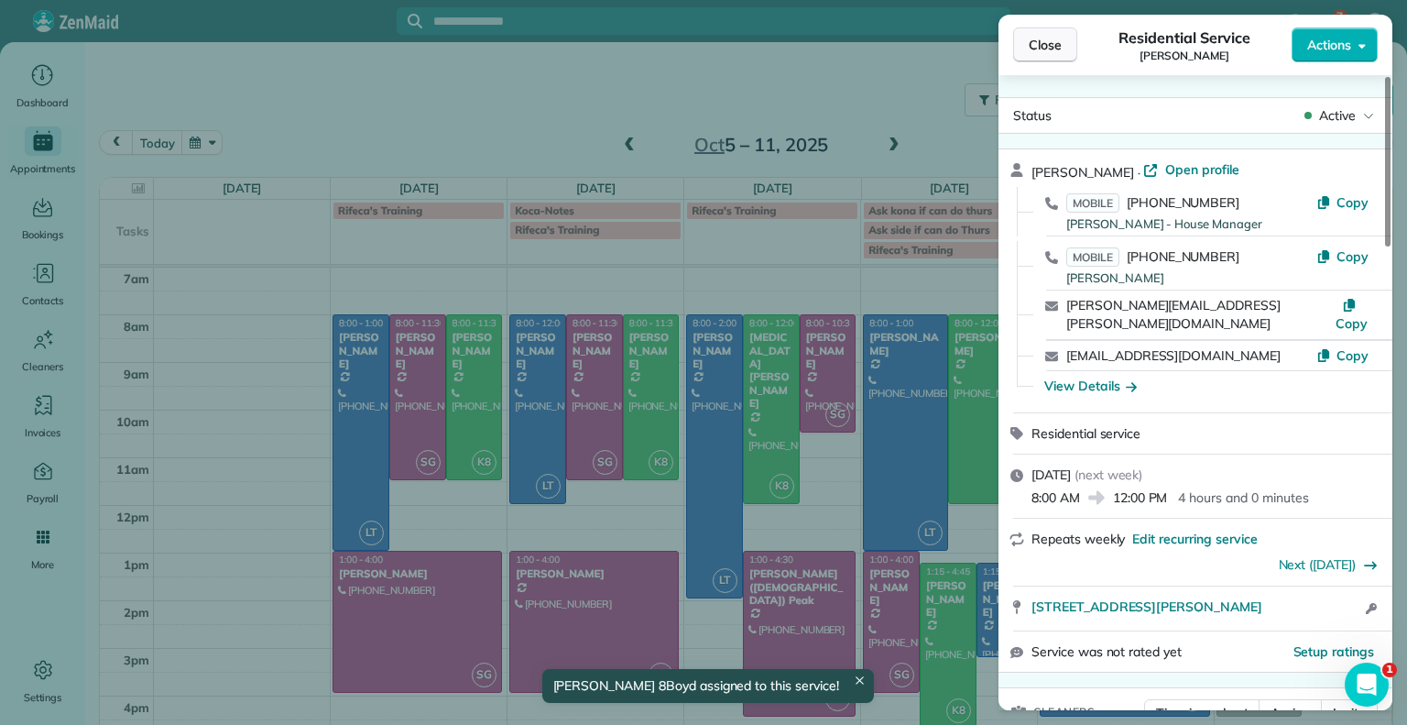
click at [1066, 33] on button "Close" at bounding box center [1045, 44] width 64 height 35
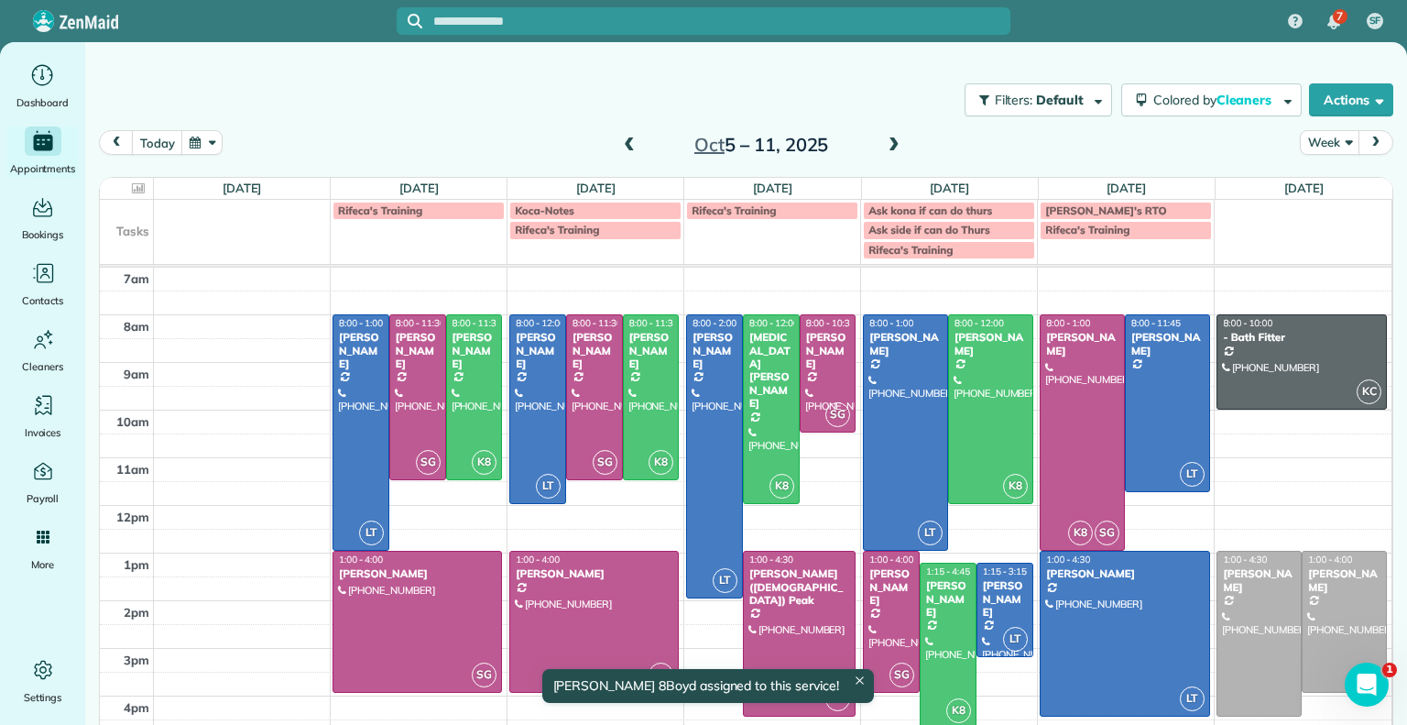
click at [886, 438] on div at bounding box center [905, 432] width 83 height 235
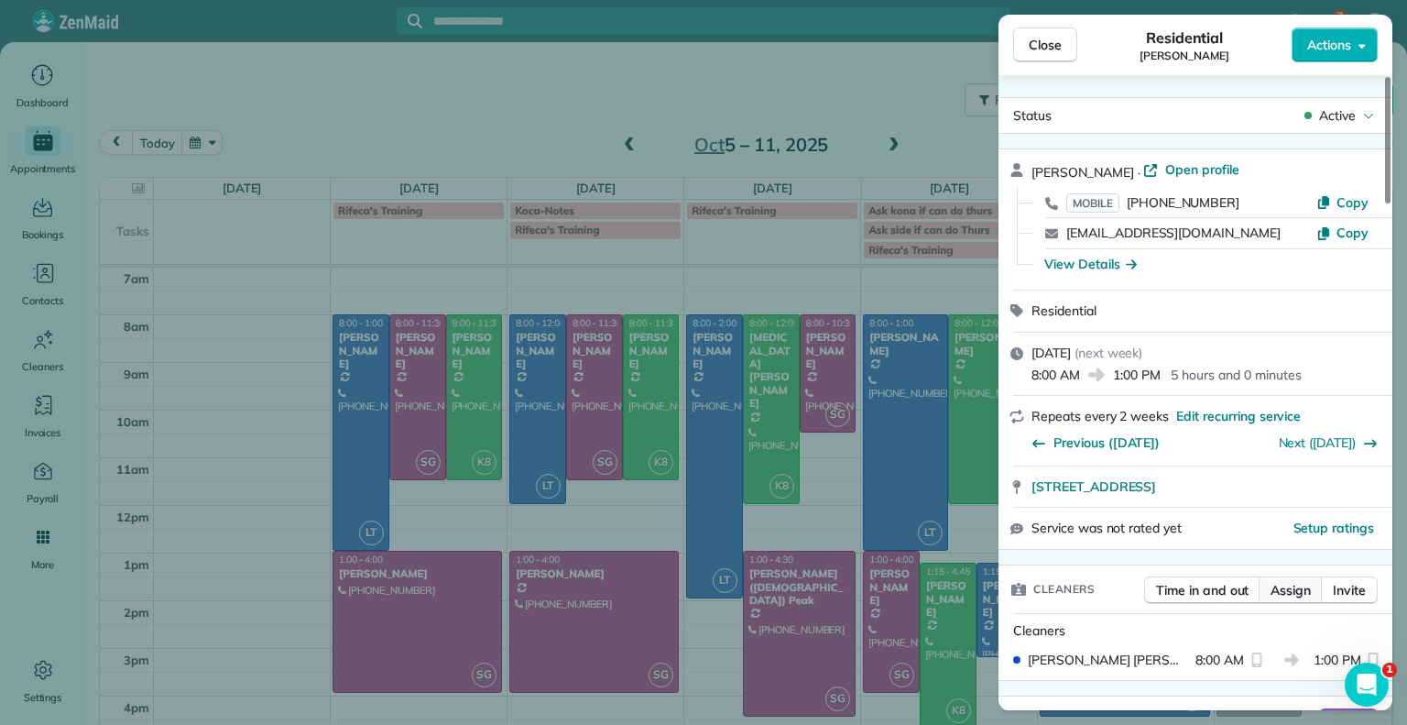
click at [1290, 581] on span "Assign" at bounding box center [1291, 590] width 40 height 18
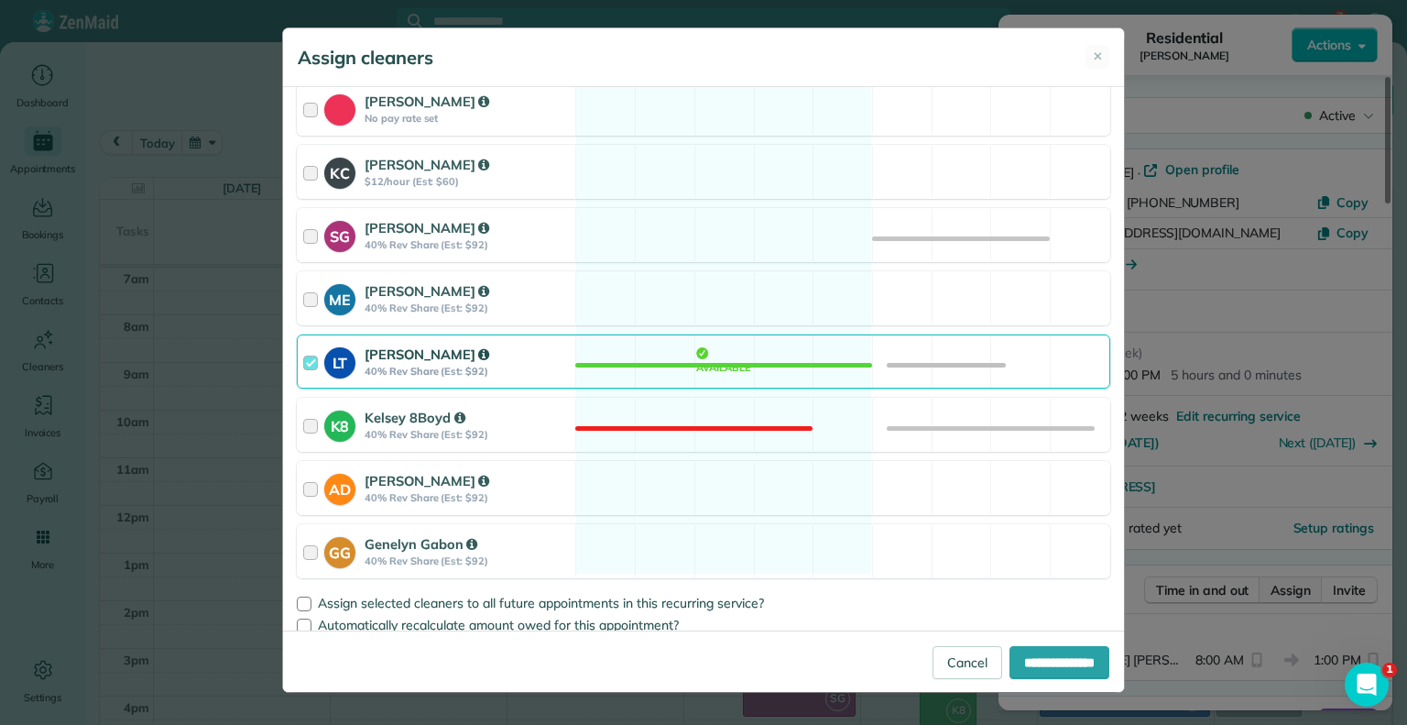
scroll to position [311, 0]
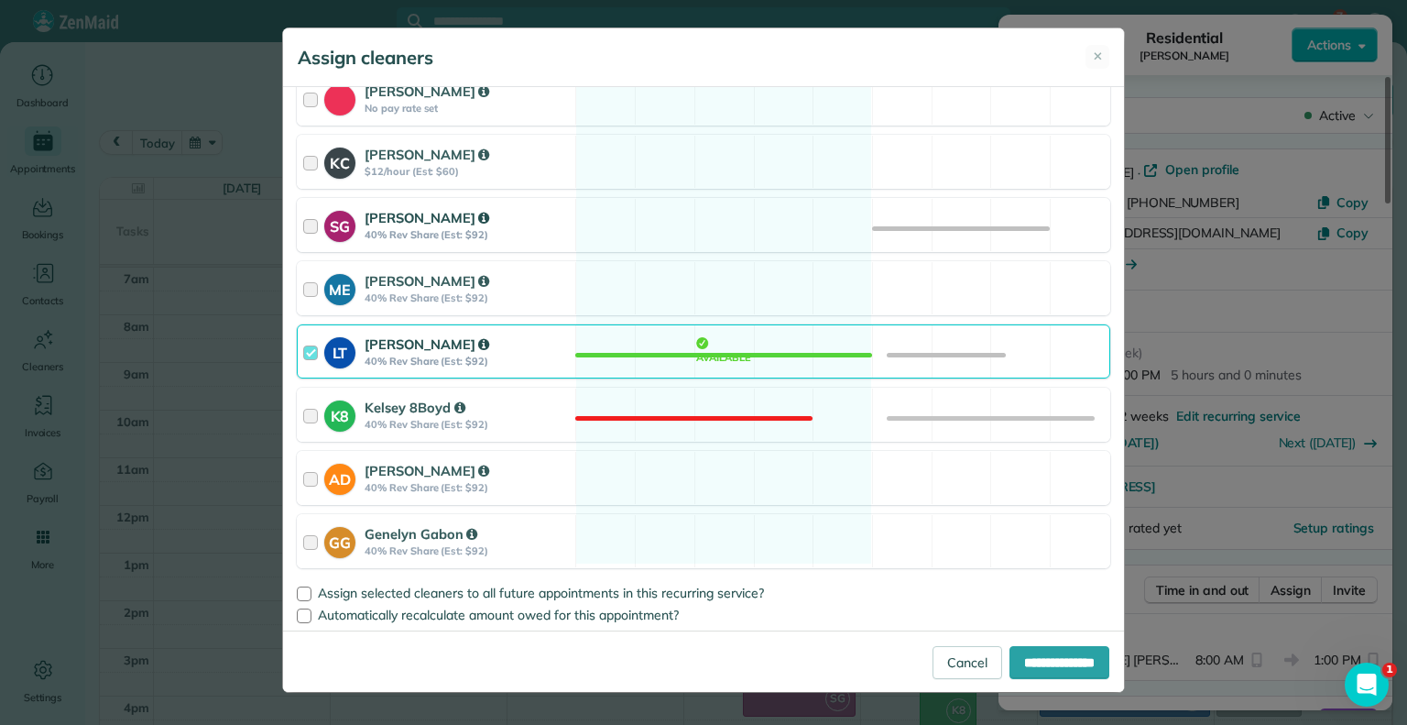
click at [312, 220] on div at bounding box center [313, 225] width 21 height 34
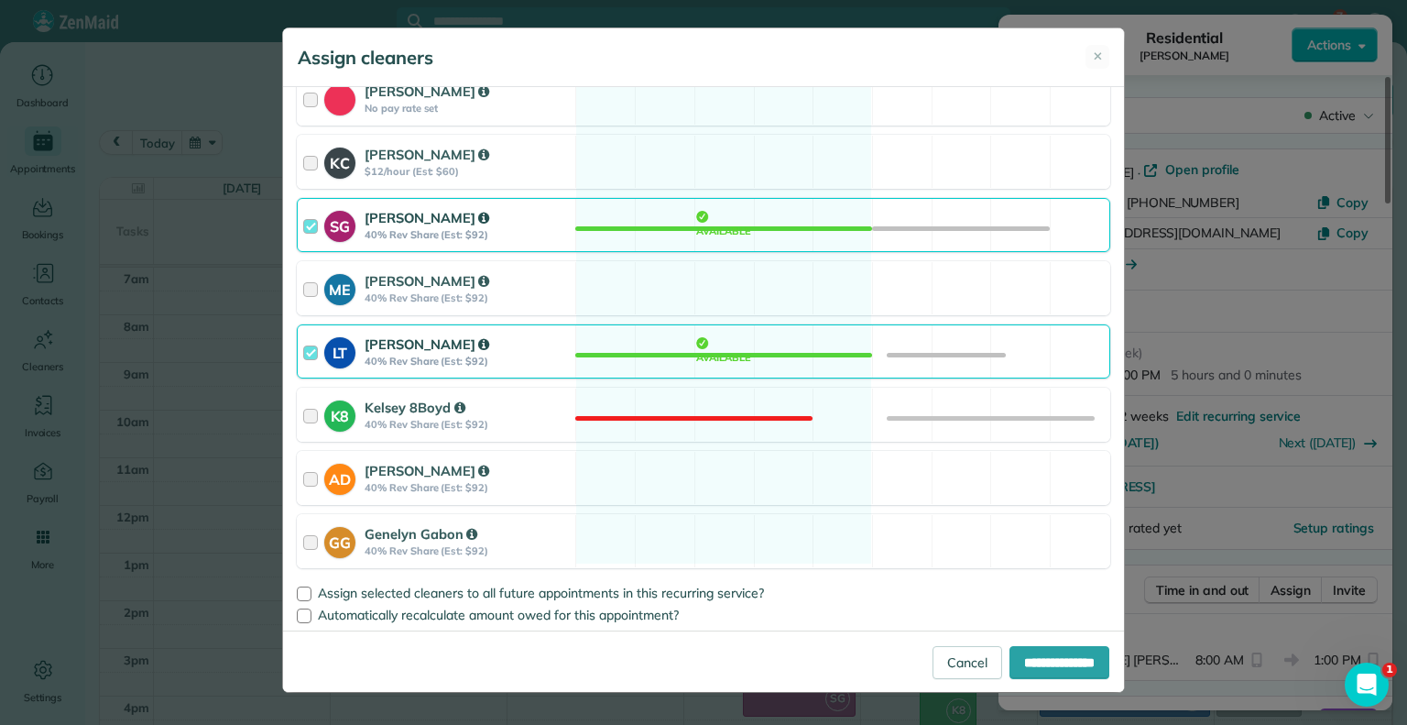
click at [306, 360] on div at bounding box center [313, 351] width 21 height 34
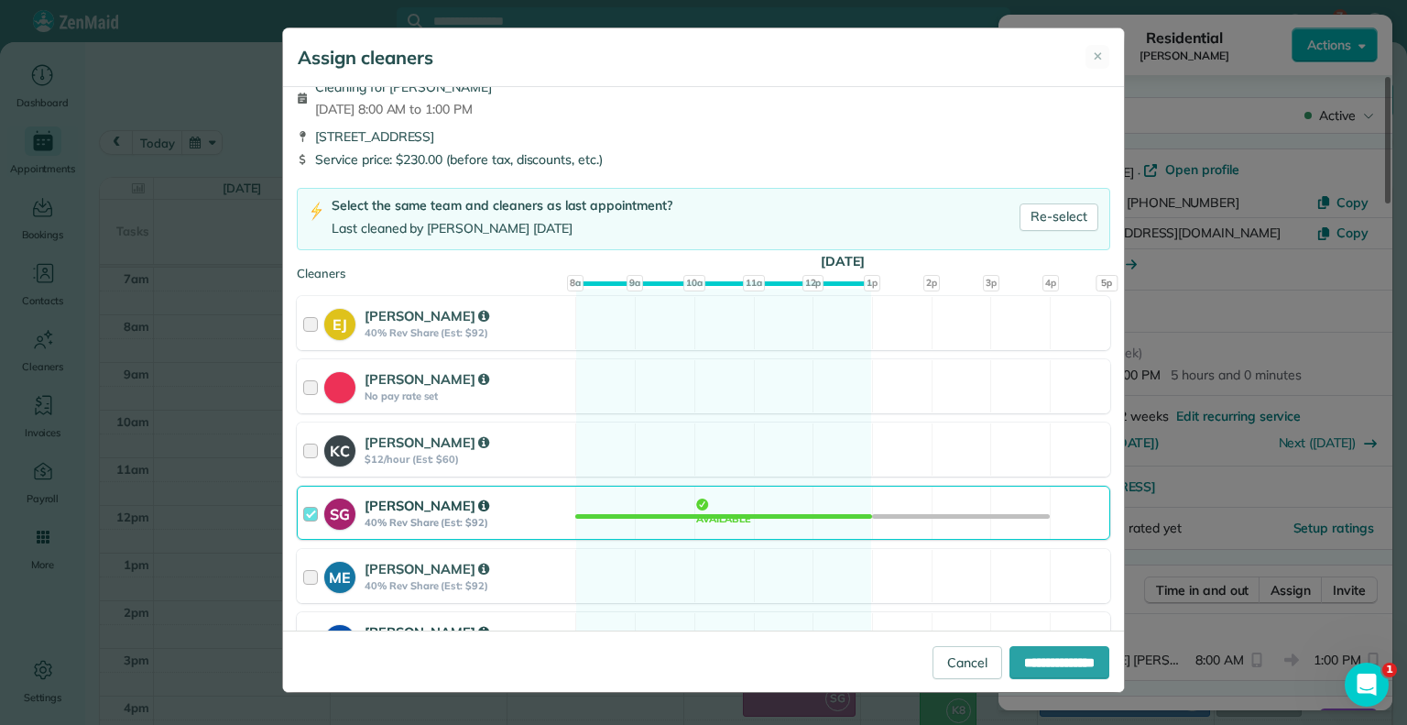
scroll to position [17, 0]
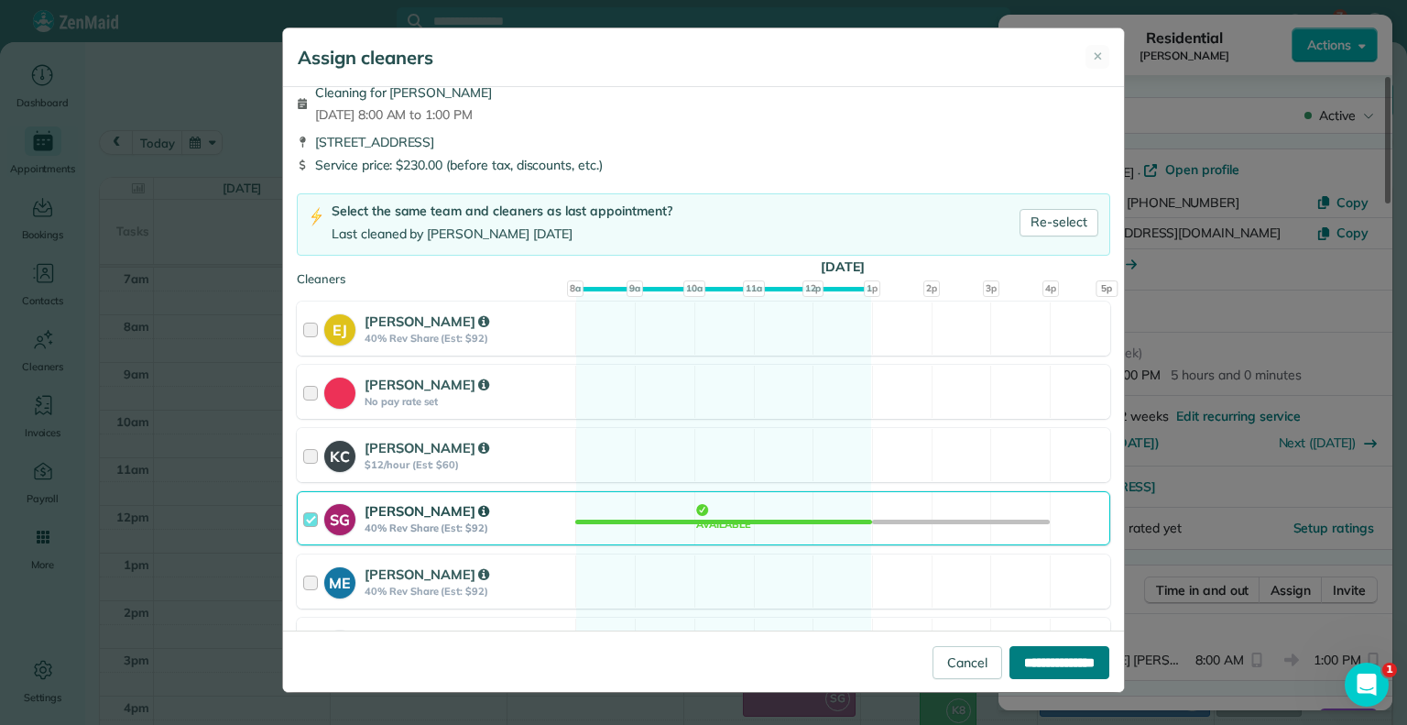
click at [1018, 660] on input "**********" at bounding box center [1060, 662] width 100 height 33
type input "**********"
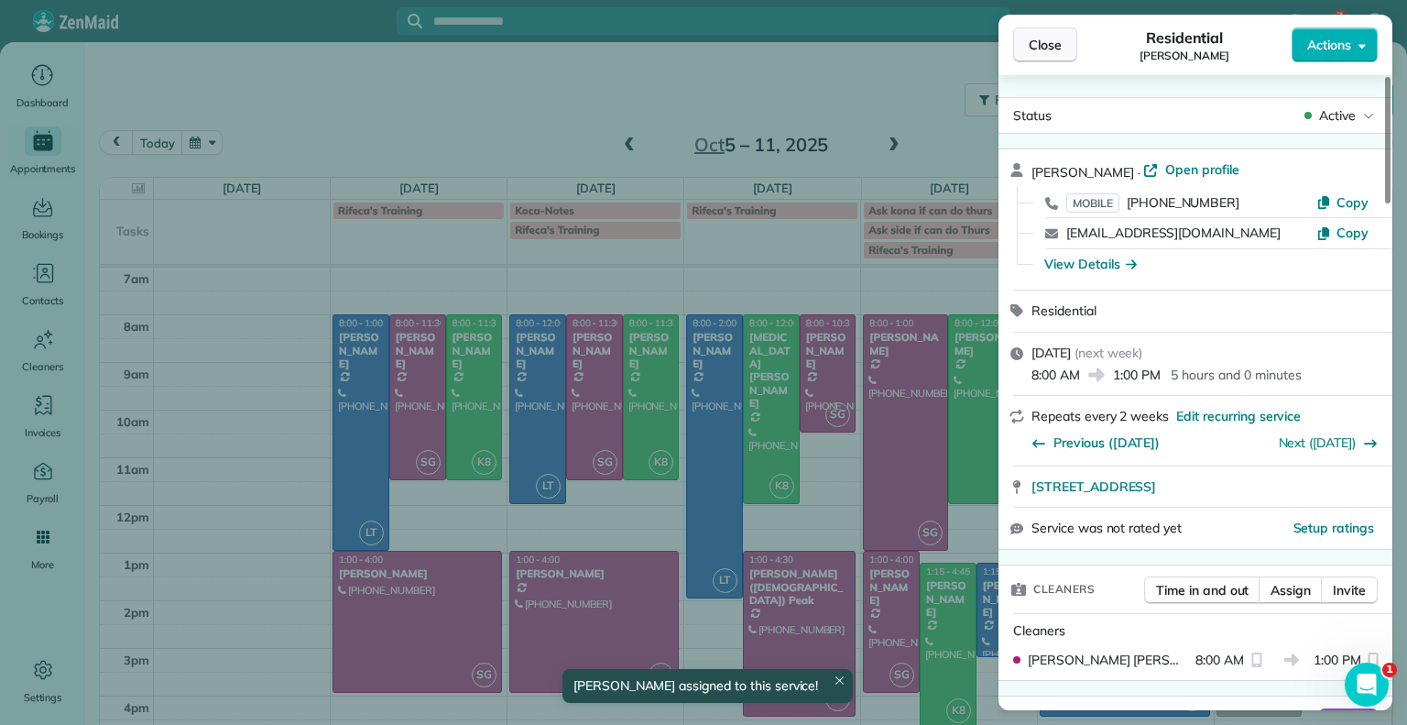
click at [1055, 39] on span "Close" at bounding box center [1045, 45] width 33 height 18
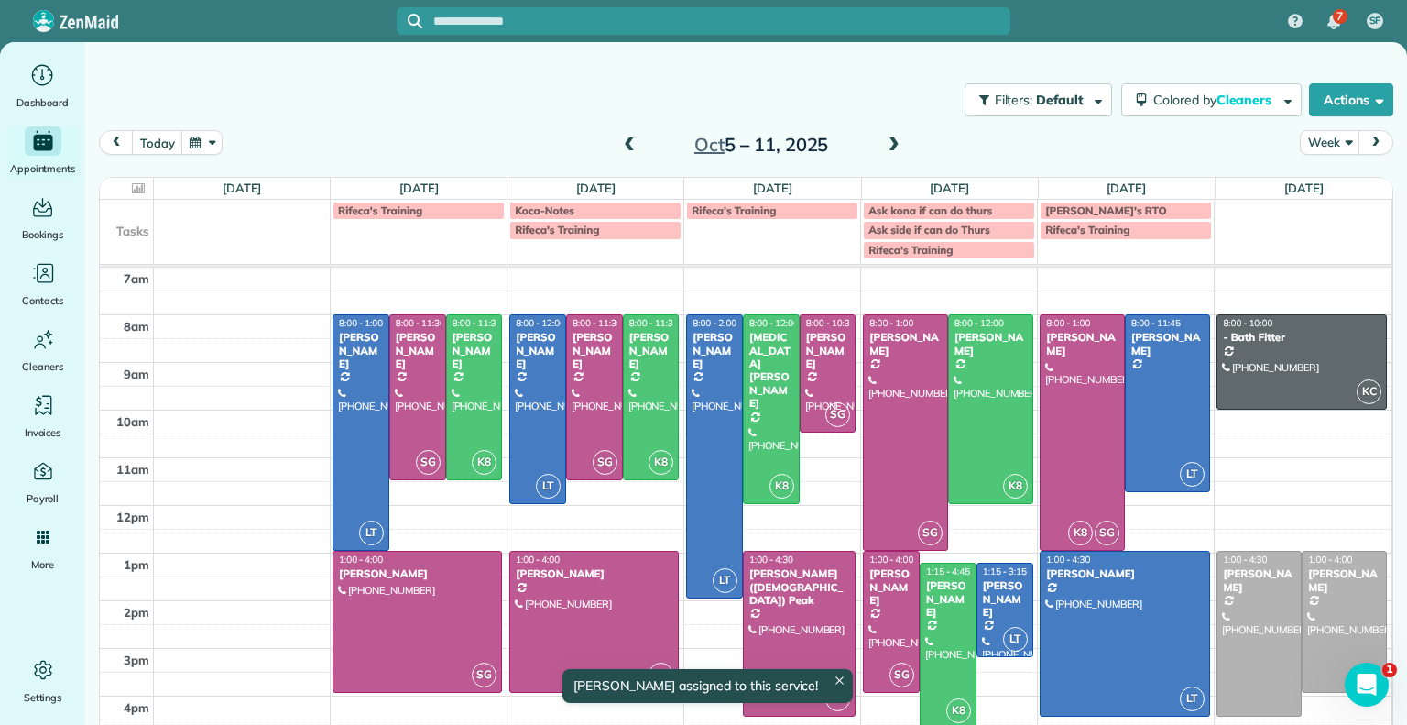
scroll to position [11, 0]
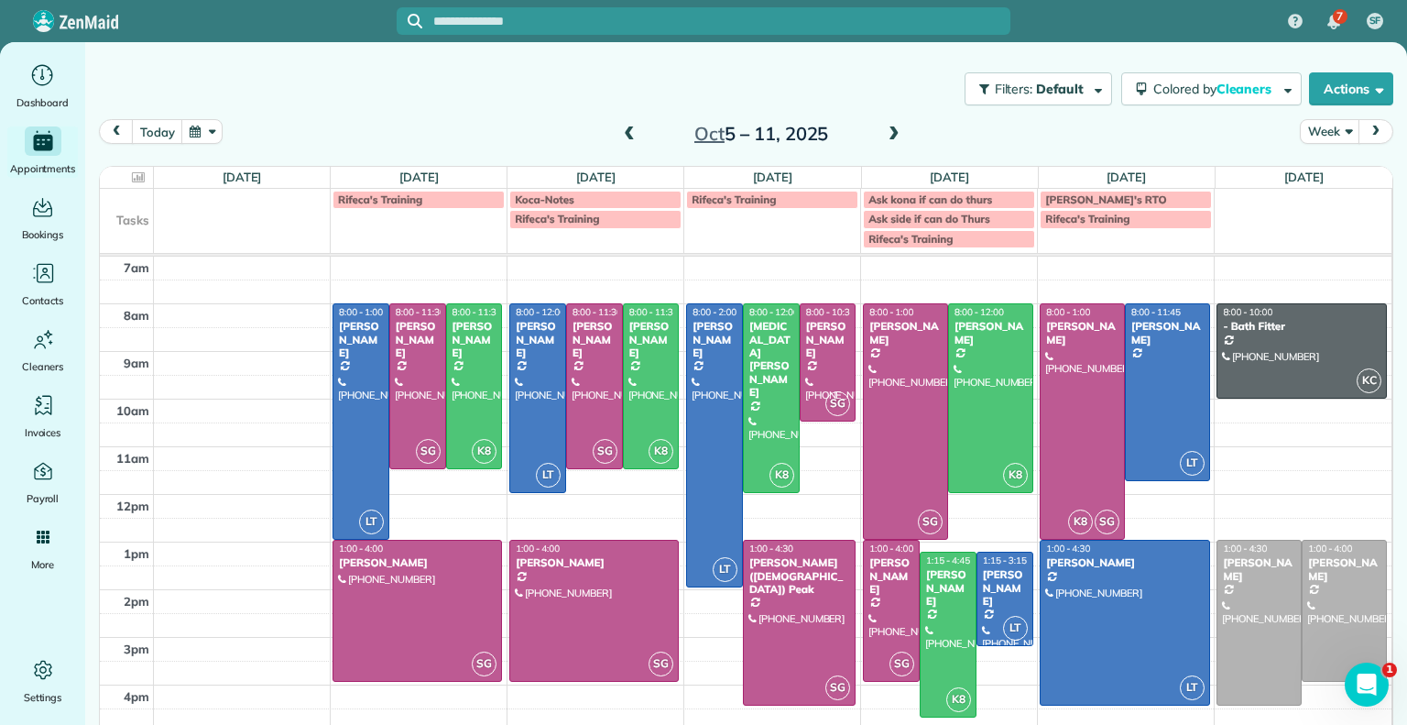
click at [881, 640] on div at bounding box center [891, 611] width 55 height 140
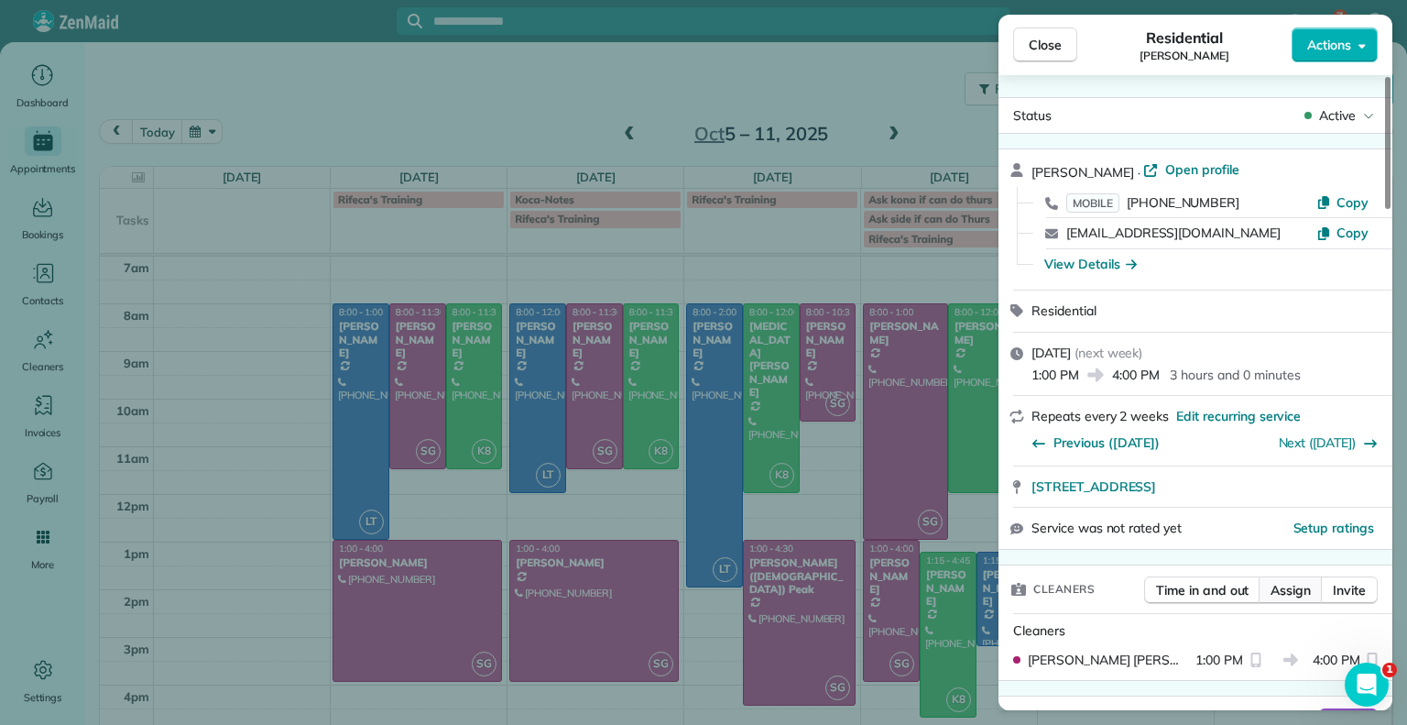
click at [1290, 589] on span "Assign" at bounding box center [1291, 590] width 40 height 18
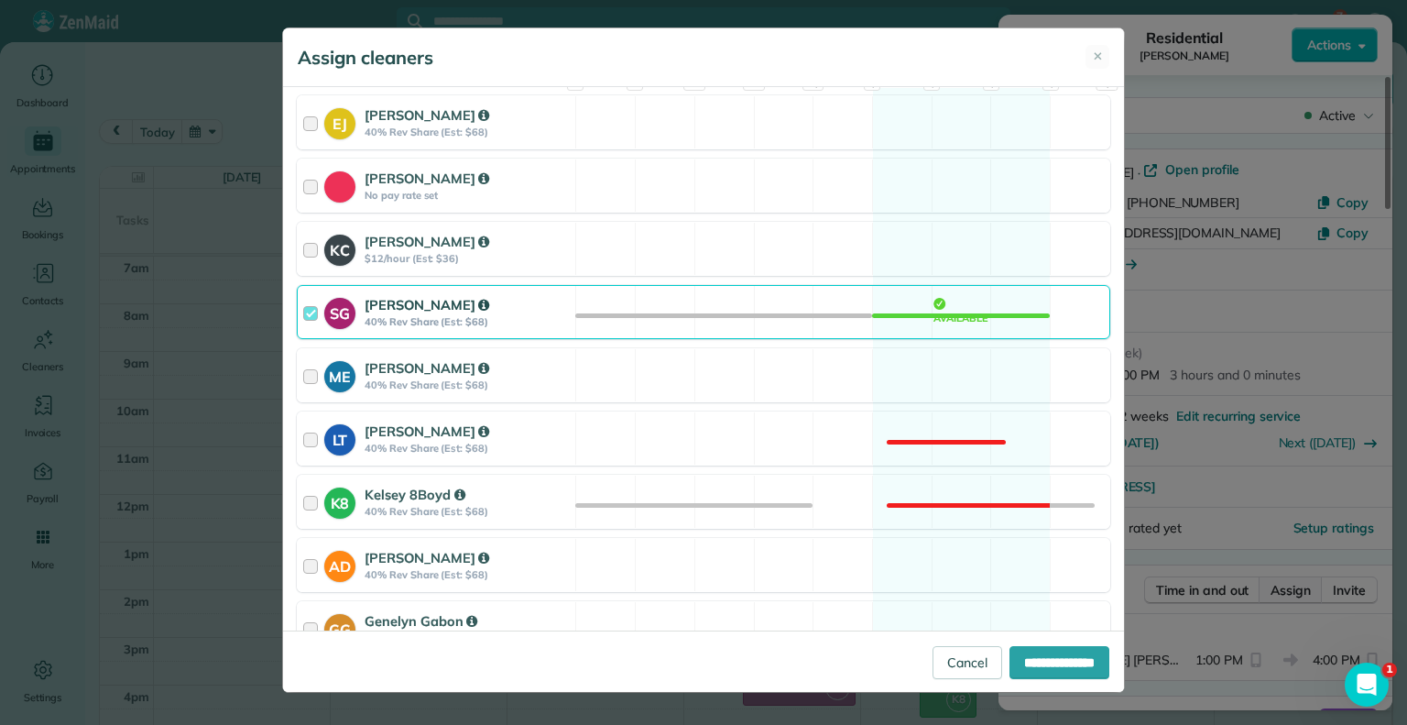
scroll to position [311, 0]
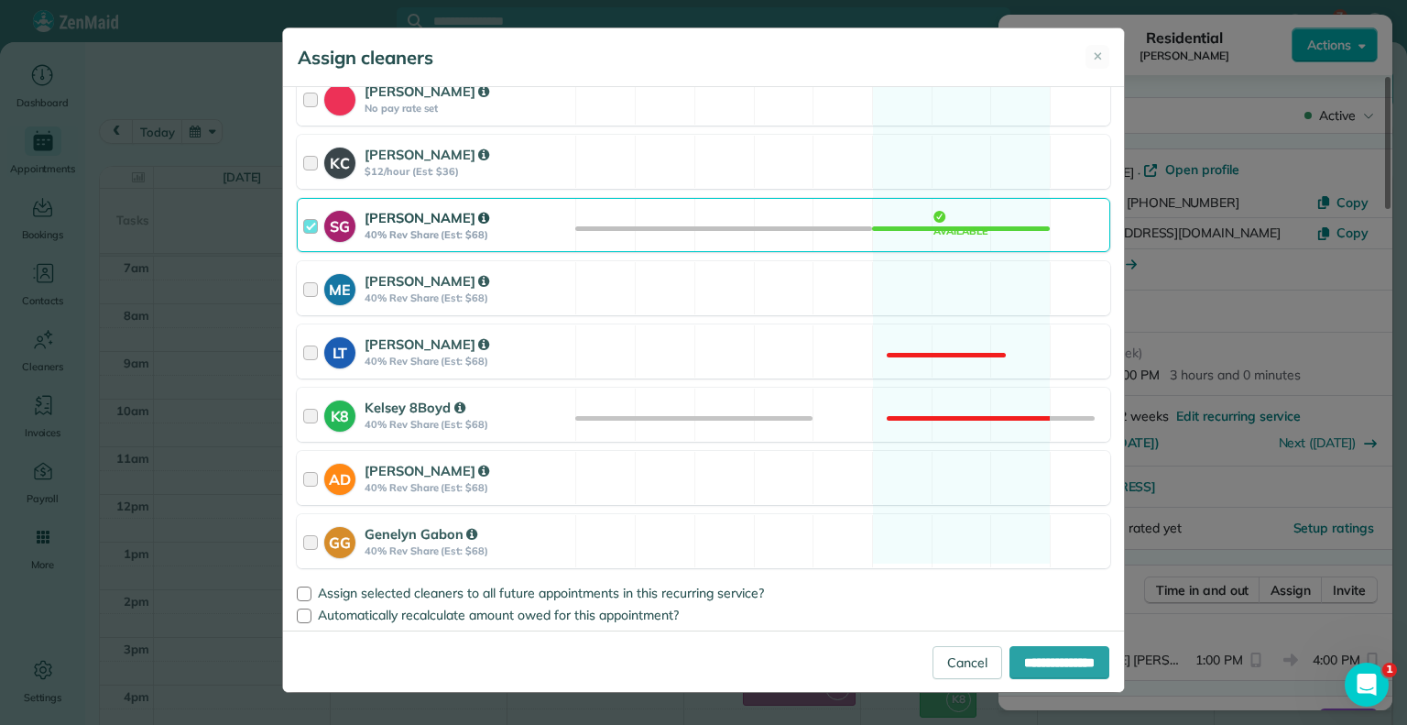
click at [311, 229] on div at bounding box center [313, 225] width 21 height 34
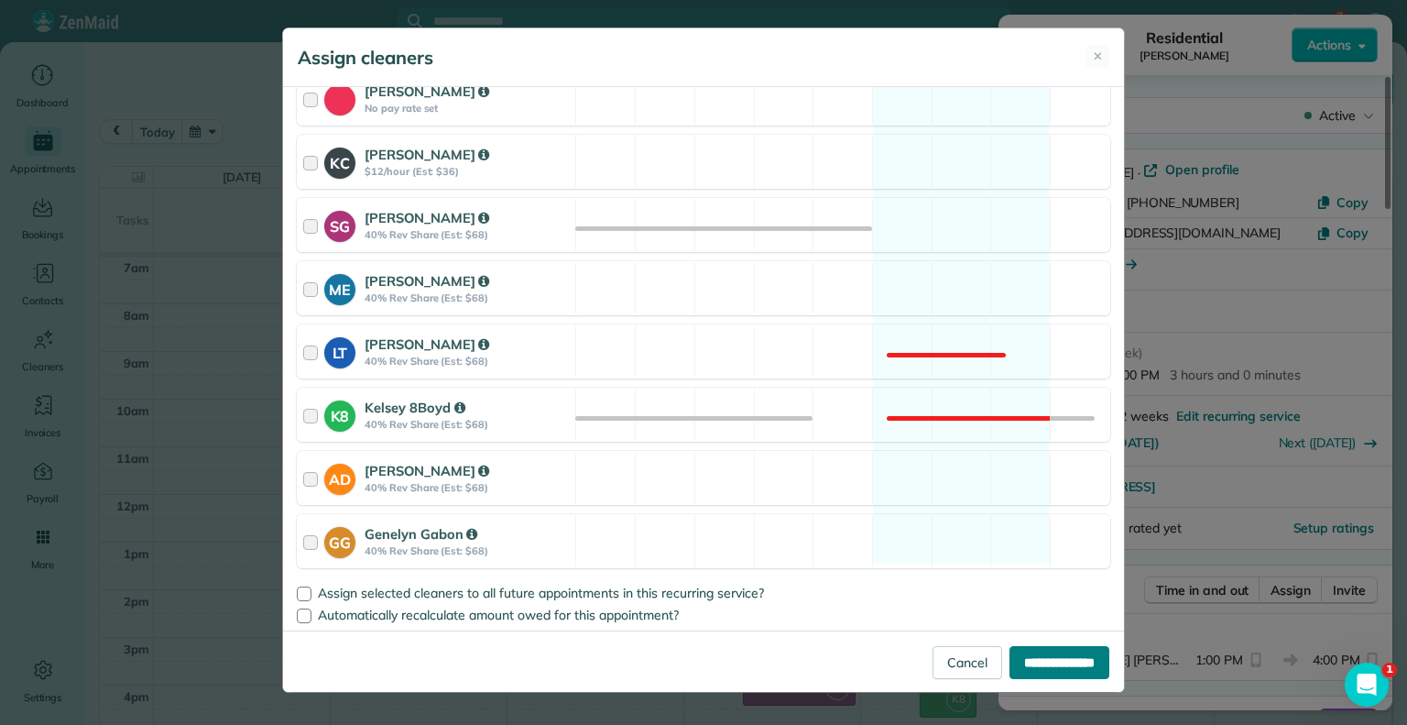
click at [1081, 662] on input "**********" at bounding box center [1060, 662] width 100 height 33
type input "**********"
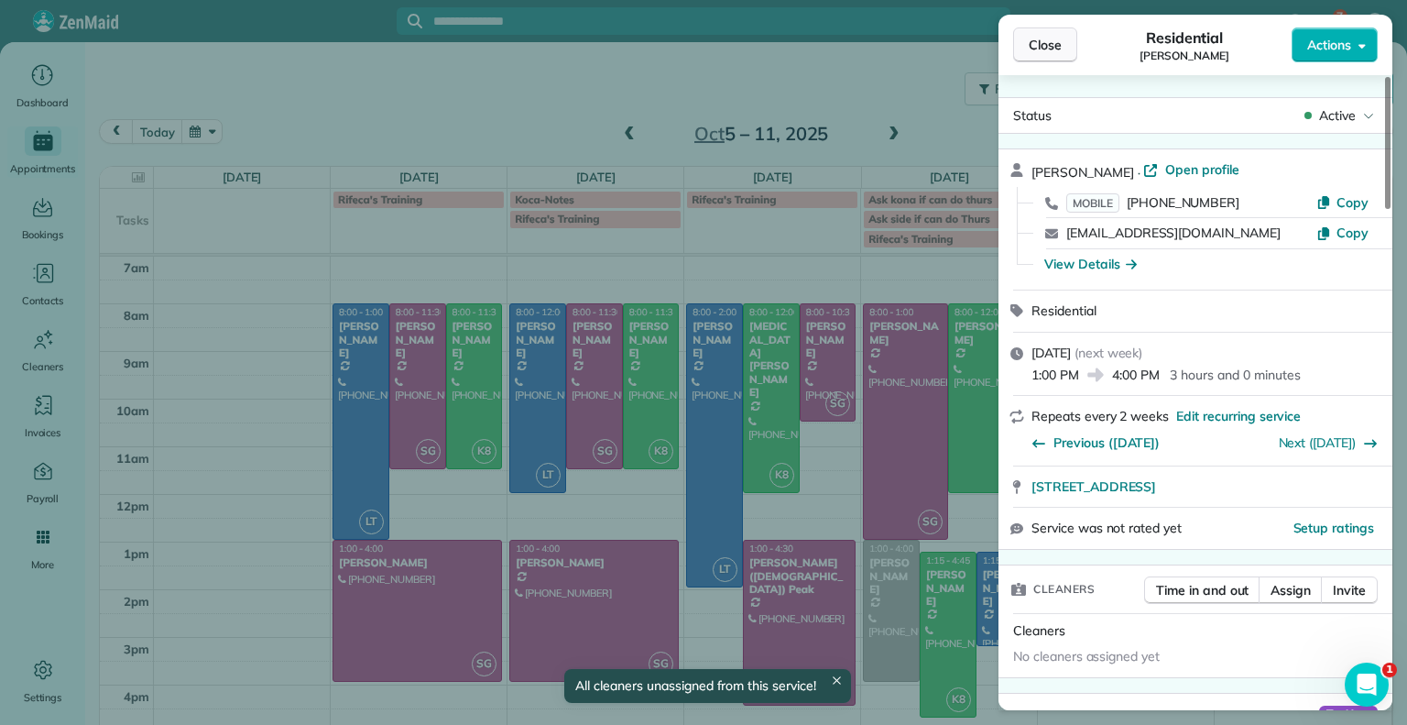
click at [1047, 42] on span "Close" at bounding box center [1045, 45] width 33 height 18
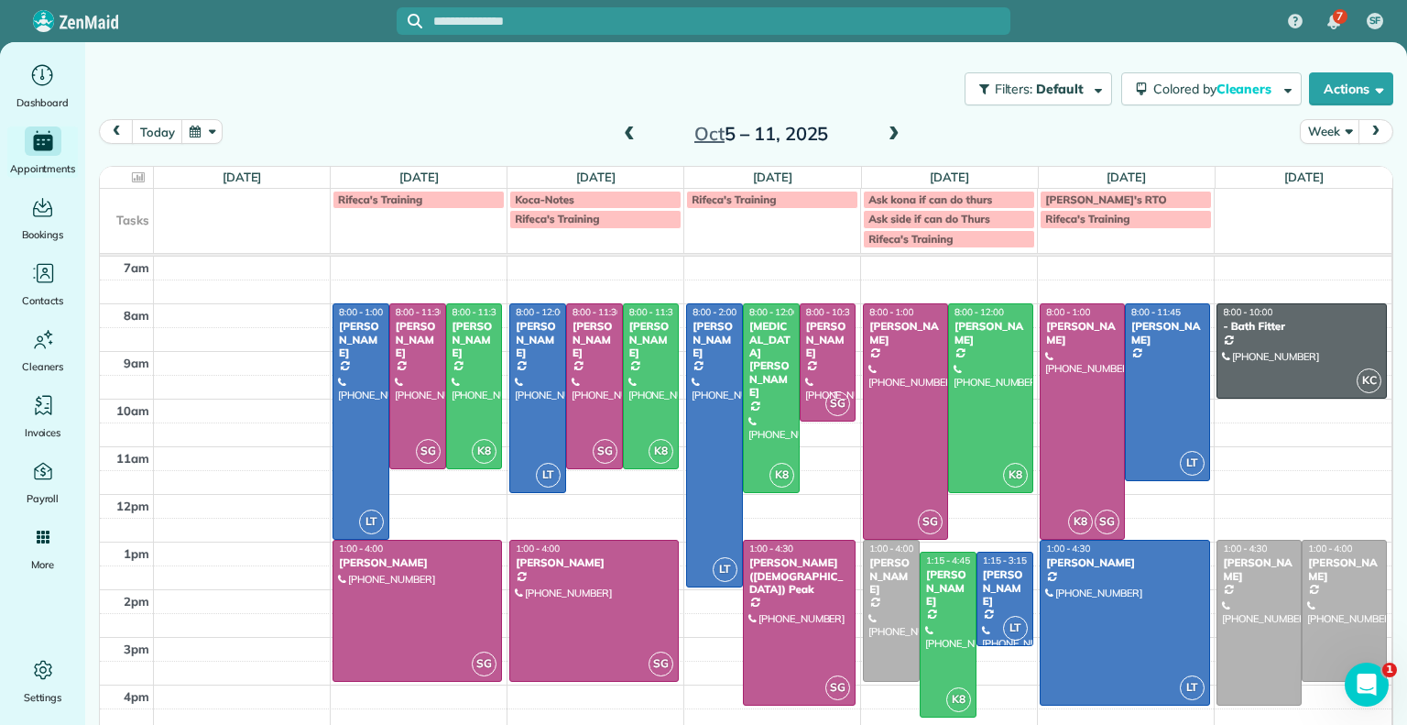
click at [576, 194] on div "Koca-Notes" at bounding box center [595, 199] width 161 height 13
click at [562, 144] on div "**********" at bounding box center [703, 362] width 1407 height 725
drag, startPoint x: 935, startPoint y: 589, endPoint x: 935, endPoint y: 574, distance: 14.7
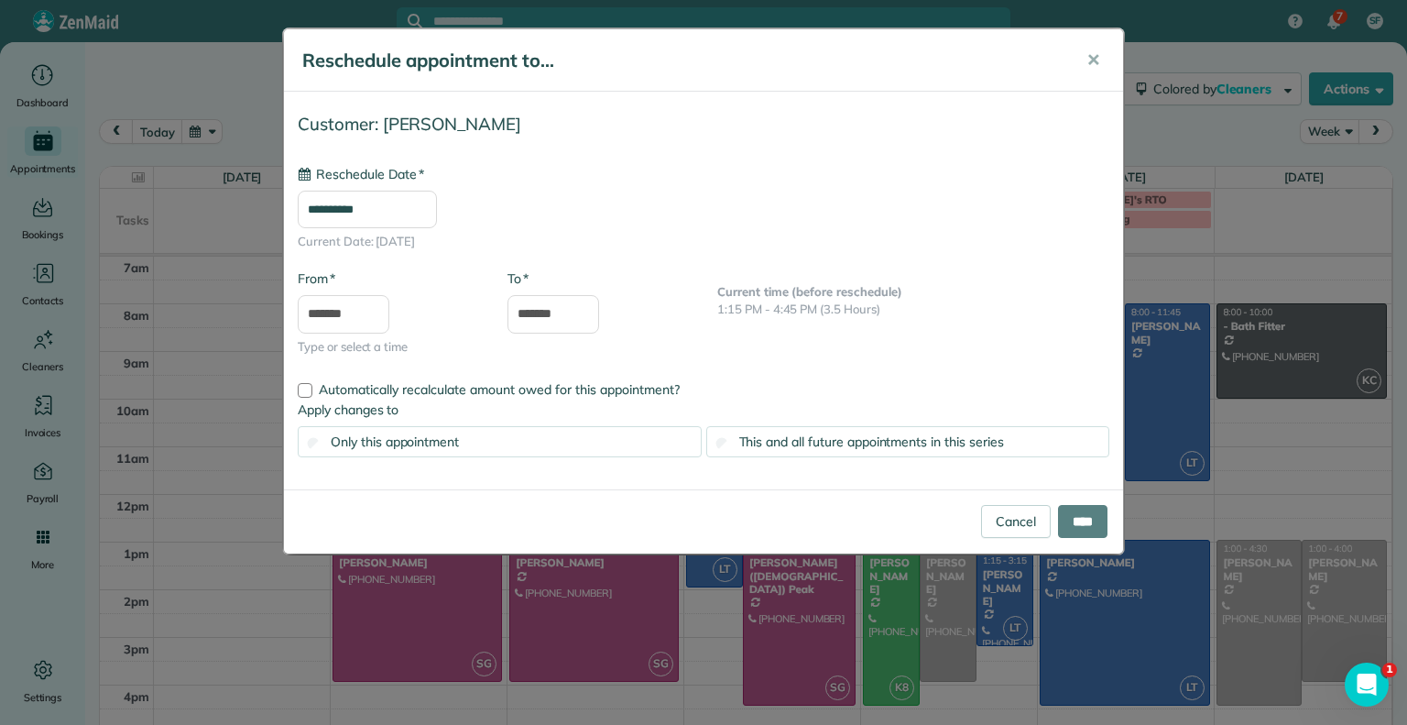
type input "**********"
click at [1088, 516] on input "****" at bounding box center [1082, 521] width 49 height 33
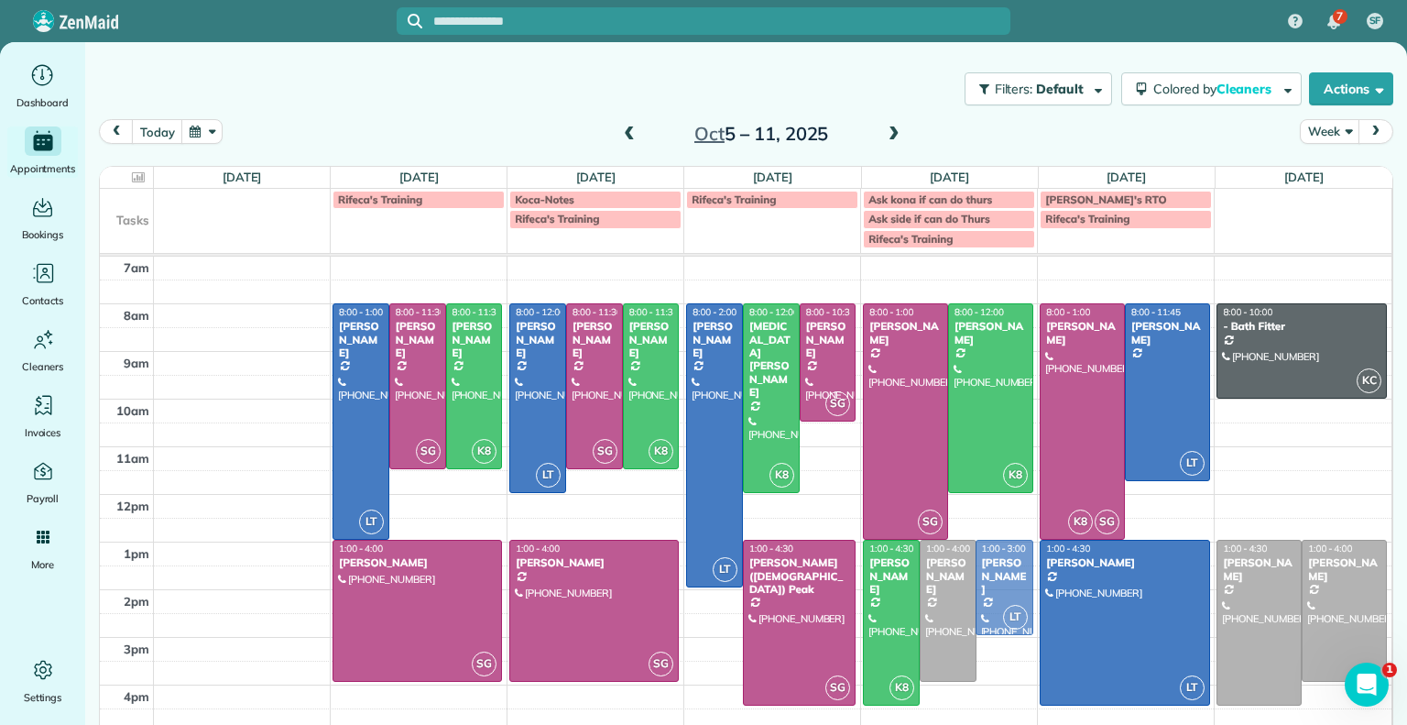
drag, startPoint x: 996, startPoint y: 563, endPoint x: 999, endPoint y: 552, distance: 11.3
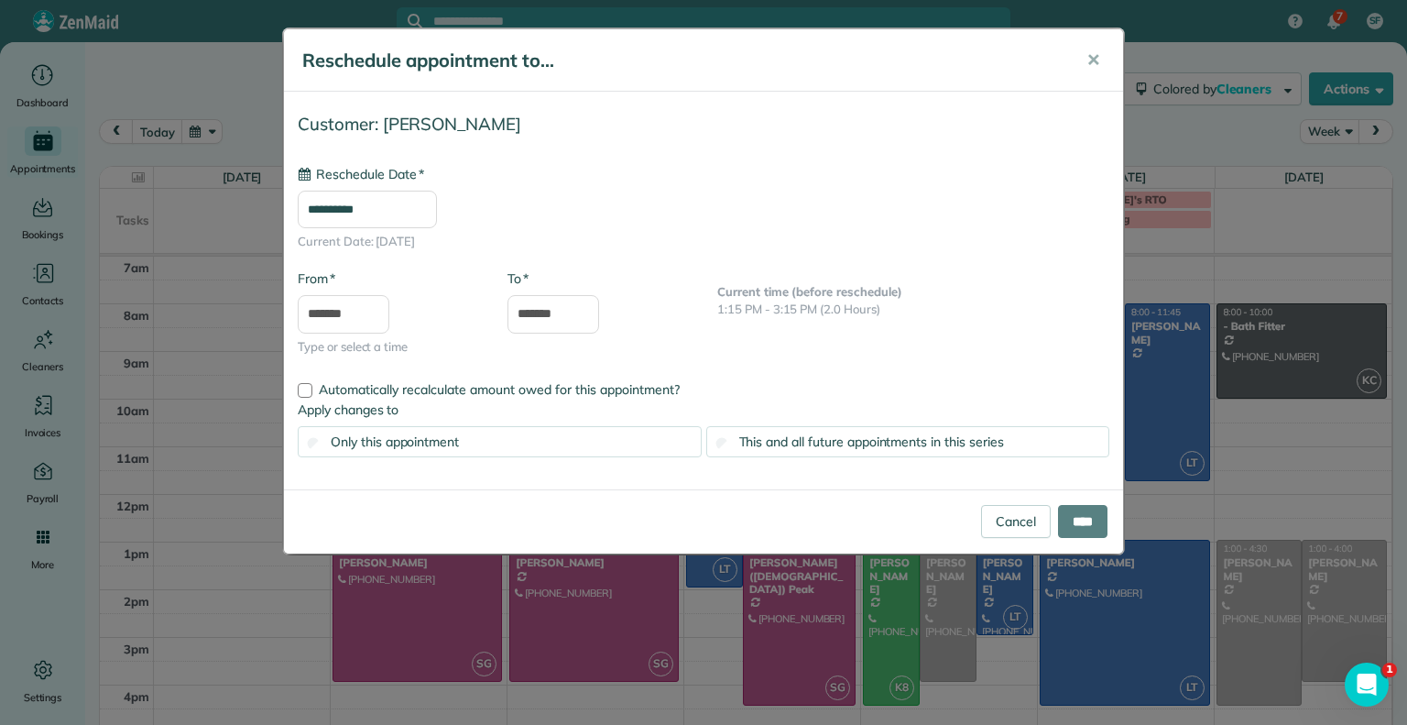
type input "**********"
click at [1074, 516] on input "****" at bounding box center [1082, 521] width 49 height 33
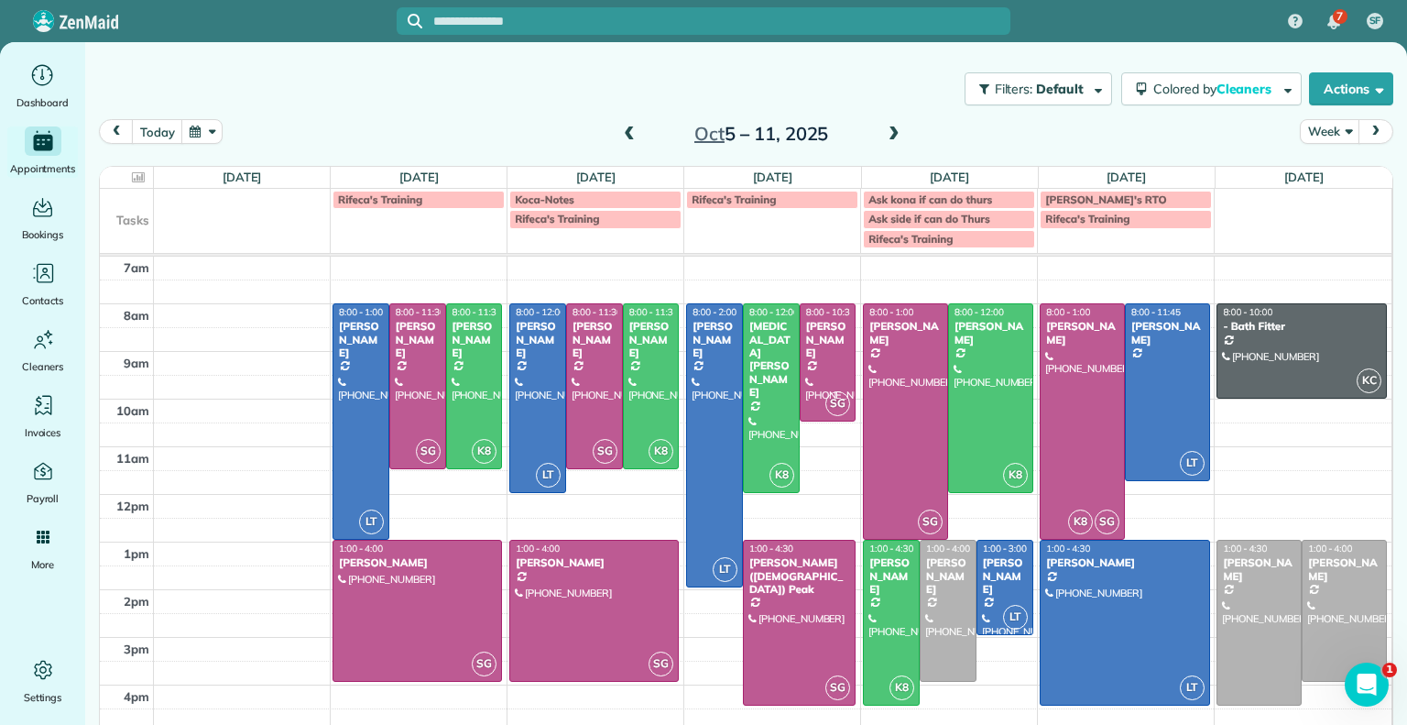
click at [619, 138] on span at bounding box center [629, 134] width 20 height 16
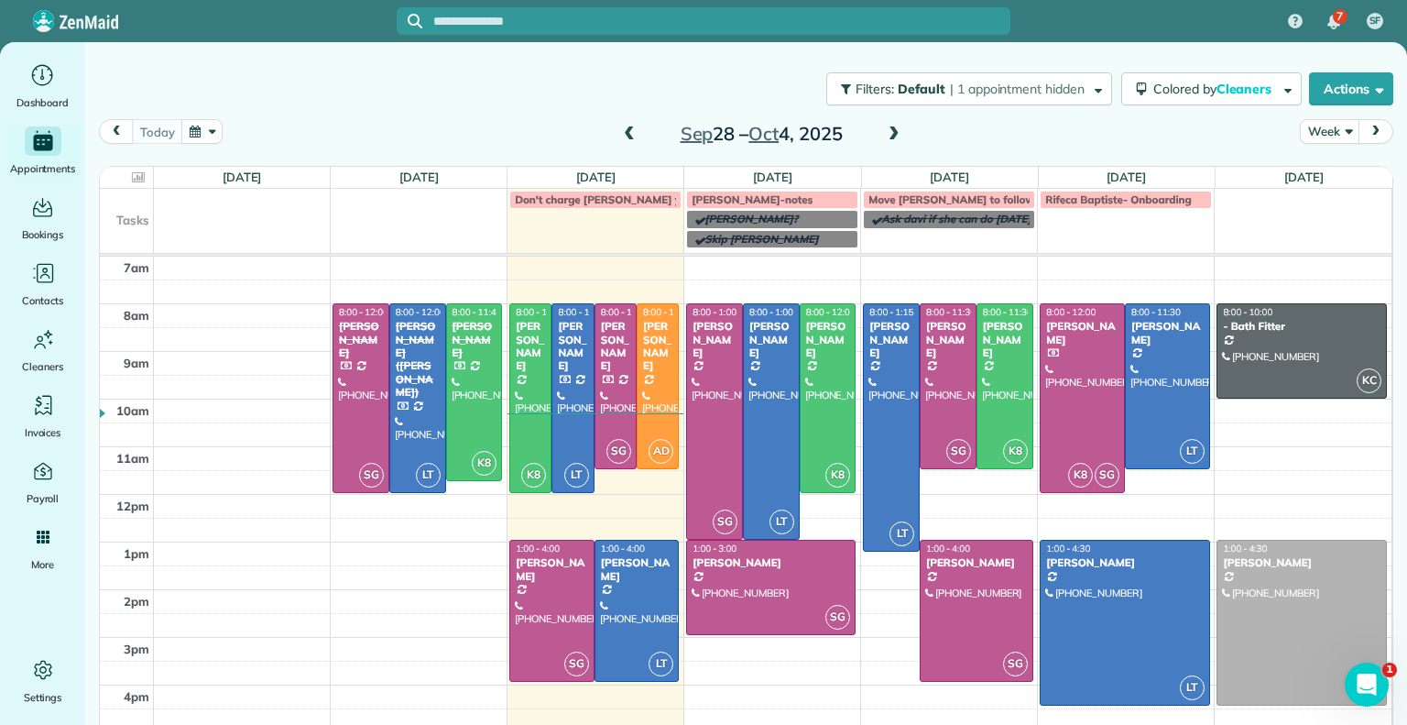
click at [884, 138] on span at bounding box center [894, 134] width 20 height 16
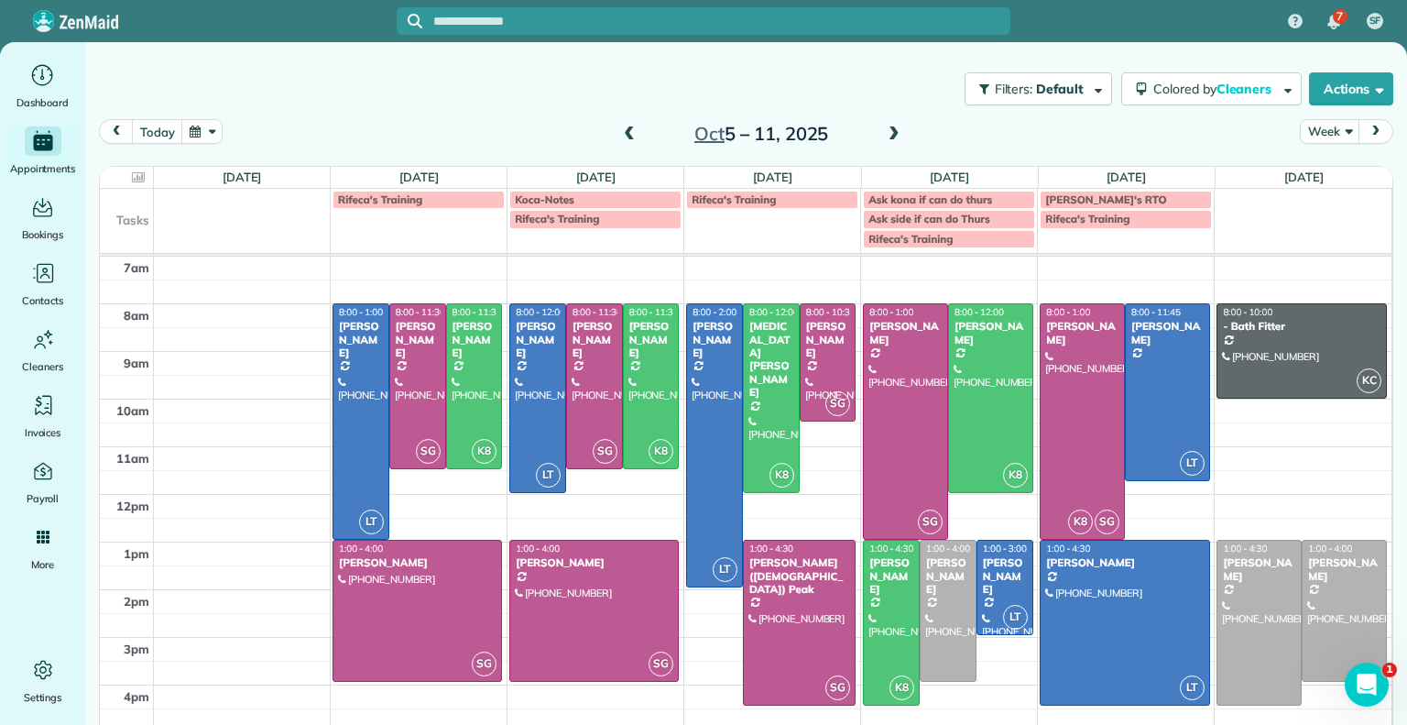
click at [623, 133] on span at bounding box center [629, 134] width 20 height 16
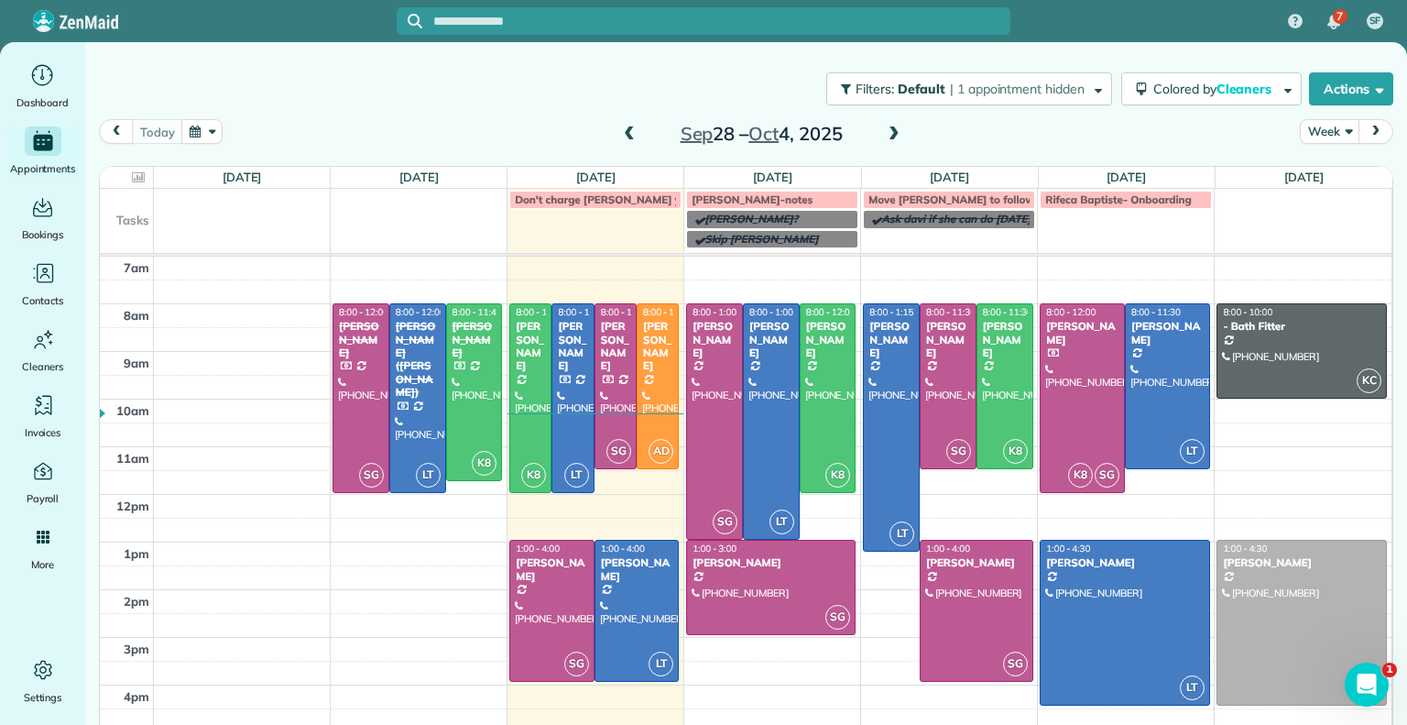
click at [884, 130] on span at bounding box center [894, 134] width 20 height 16
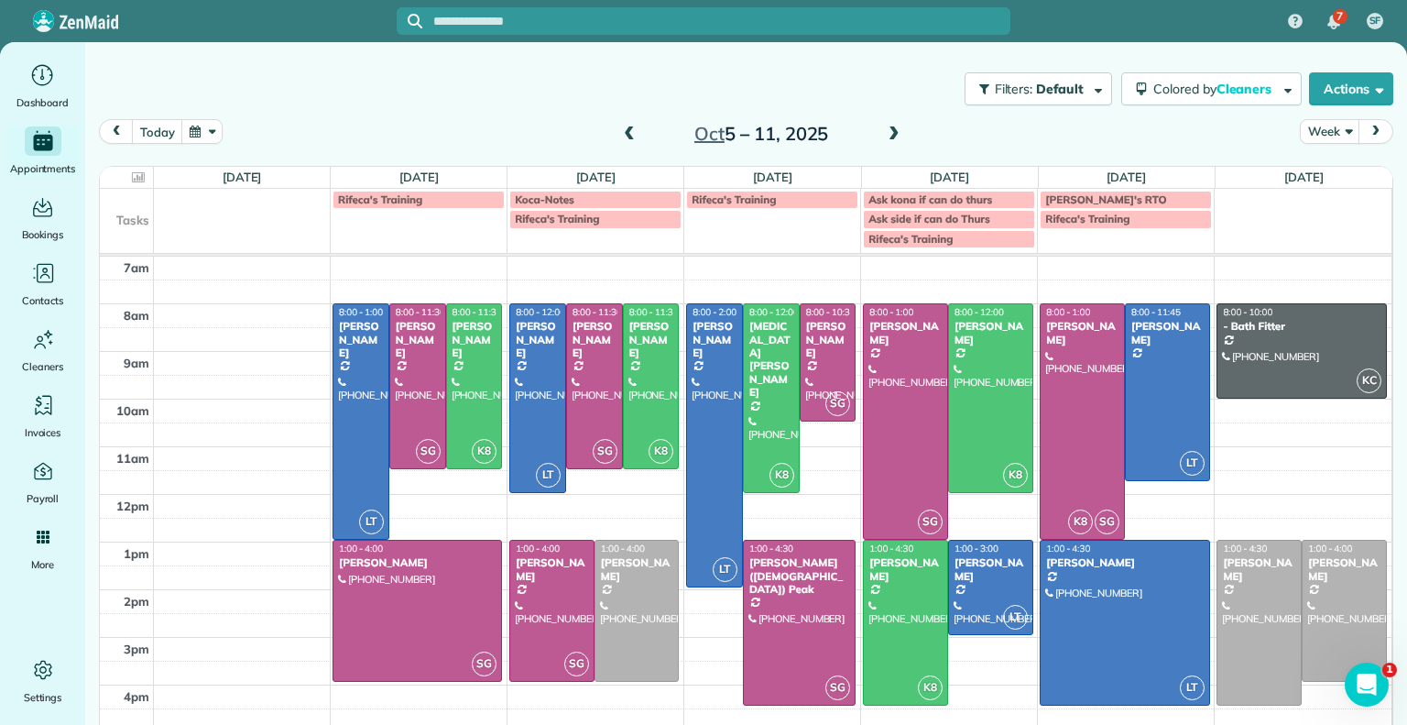
click at [891, 137] on span at bounding box center [894, 134] width 20 height 16
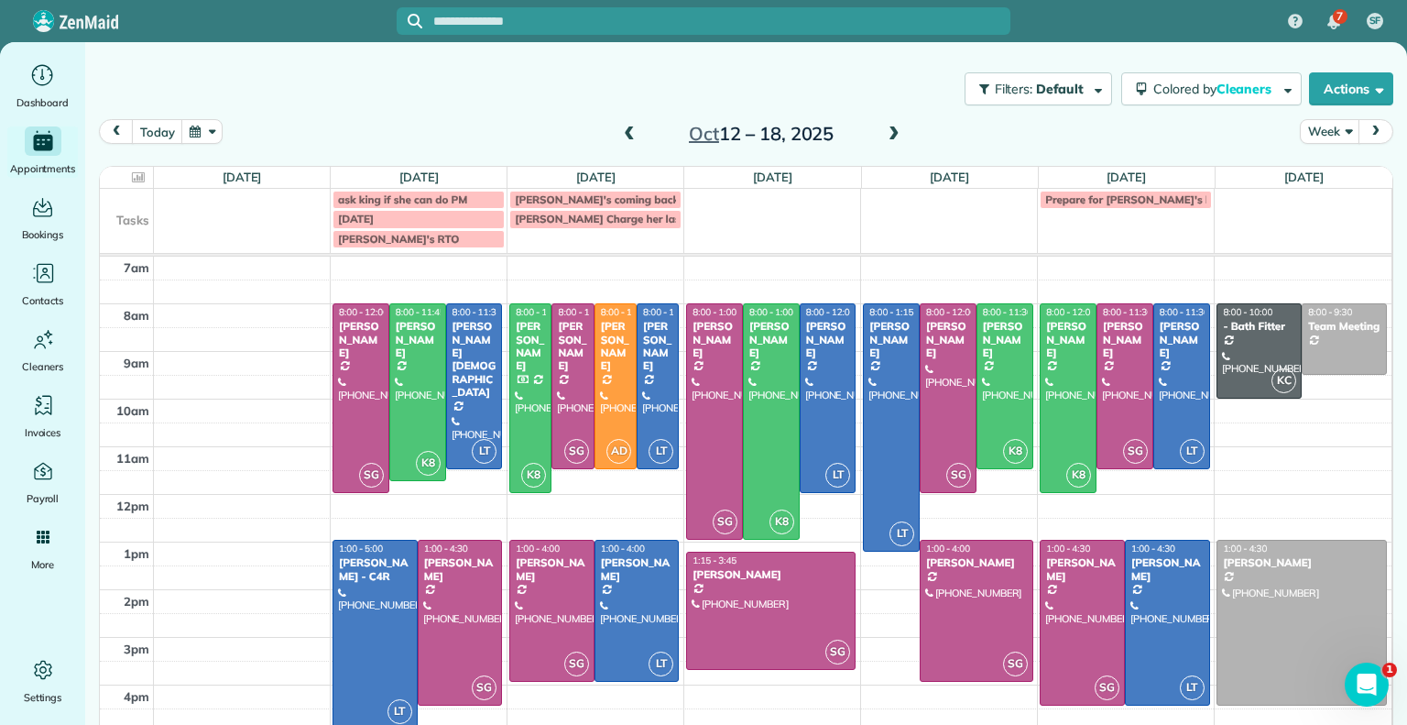
click at [891, 137] on span at bounding box center [894, 134] width 20 height 16
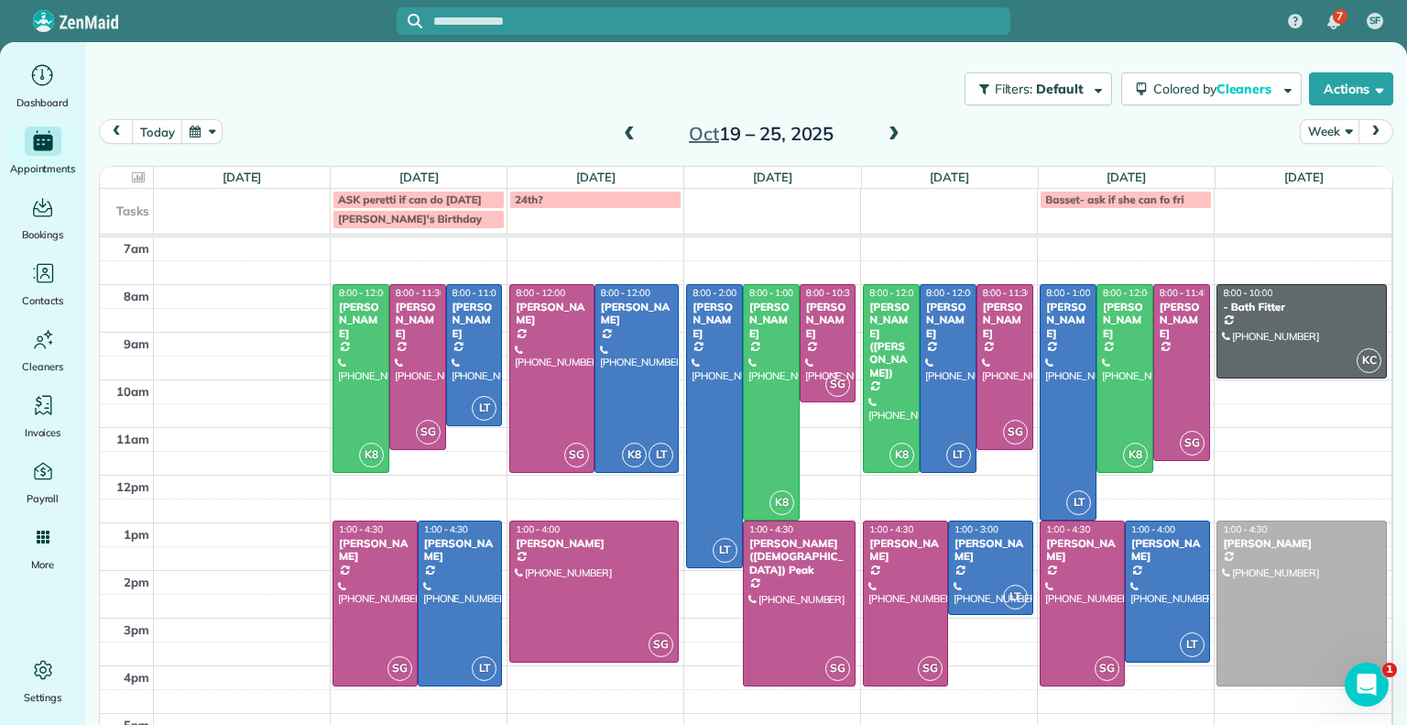
click at [1132, 199] on span "Basset- ask if she can fo fri" at bounding box center [1114, 199] width 138 height 14
click at [921, 98] on div "**********" at bounding box center [703, 362] width 1407 height 725
click at [621, 135] on span at bounding box center [629, 134] width 20 height 16
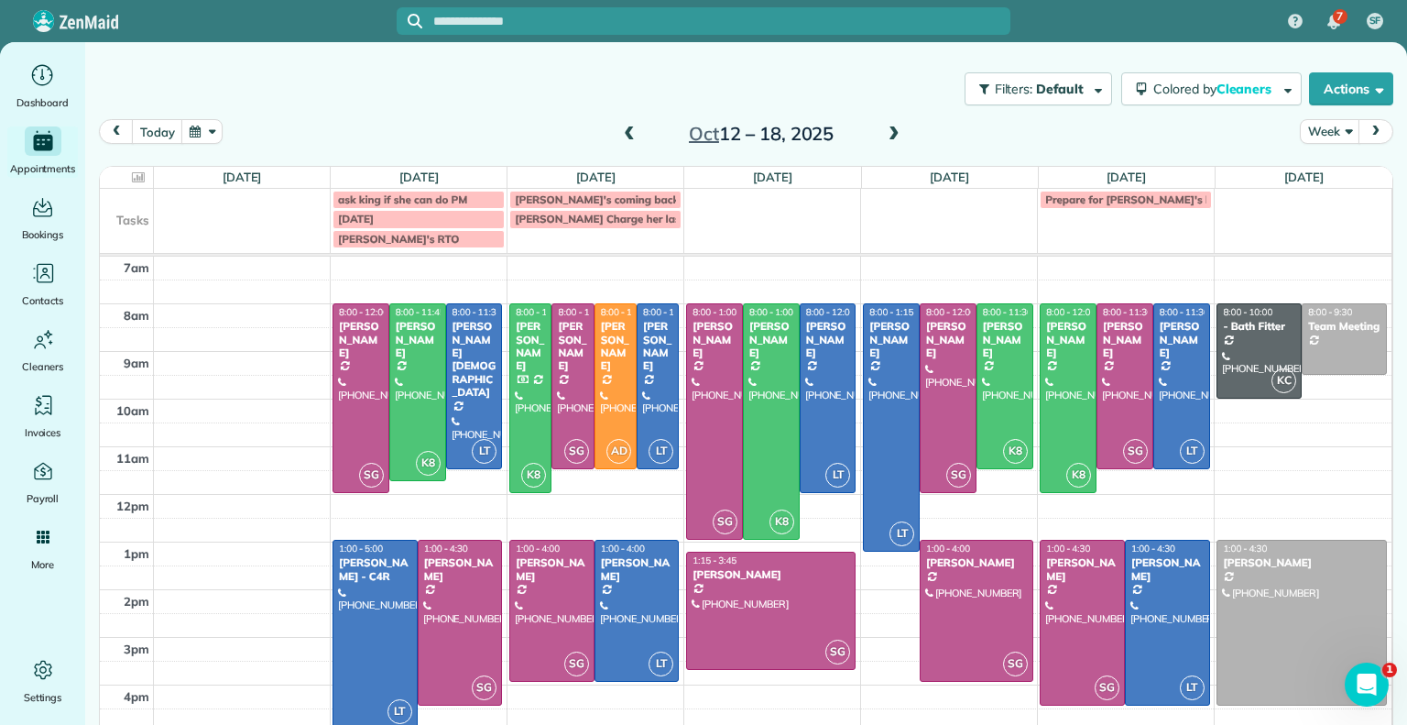
click at [884, 137] on span at bounding box center [894, 134] width 20 height 16
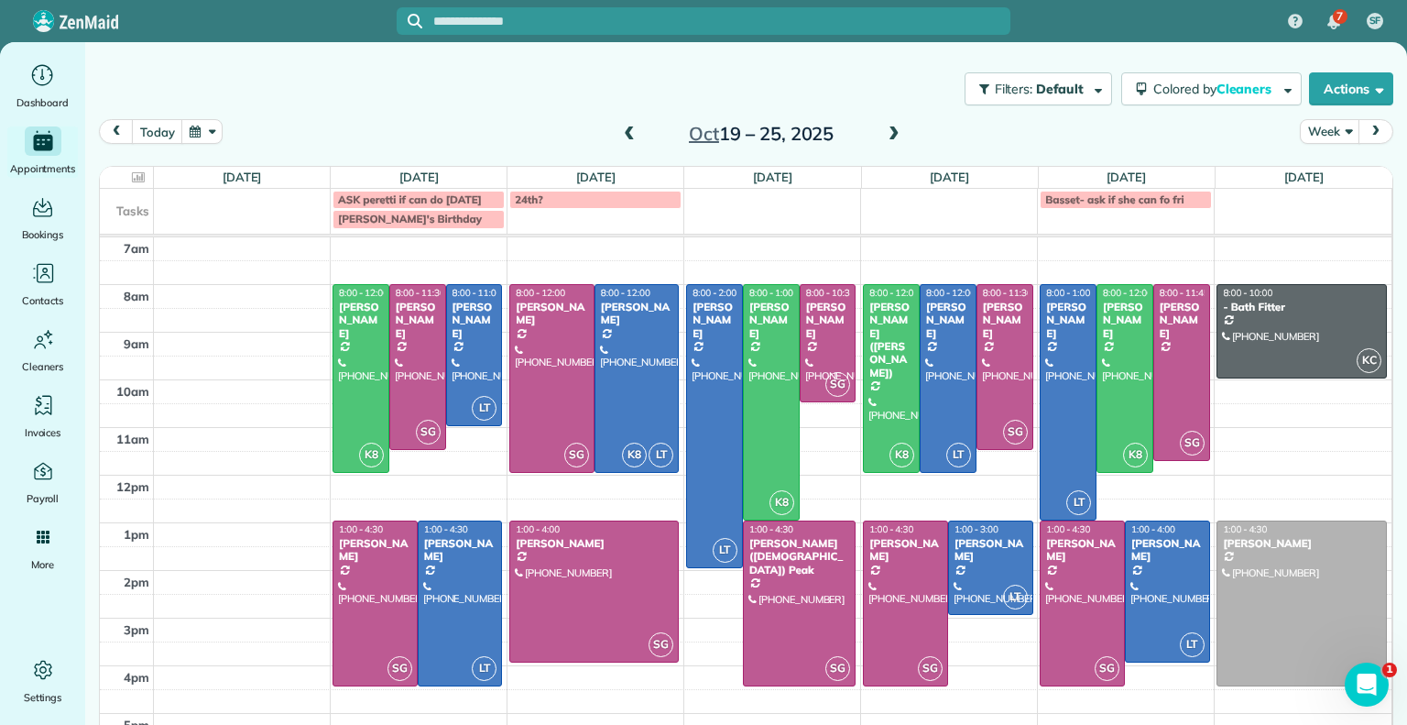
click at [619, 127] on span at bounding box center [629, 134] width 20 height 16
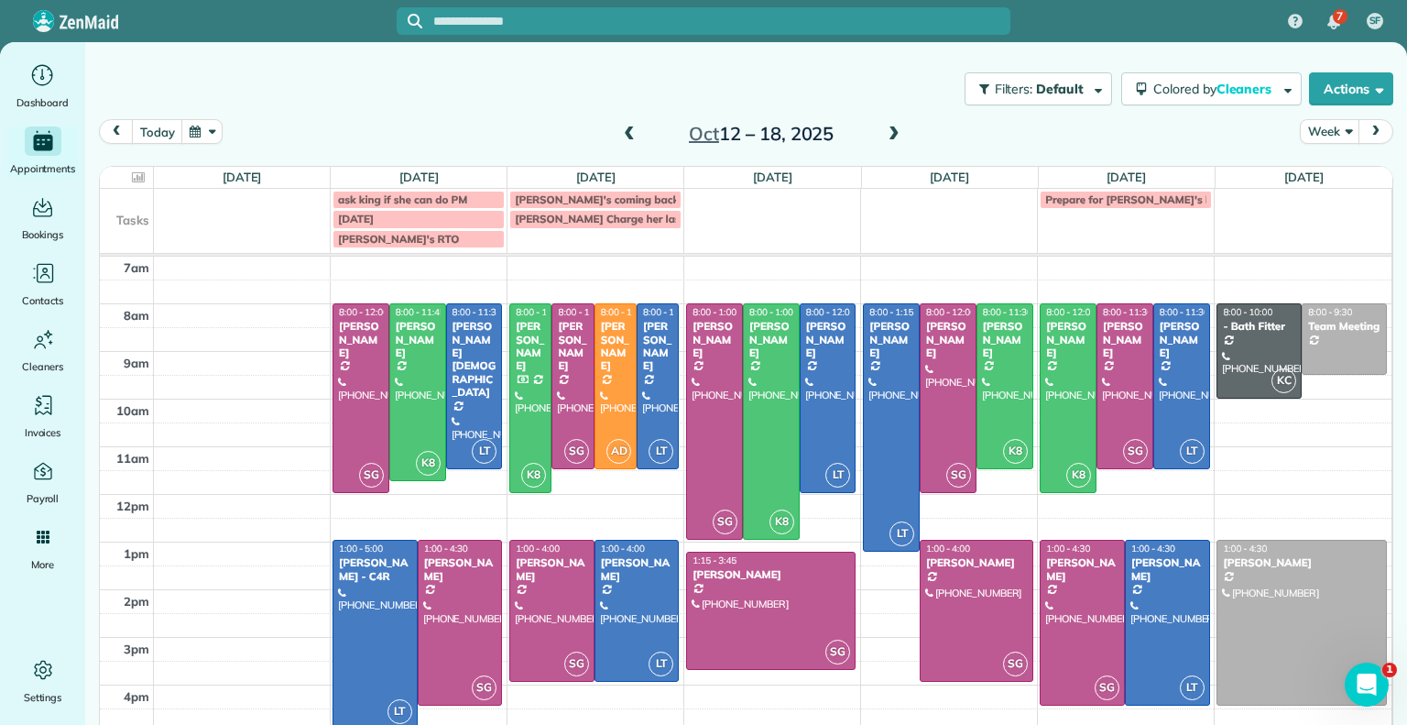
click at [884, 127] on span at bounding box center [894, 134] width 20 height 16
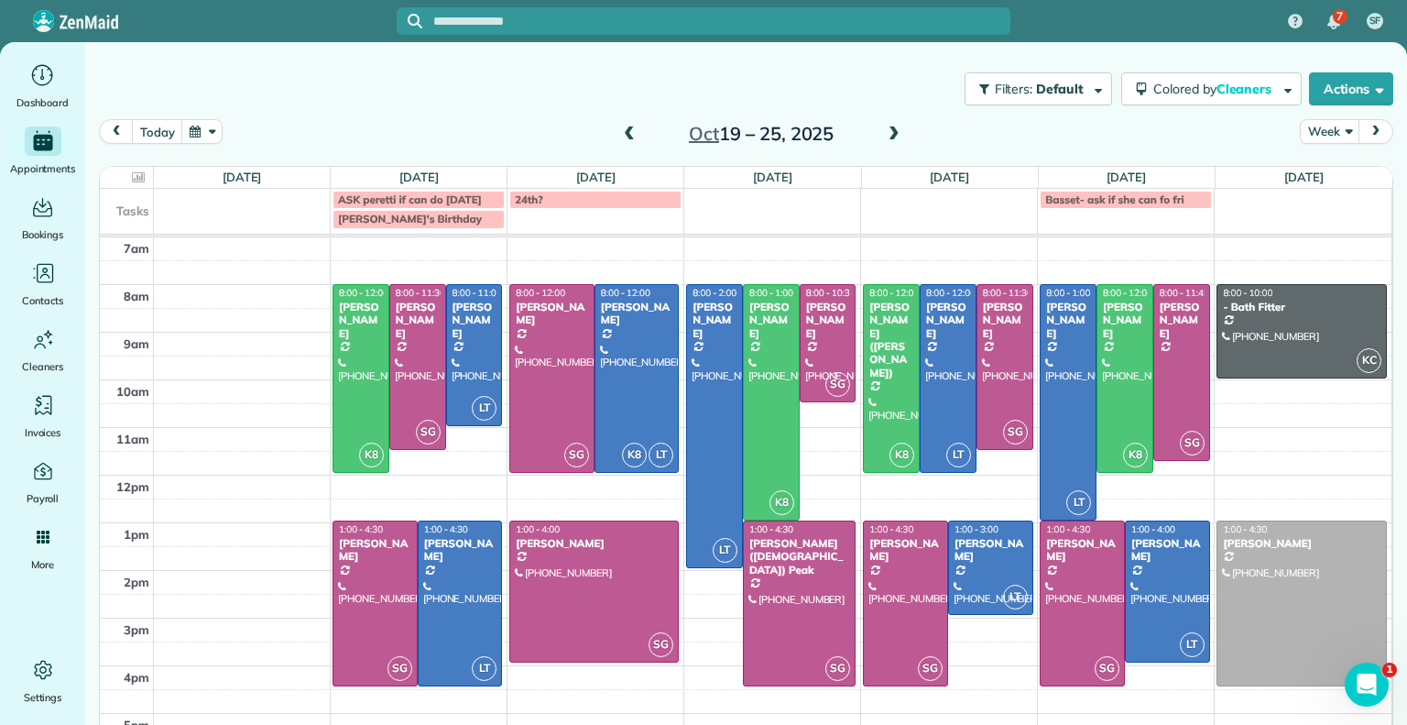
click at [619, 134] on span at bounding box center [629, 134] width 20 height 16
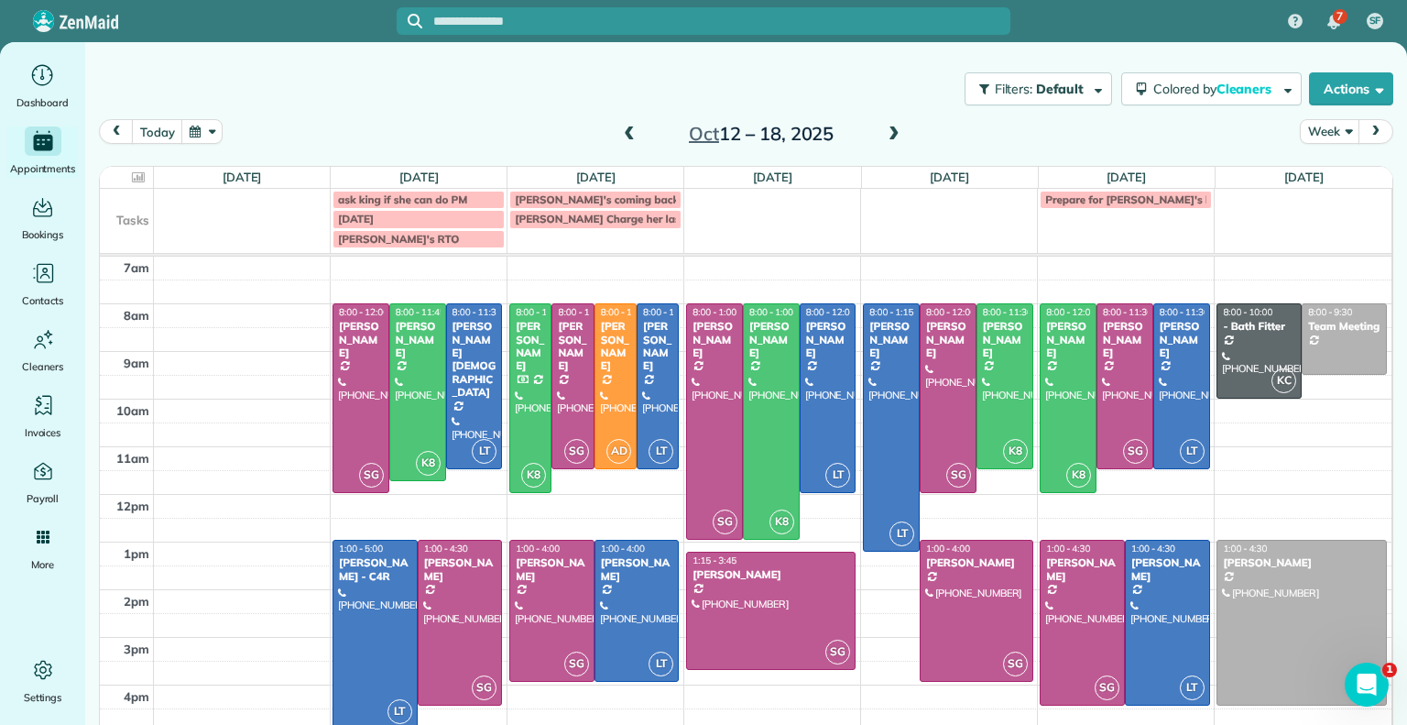
click at [626, 135] on span at bounding box center [629, 134] width 20 height 16
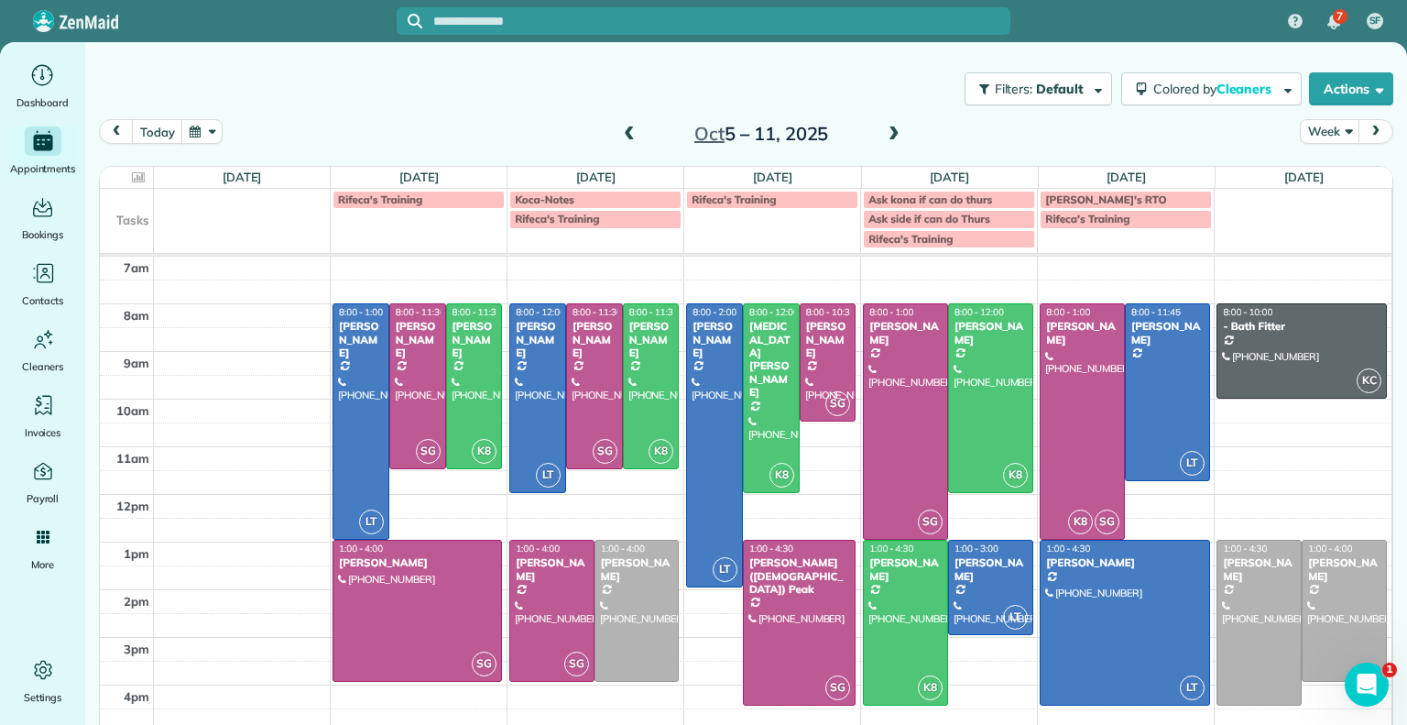
click at [891, 132] on span at bounding box center [894, 134] width 20 height 16
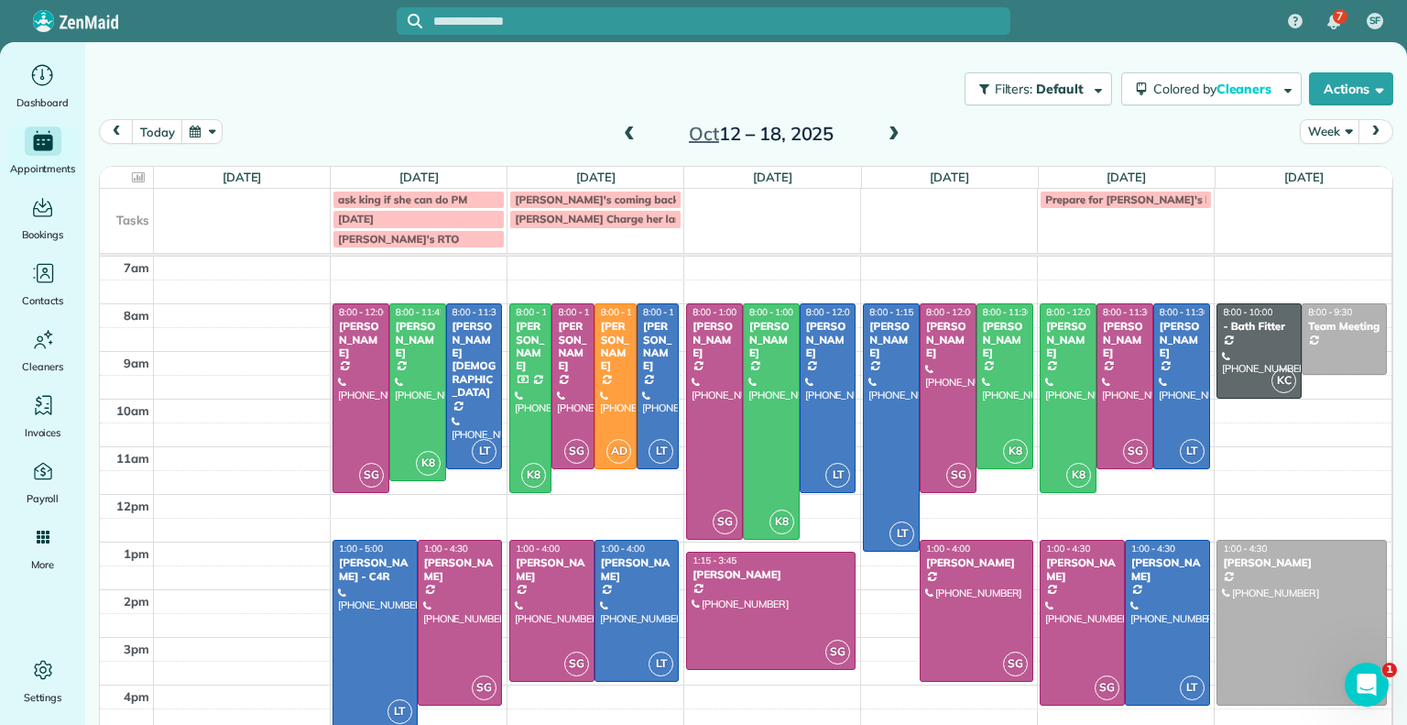
click at [619, 140] on span at bounding box center [629, 134] width 20 height 16
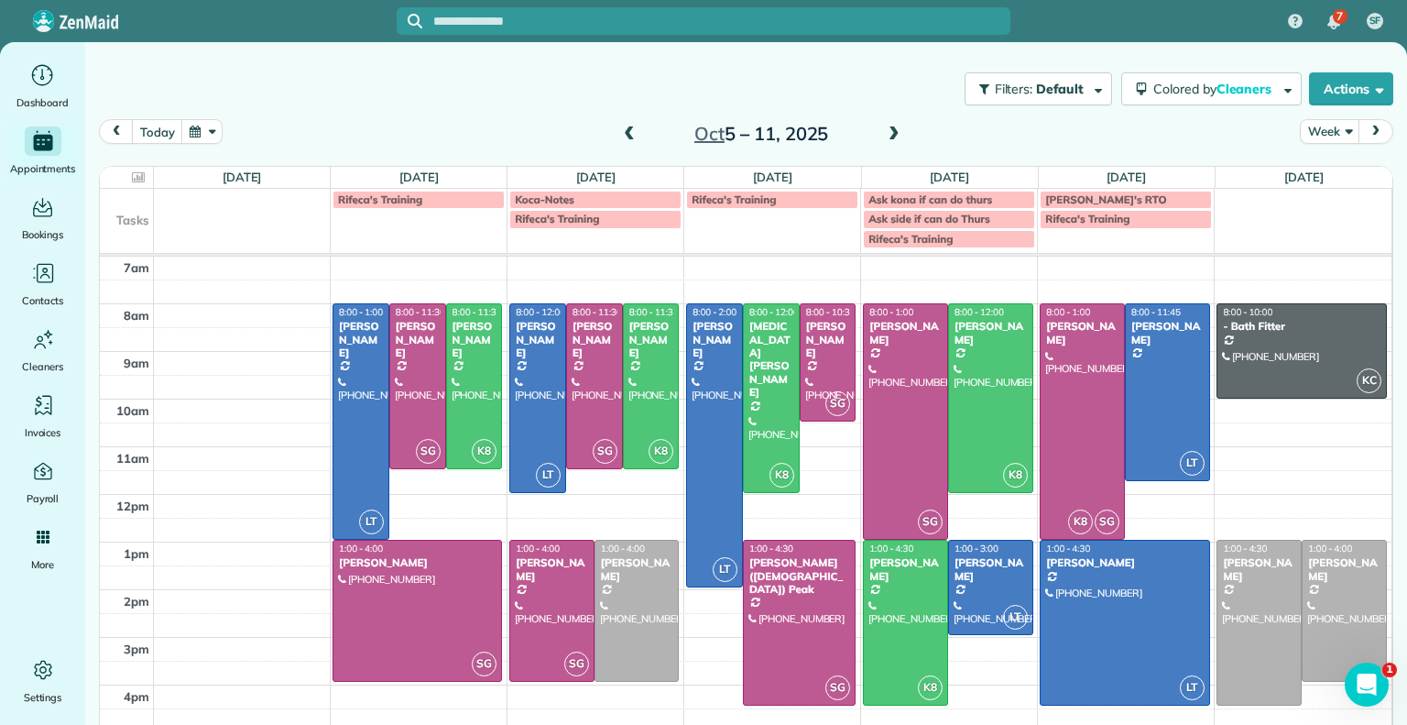
click at [884, 135] on span at bounding box center [894, 134] width 20 height 16
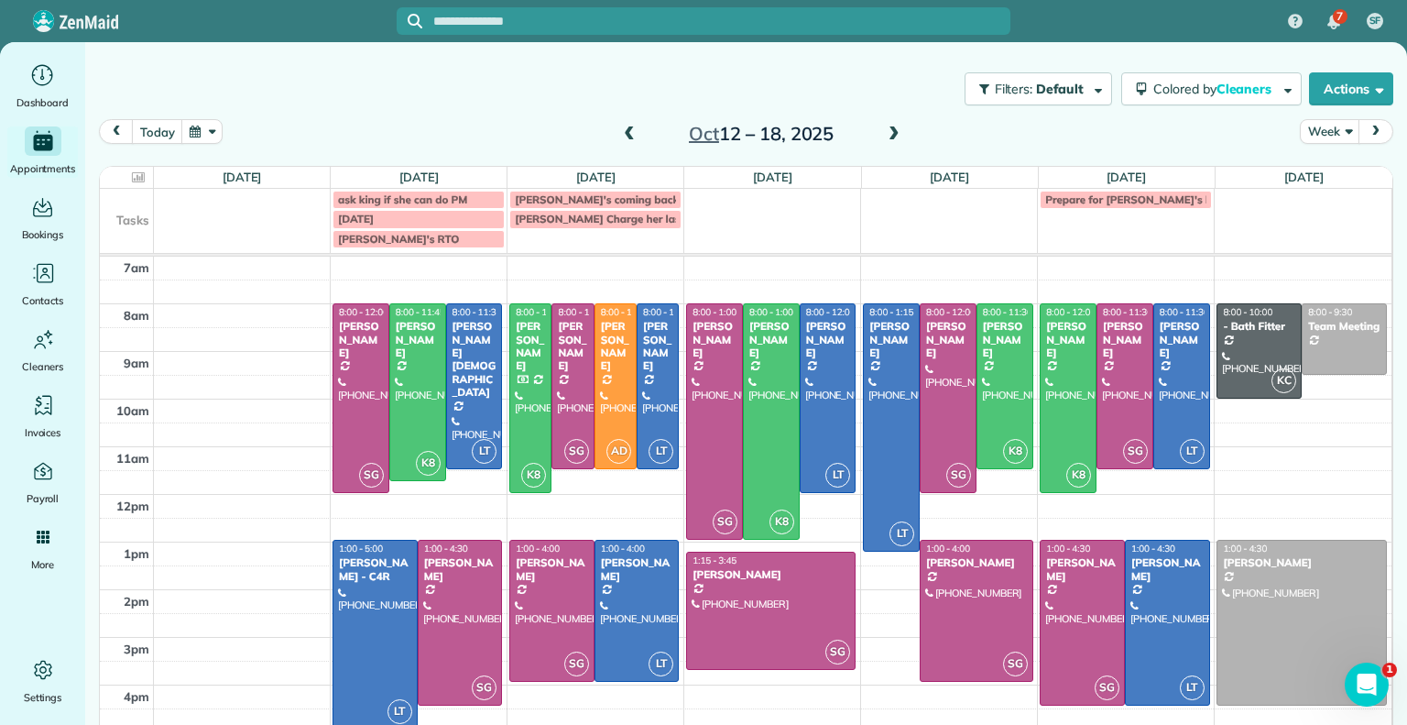
click at [888, 121] on span at bounding box center [894, 134] width 20 height 27
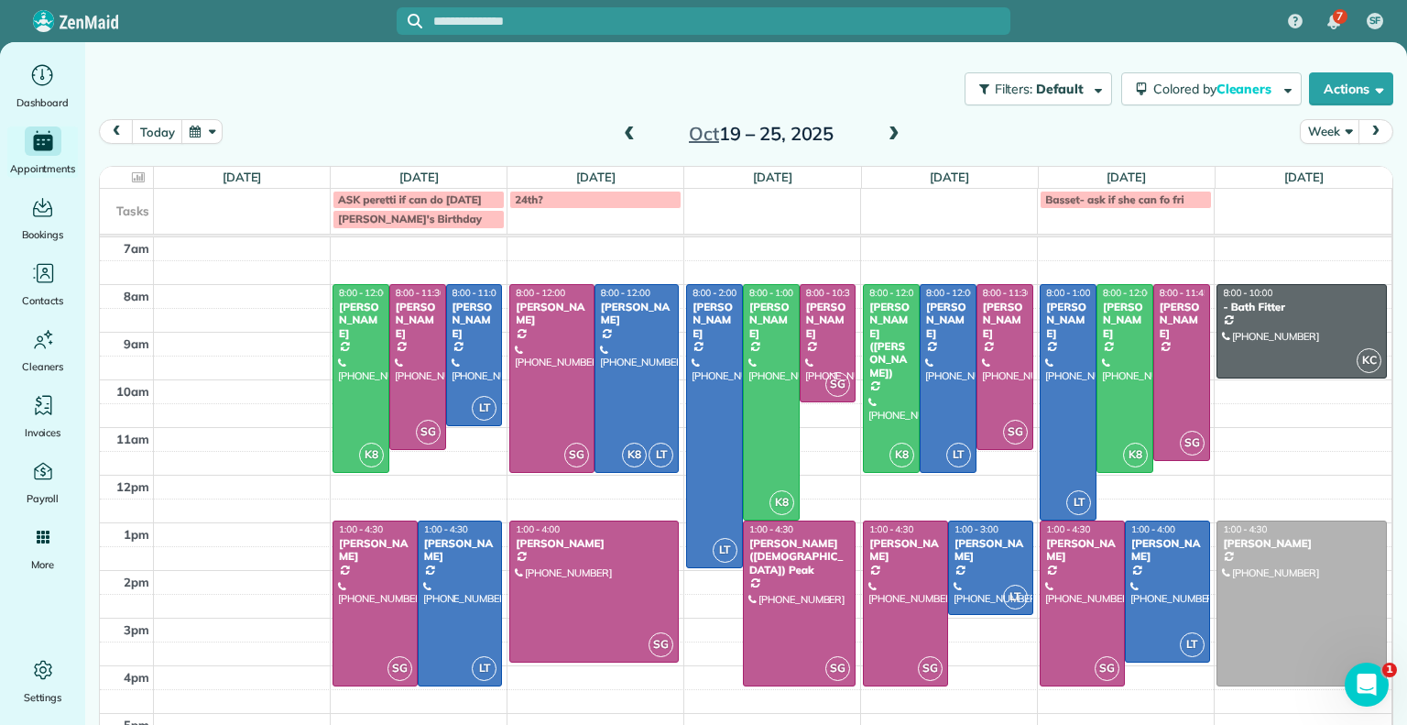
click at [619, 135] on span at bounding box center [629, 134] width 20 height 16
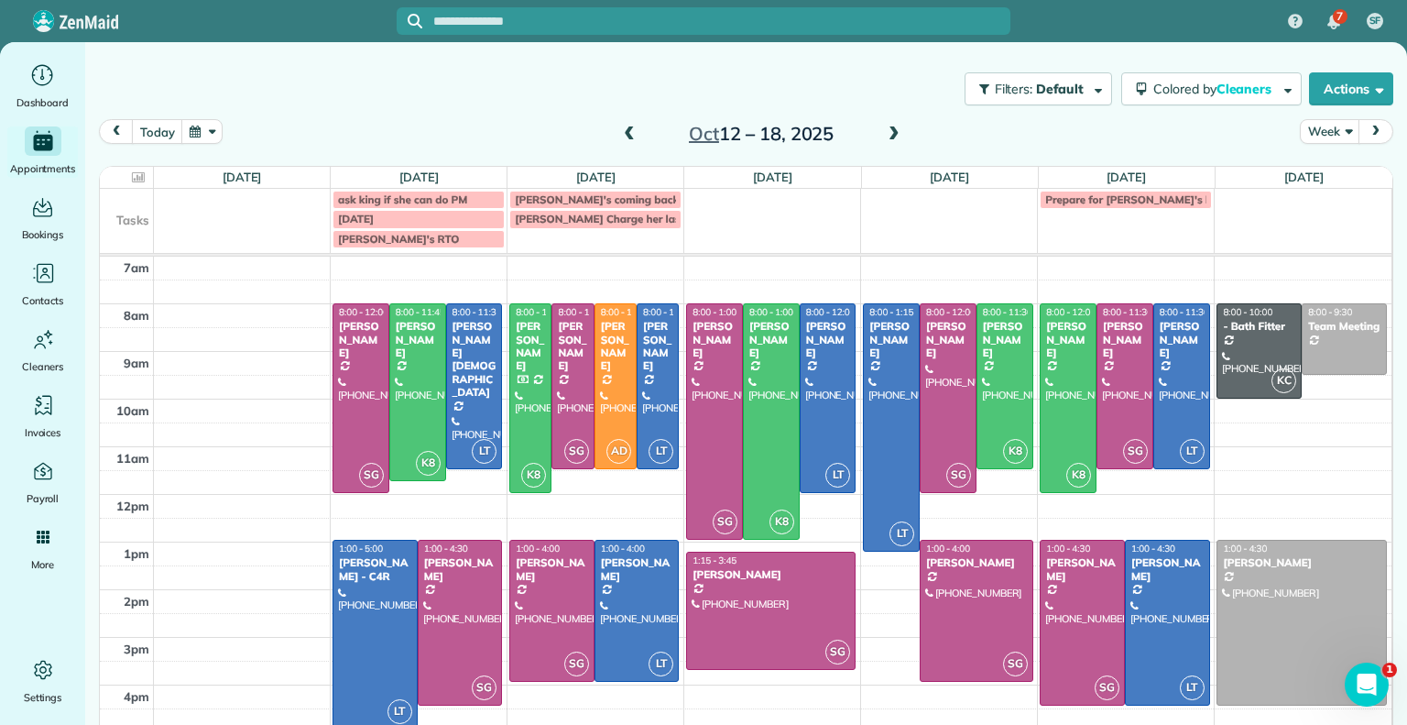
click at [631, 135] on span at bounding box center [629, 134] width 20 height 16
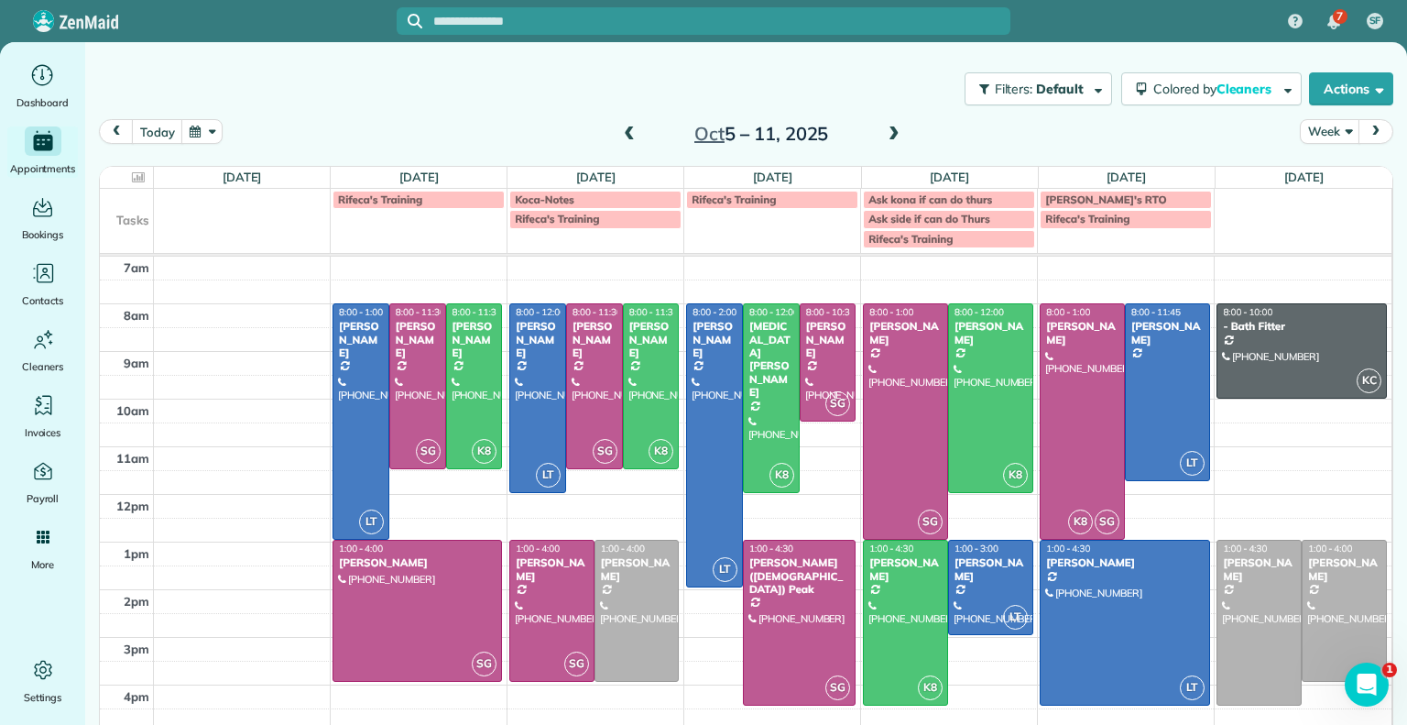
click at [891, 131] on span at bounding box center [894, 134] width 20 height 16
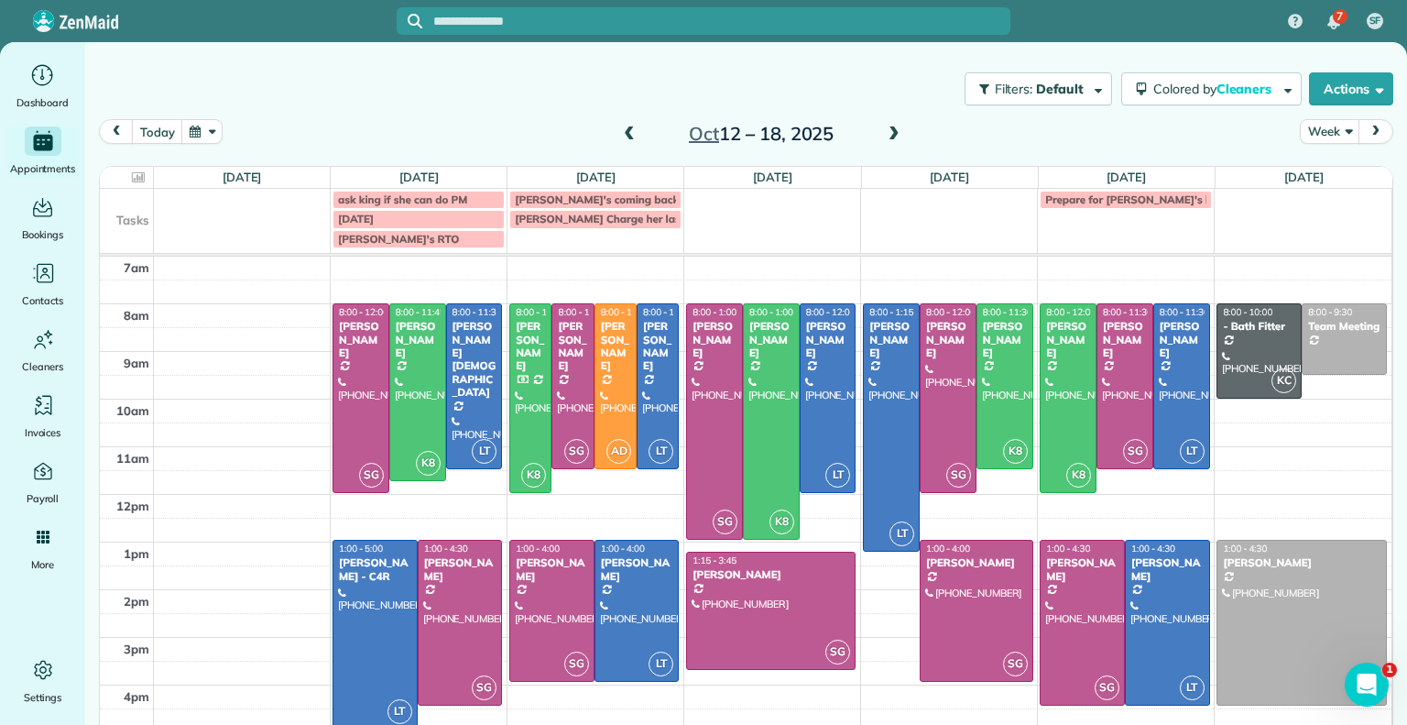
click at [884, 131] on span at bounding box center [894, 134] width 20 height 16
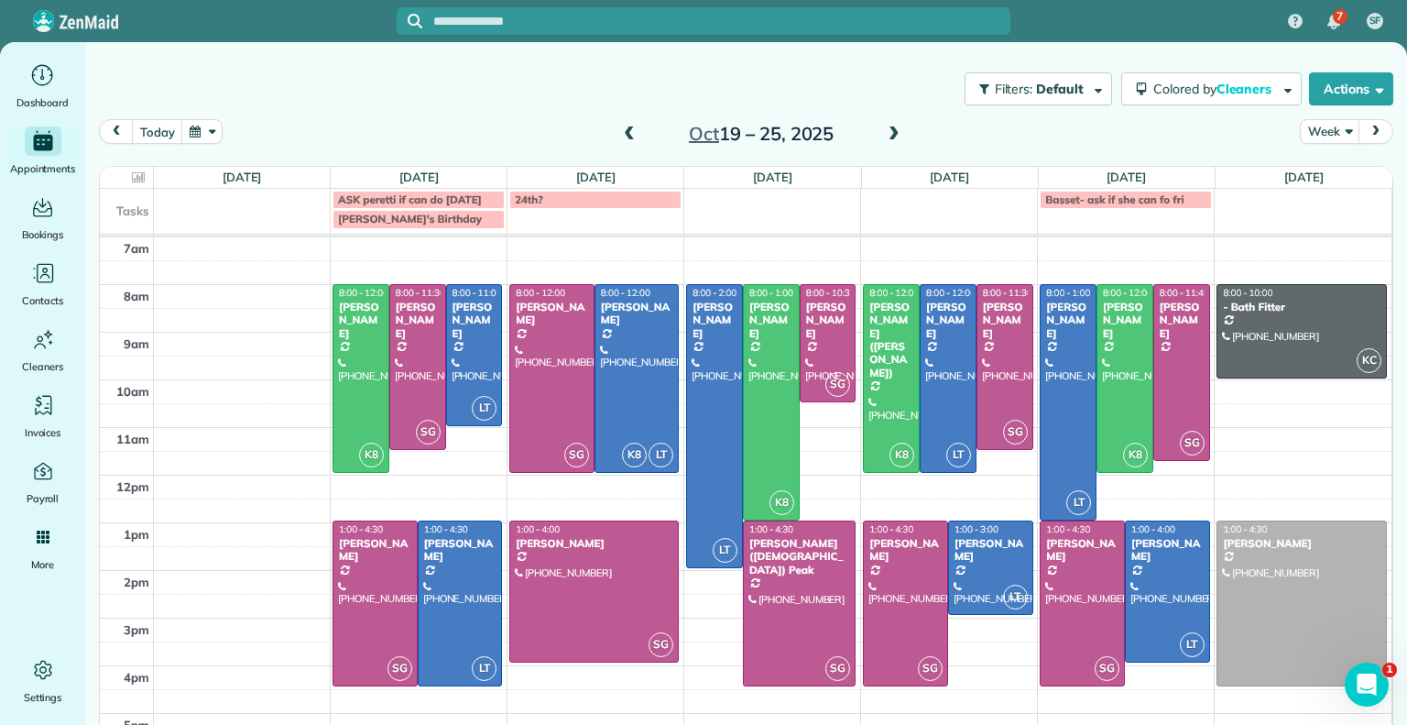
drag, startPoint x: 645, startPoint y: 134, endPoint x: 831, endPoint y: 142, distance: 186.2
click at [831, 142] on h2 "[DATE] – [DATE]" at bounding box center [761, 134] width 229 height 20
click at [663, 131] on h2 "[DATE] – [DATE]" at bounding box center [761, 134] width 229 height 20
click at [884, 135] on span at bounding box center [894, 134] width 20 height 16
